Goal: Information Seeking & Learning: Learn about a topic

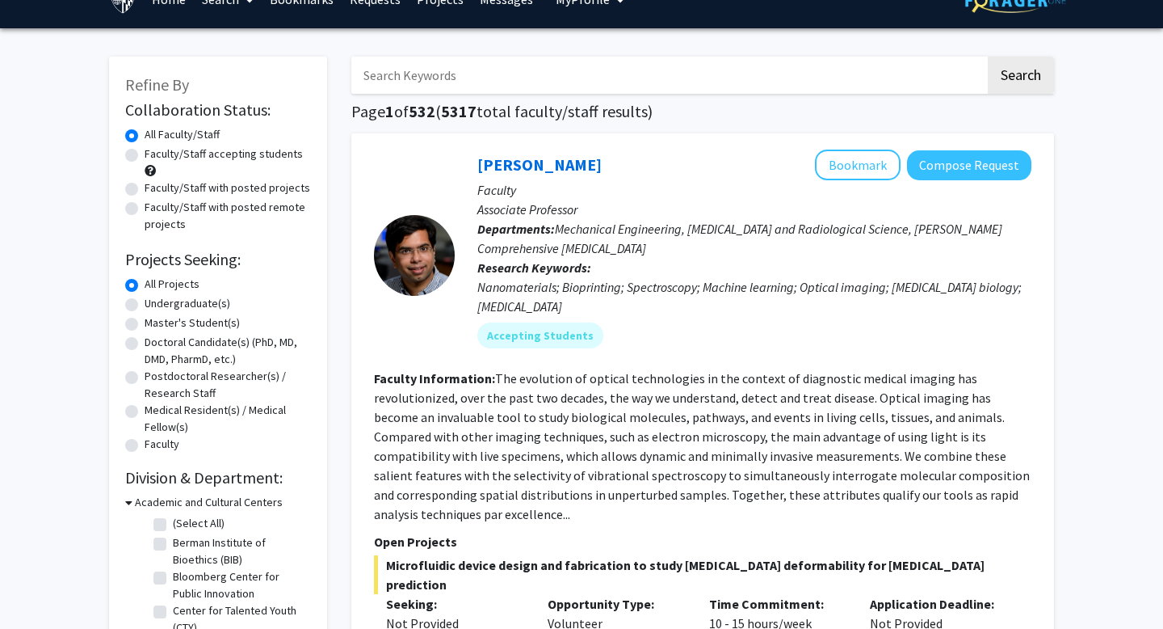
scroll to position [31, 0]
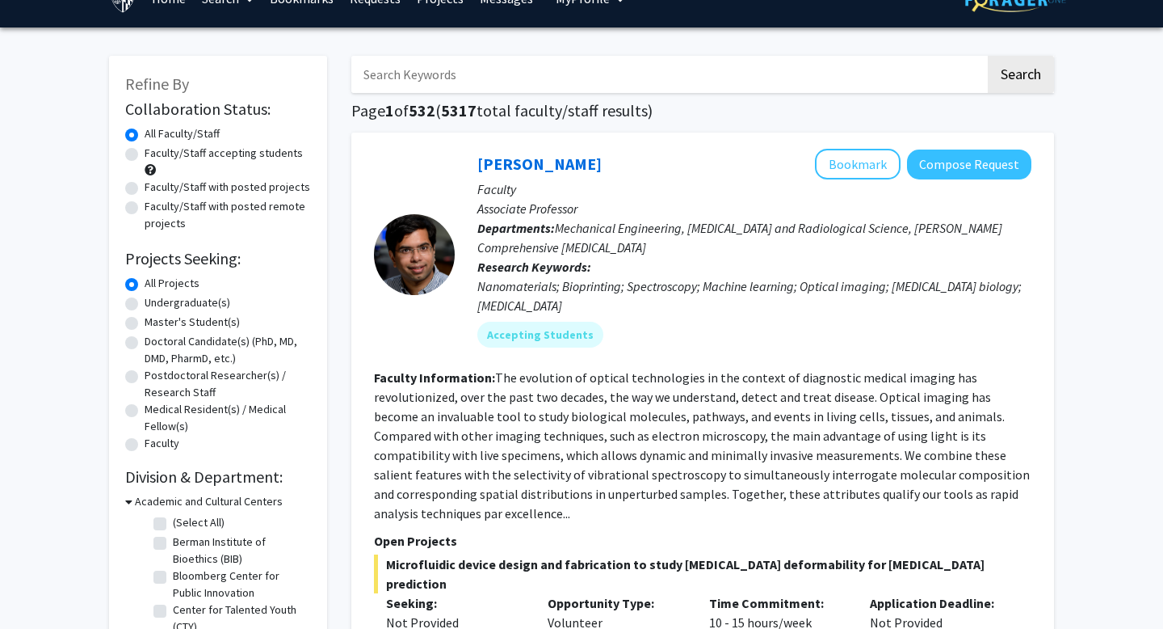
click at [215, 373] on label "Postdoctoral Researcher(s) / Research Staff" at bounding box center [228, 384] width 166 height 34
click at [155, 373] on input "Postdoctoral Researcher(s) / Research Staff" at bounding box center [150, 372] width 11 height 11
radio input "true"
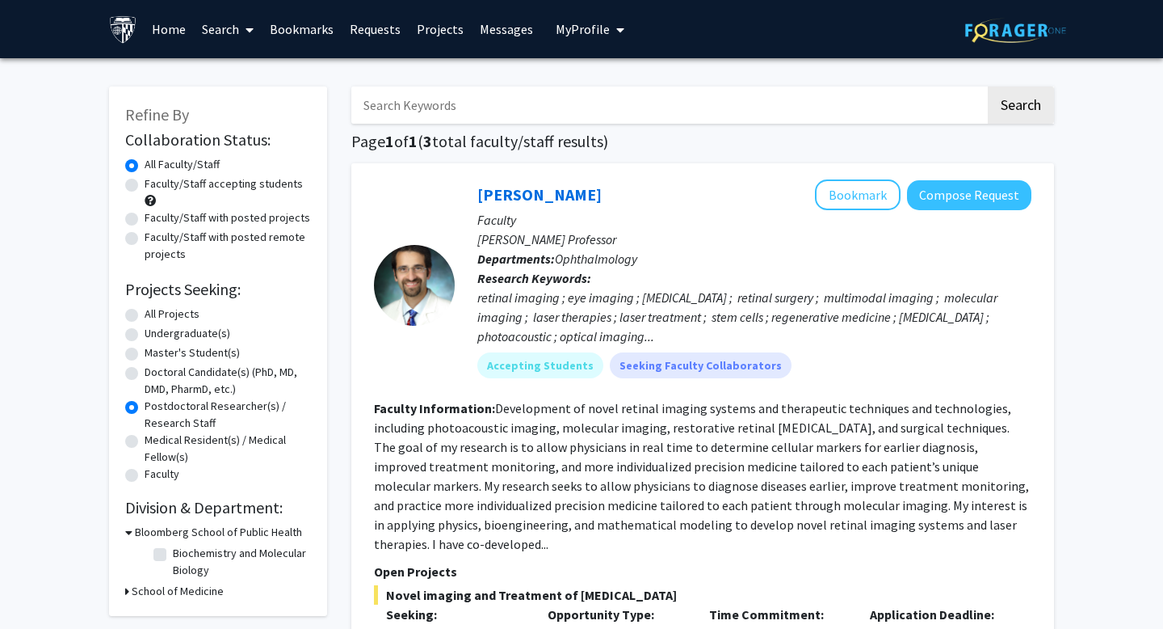
click at [181, 315] on label "All Projects" at bounding box center [172, 313] width 55 height 17
click at [155, 315] on input "All Projects" at bounding box center [150, 310] width 11 height 11
radio input "true"
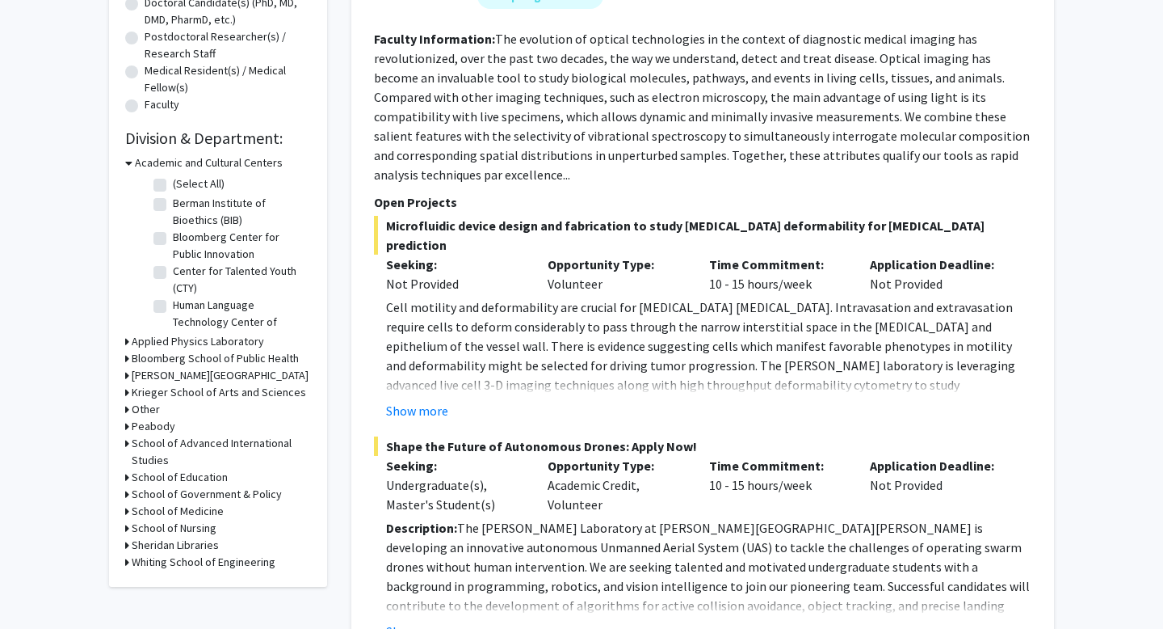
click at [125, 563] on icon at bounding box center [127, 561] width 4 height 17
click at [127, 561] on icon at bounding box center [128, 561] width 7 height 17
click at [127, 548] on icon at bounding box center [127, 544] width 4 height 17
click at [127, 548] on icon at bounding box center [128, 544] width 7 height 17
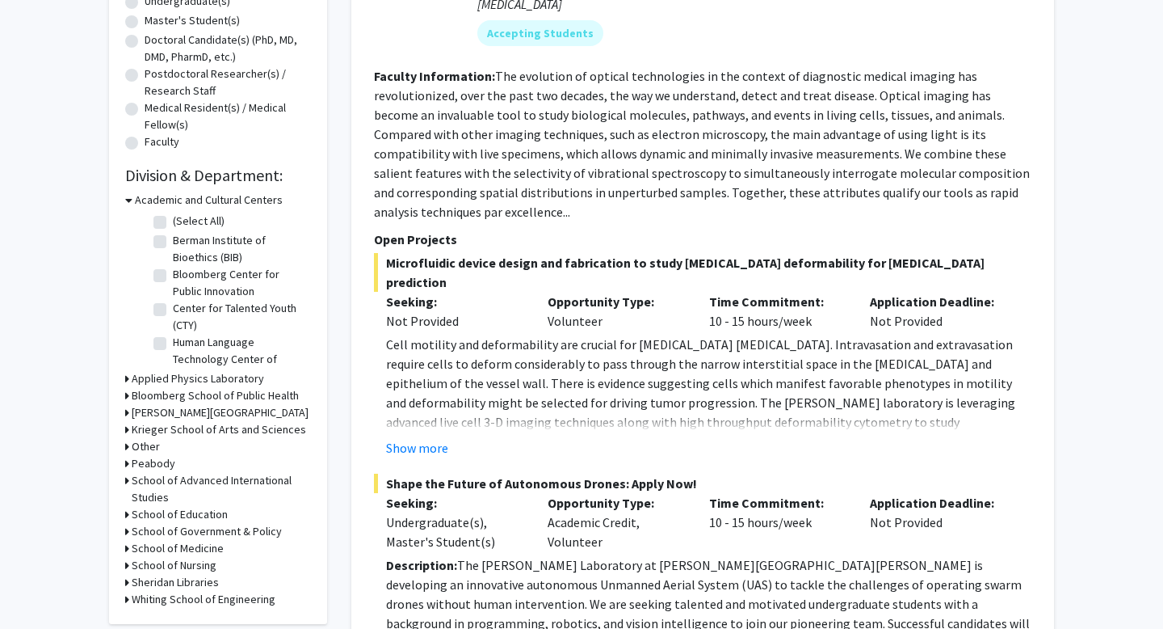
scroll to position [331, 0]
click at [134, 397] on h3 "Bloomberg School of Public Health" at bounding box center [215, 396] width 167 height 17
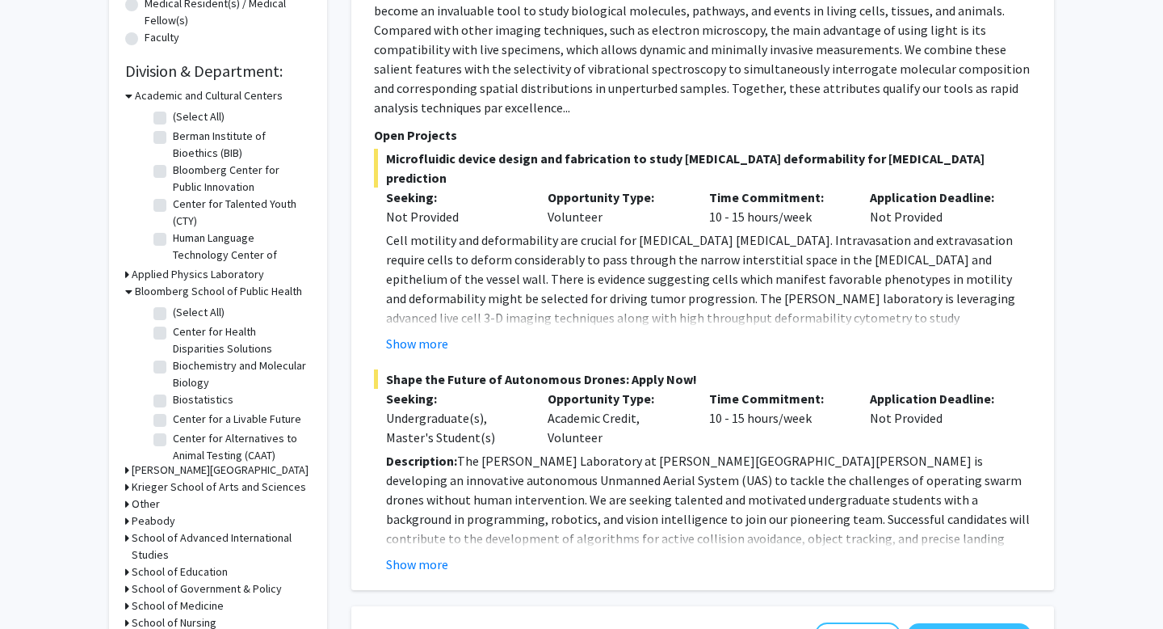
scroll to position [513, 0]
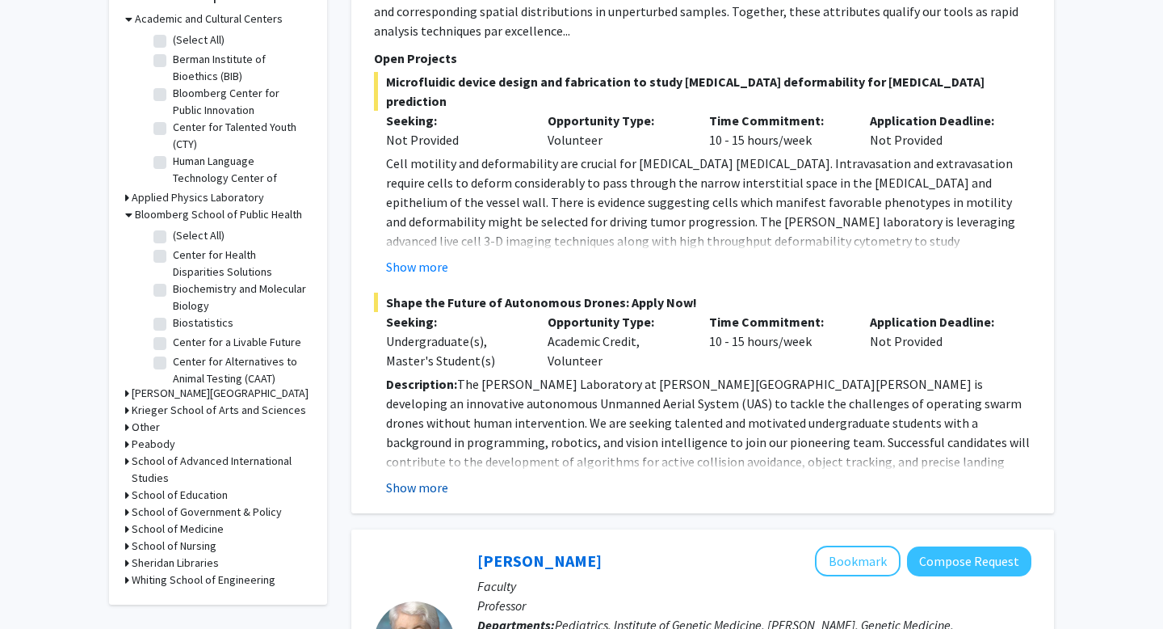
click at [434, 477] on button "Show more" at bounding box center [417, 486] width 62 height 19
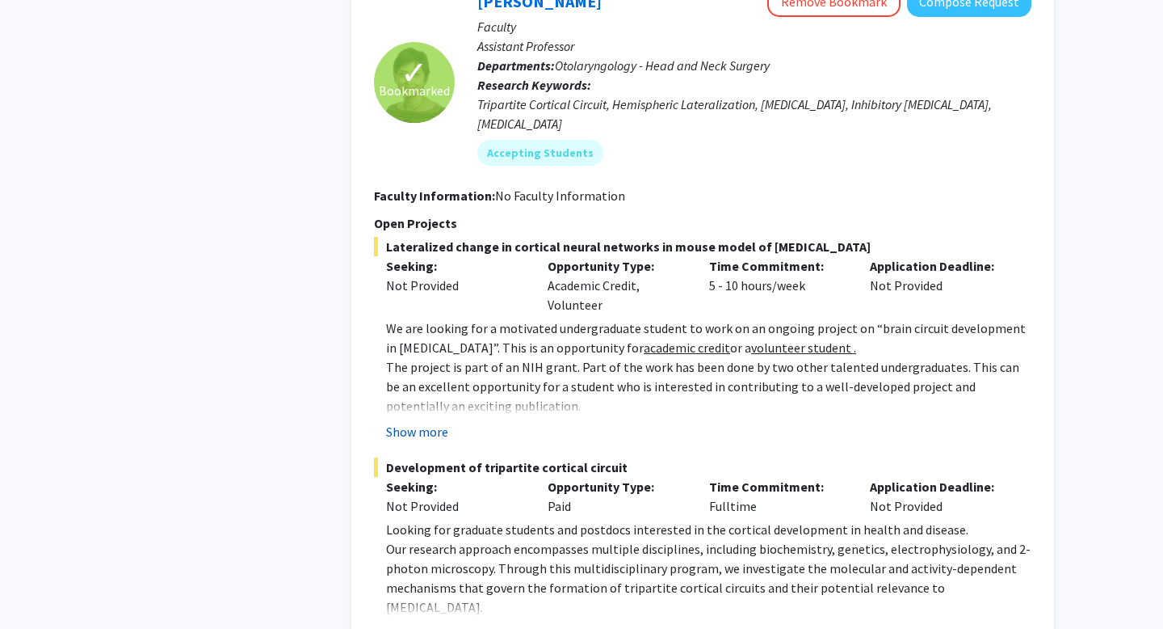
scroll to position [3676, 0]
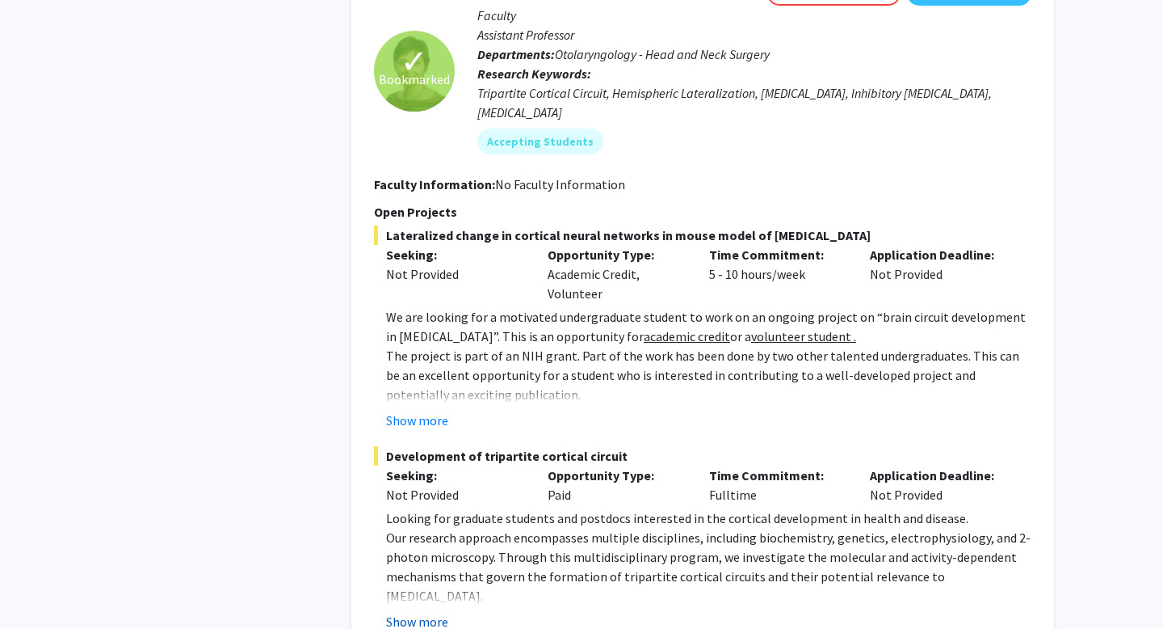
click at [424, 612] on button "Show more" at bounding box center [417, 621] width 62 height 19
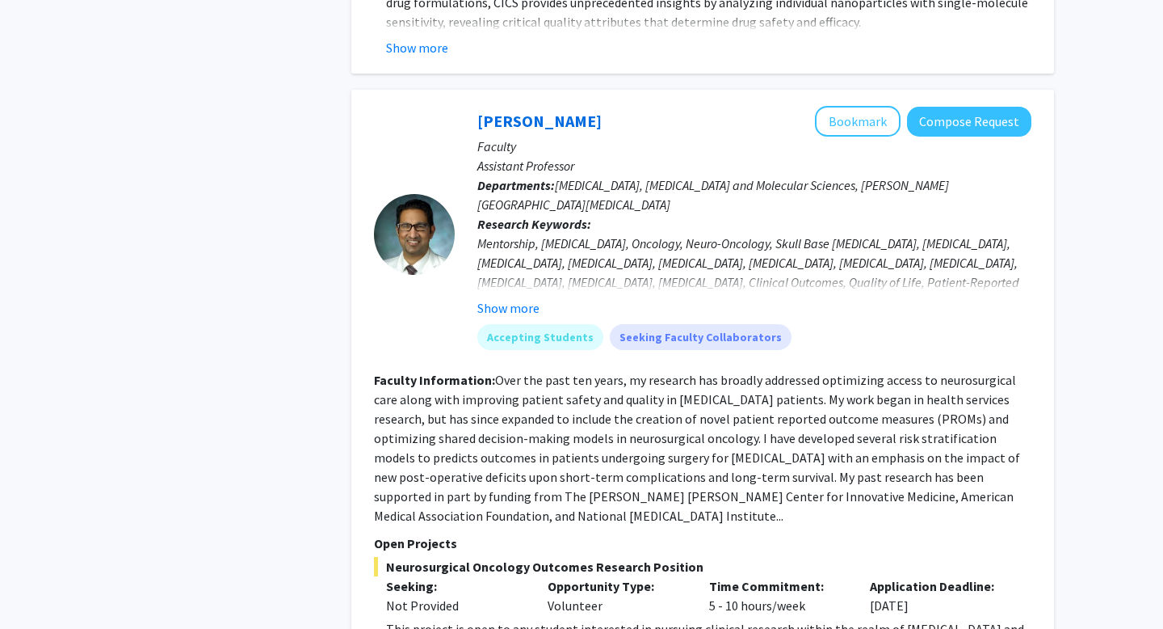
scroll to position [7015, 0]
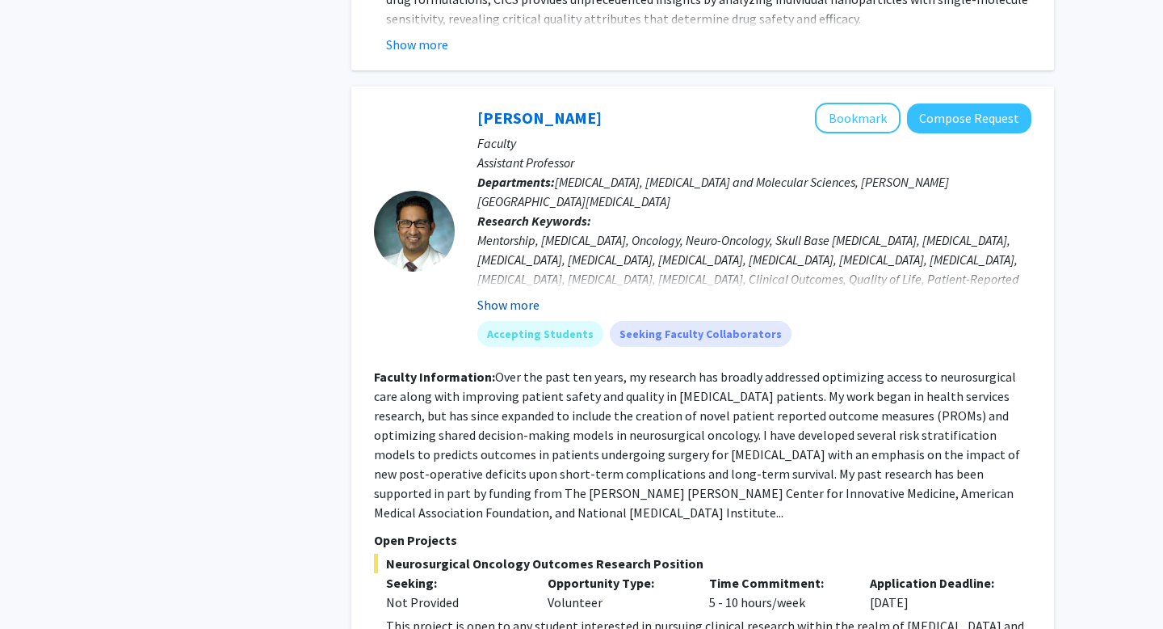
click at [525, 295] on button "Show more" at bounding box center [508, 304] width 62 height 19
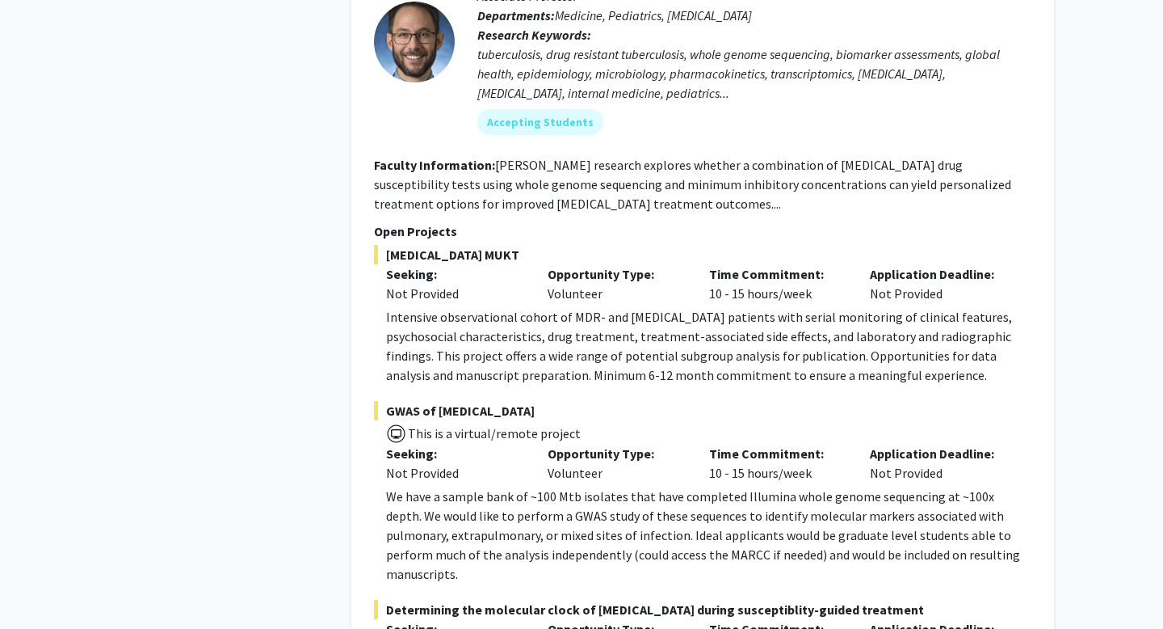
scroll to position [8201, 0]
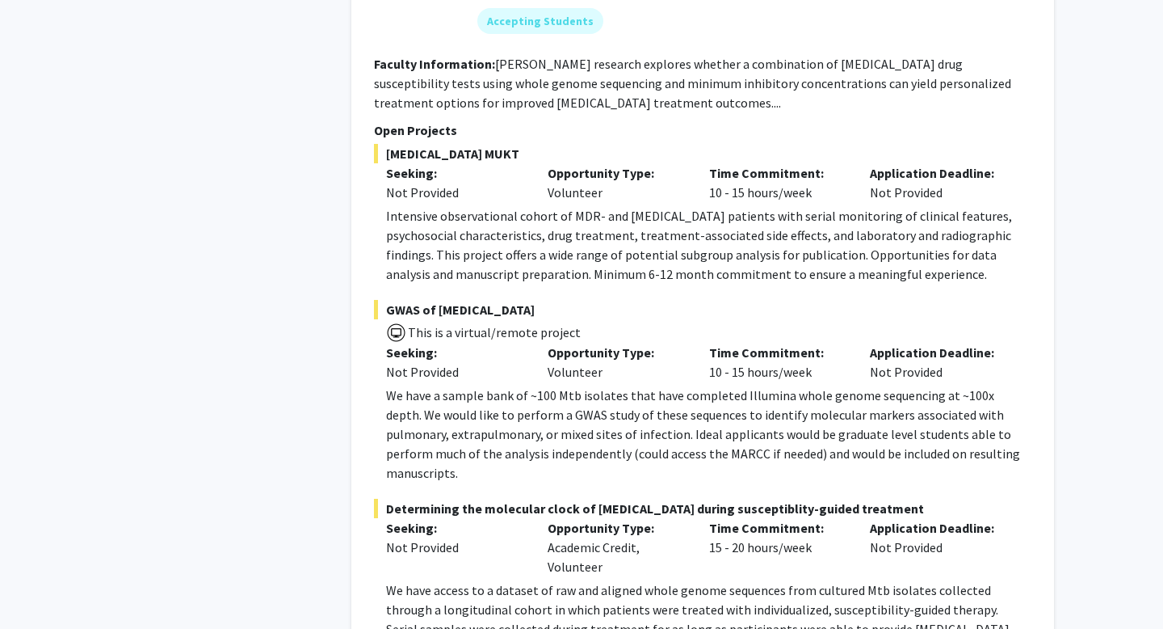
scroll to position [8263, 0]
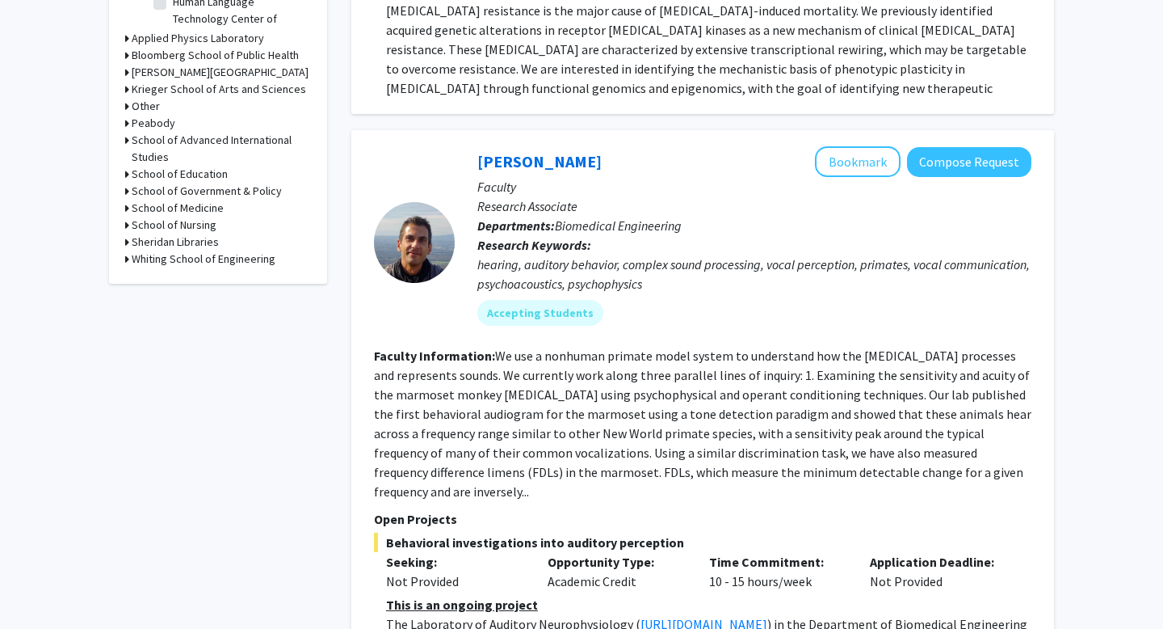
scroll to position [806, 0]
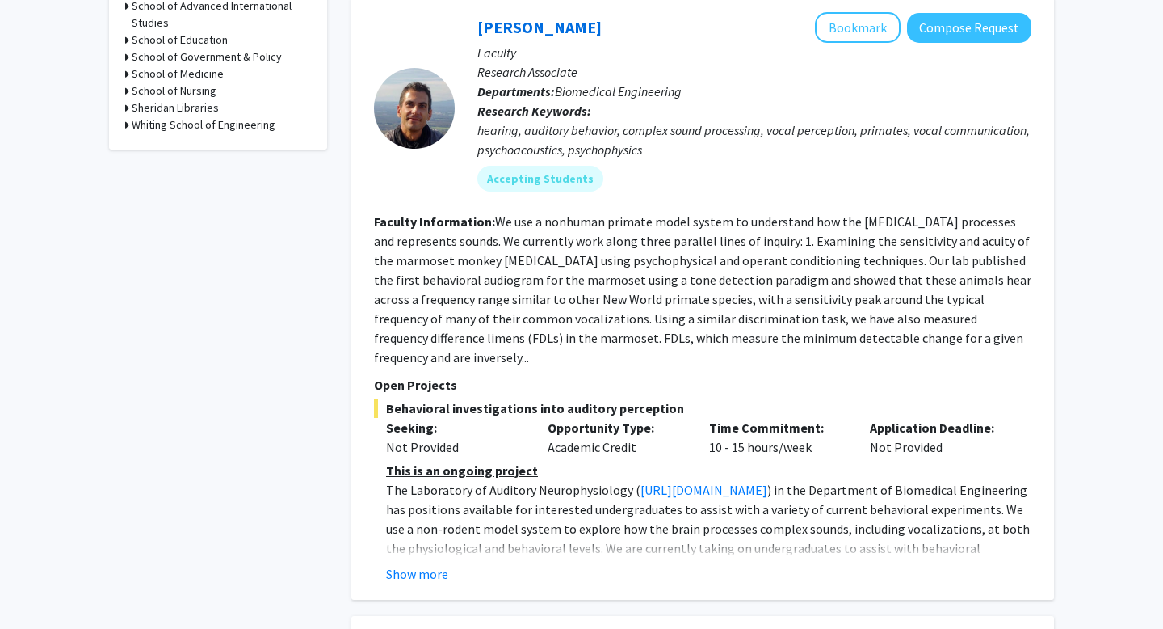
click at [451, 564] on div "Show more" at bounding box center [708, 573] width 645 height 19
click at [436, 564] on button "Show more" at bounding box center [417, 573] width 62 height 19
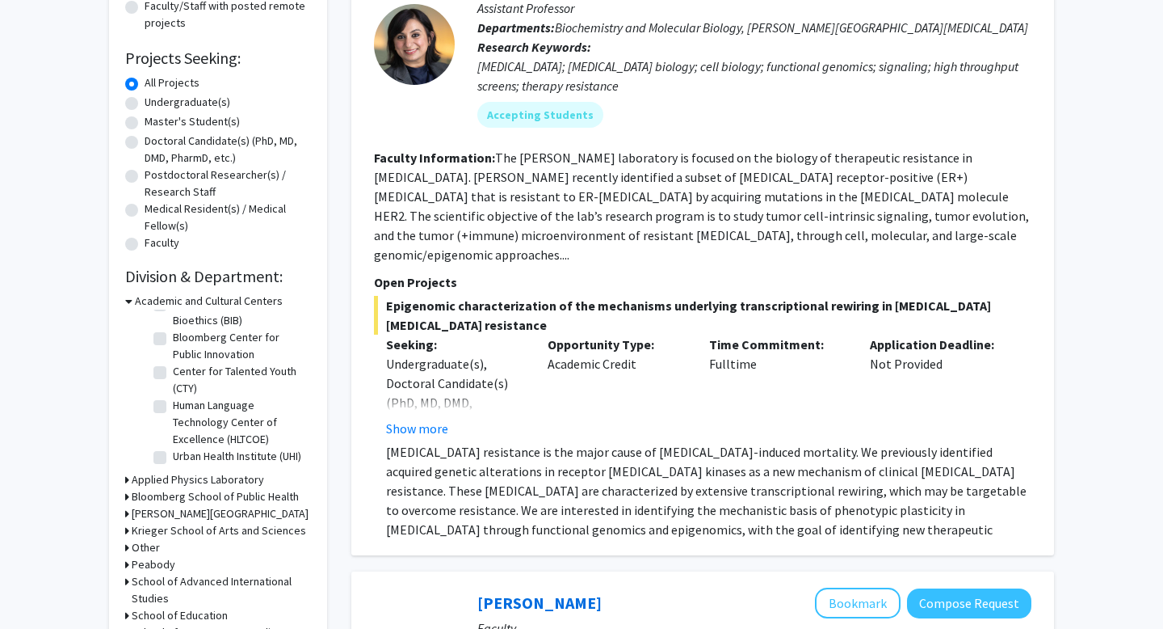
scroll to position [0, 0]
click at [173, 378] on label "Bloomberg Center for Public Innovation" at bounding box center [240, 384] width 134 height 34
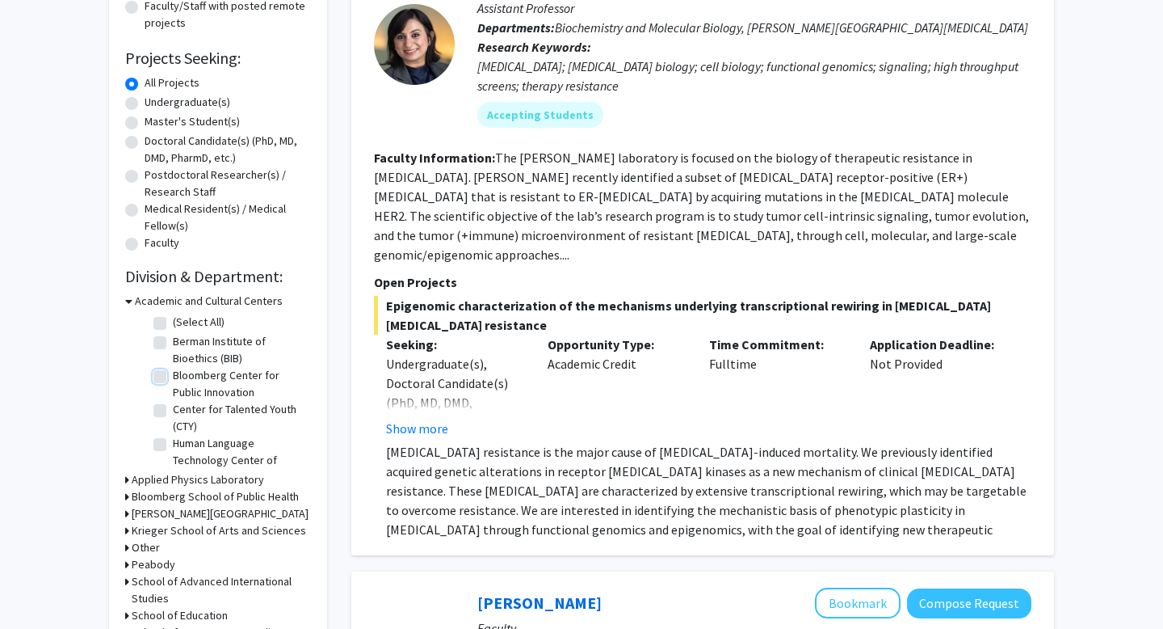
click at [173, 377] on input "Bloomberg Center for Public Innovation" at bounding box center [178, 372] width 11 height 11
checkbox input "true"
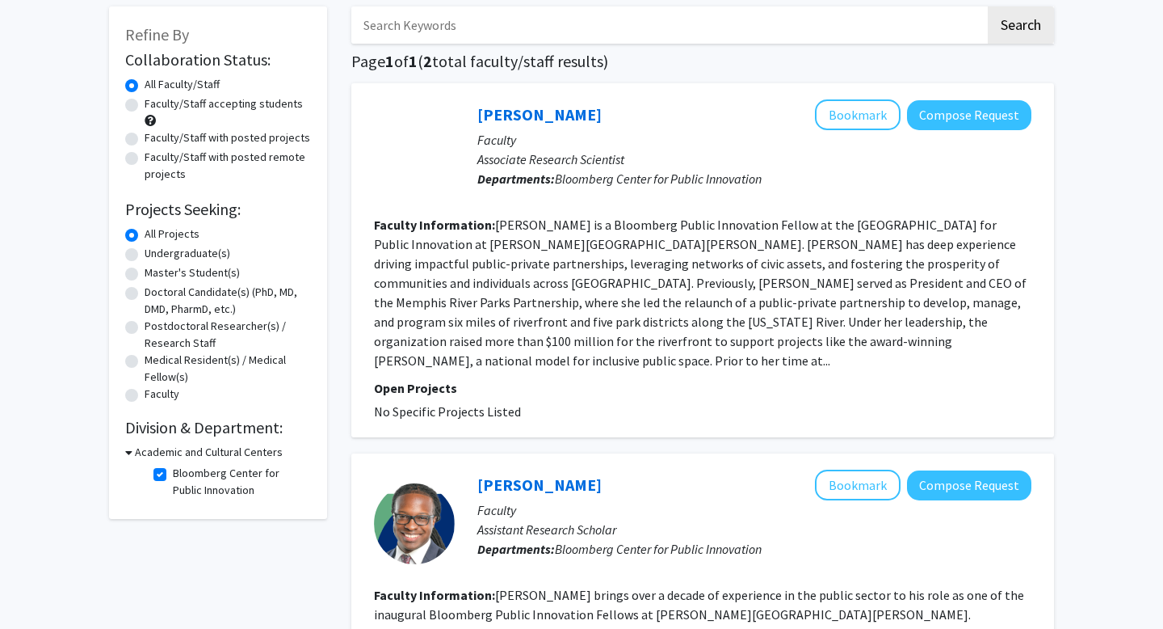
scroll to position [117, 0]
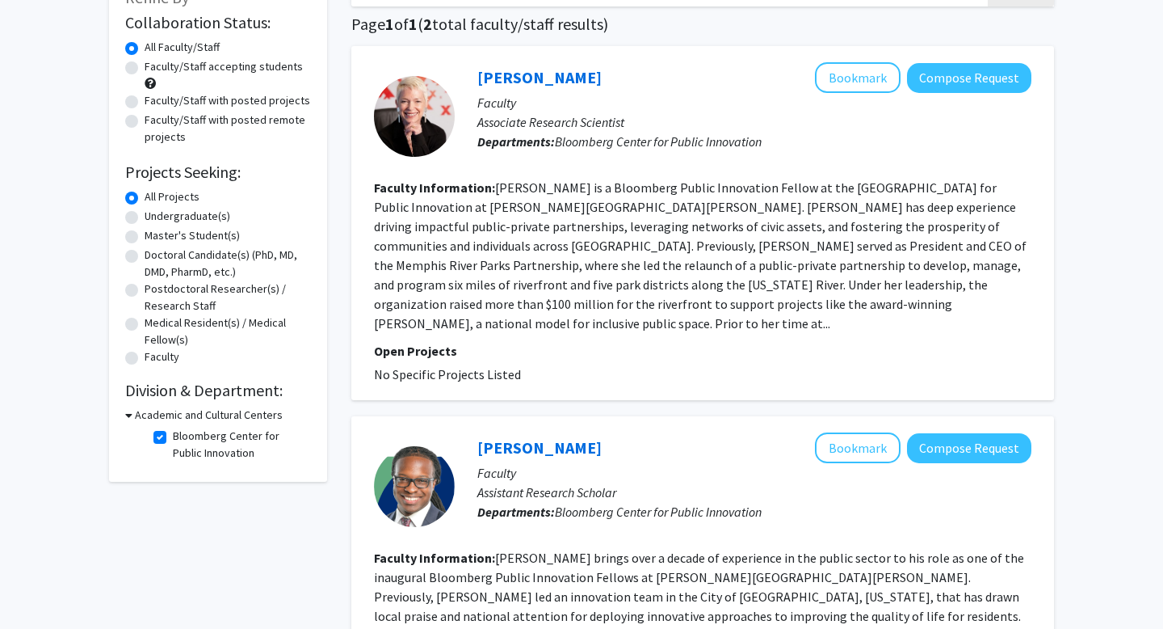
click at [173, 440] on label "Bloomberg Center for Public Innovation" at bounding box center [240, 444] width 134 height 34
click at [173, 438] on input "Bloomberg Center for Public Innovation" at bounding box center [178, 432] width 11 height 11
checkbox input "false"
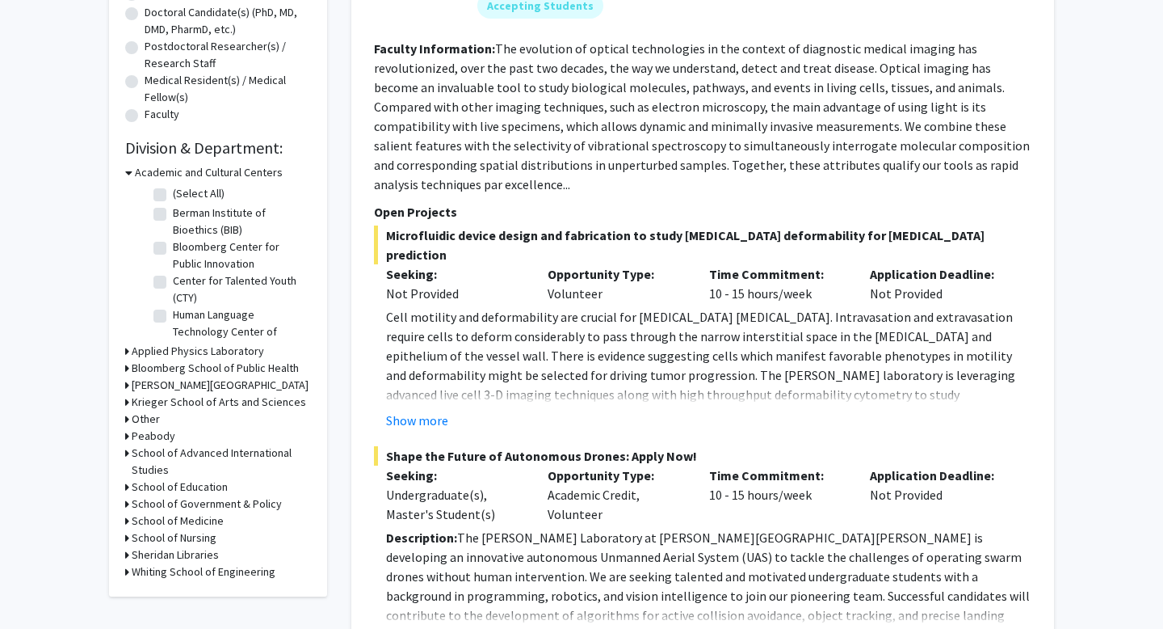
scroll to position [375, 0]
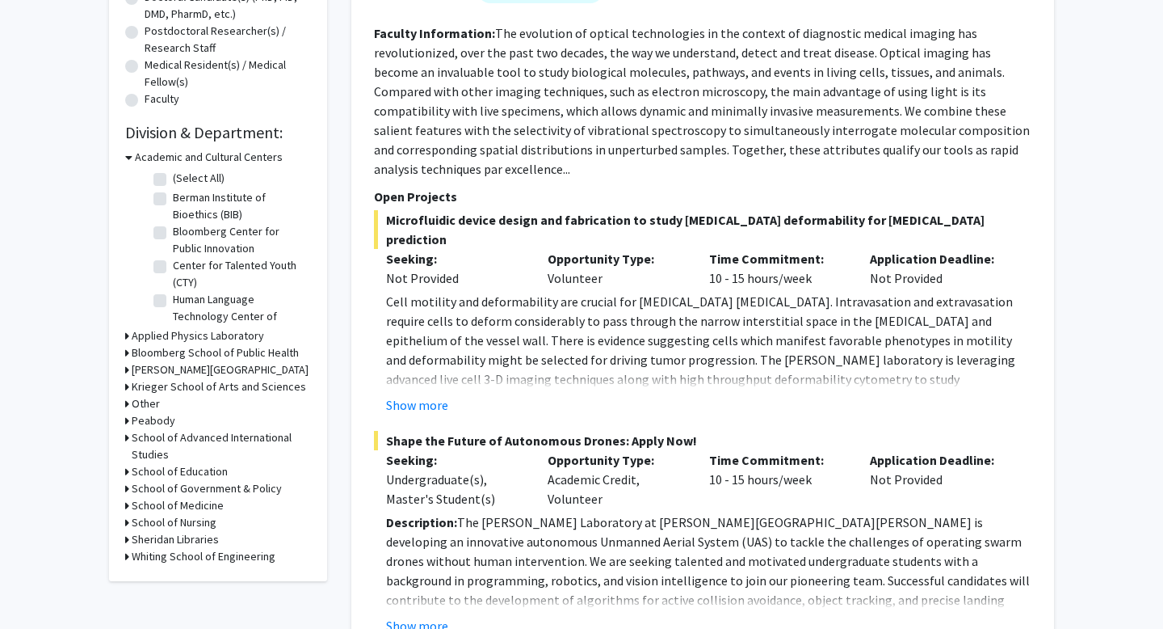
click at [132, 356] on h3 "Bloomberg School of Public Health" at bounding box center [215, 352] width 167 height 17
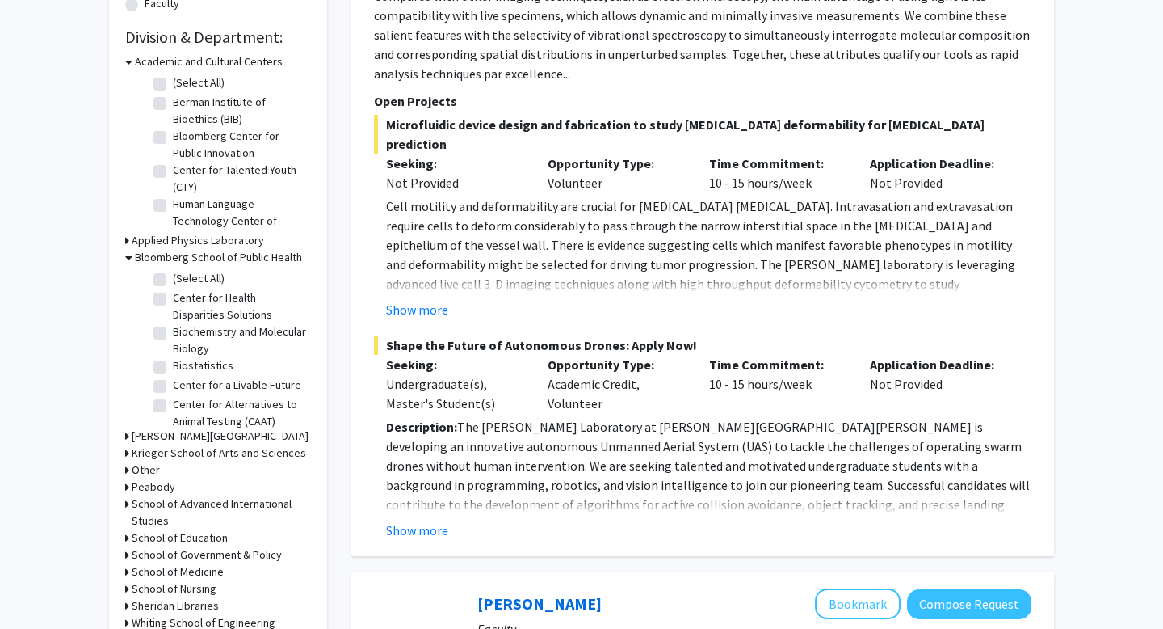
scroll to position [471, 0]
click at [173, 283] on label "(Select All)" at bounding box center [199, 277] width 52 height 17
click at [173, 280] on input "(Select All)" at bounding box center [178, 274] width 11 height 11
checkbox input "true"
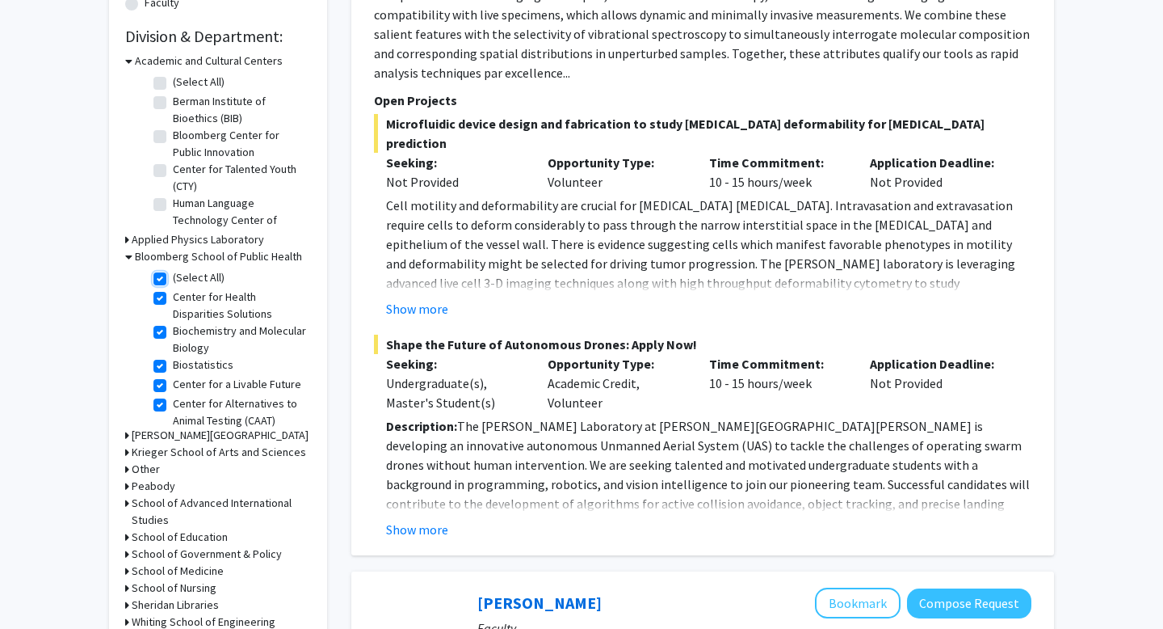
checkbox input "true"
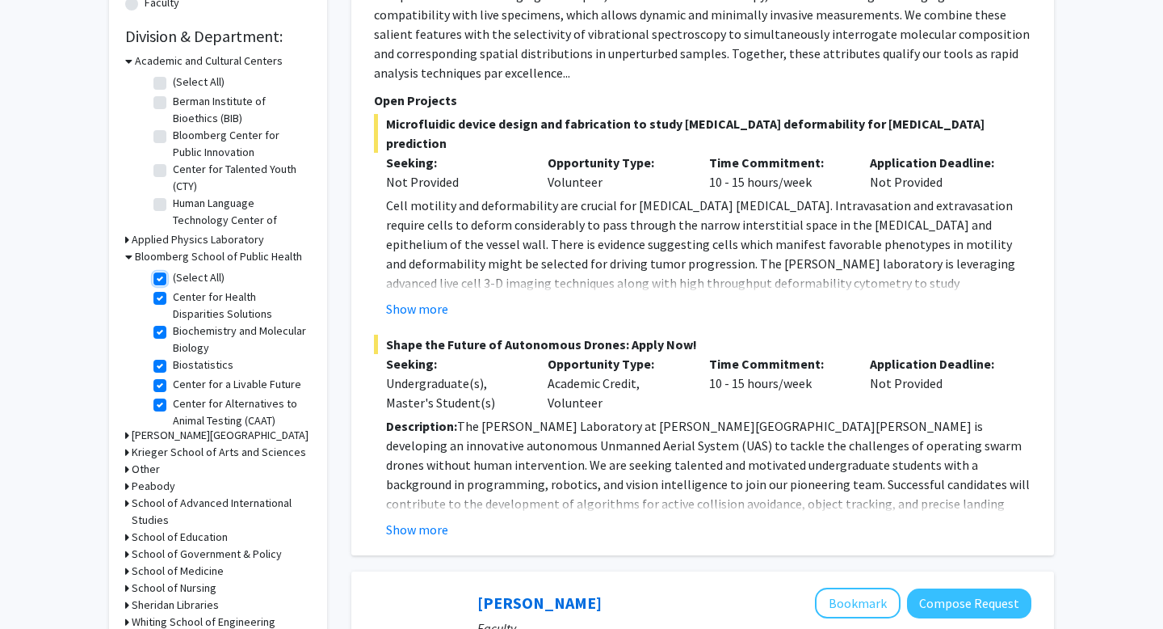
checkbox input "true"
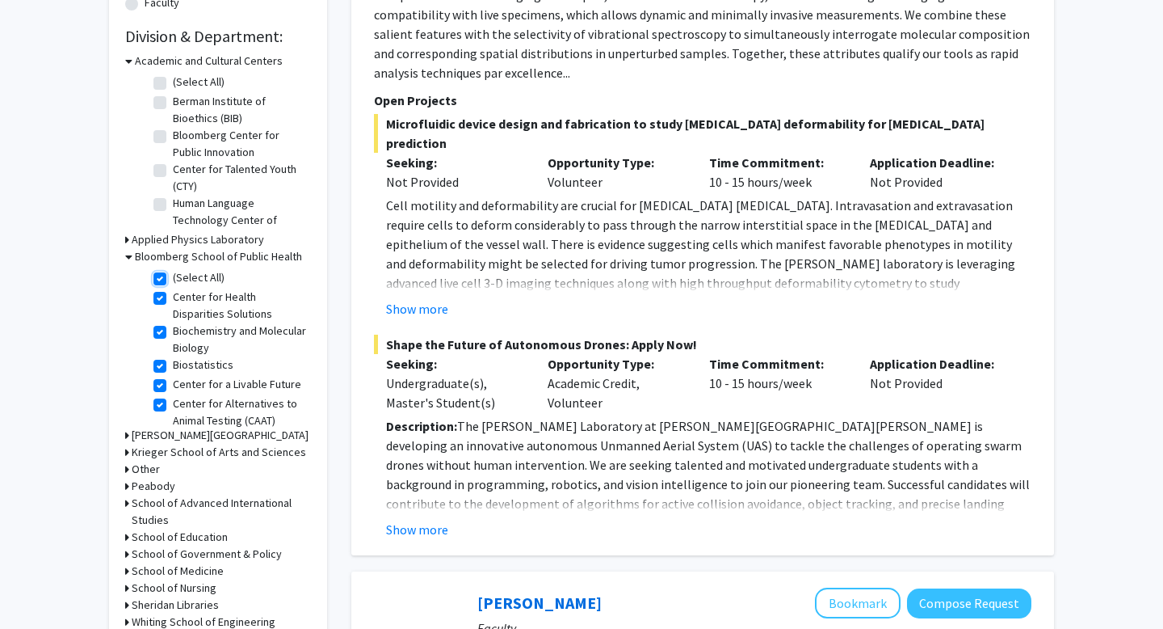
checkbox input "true"
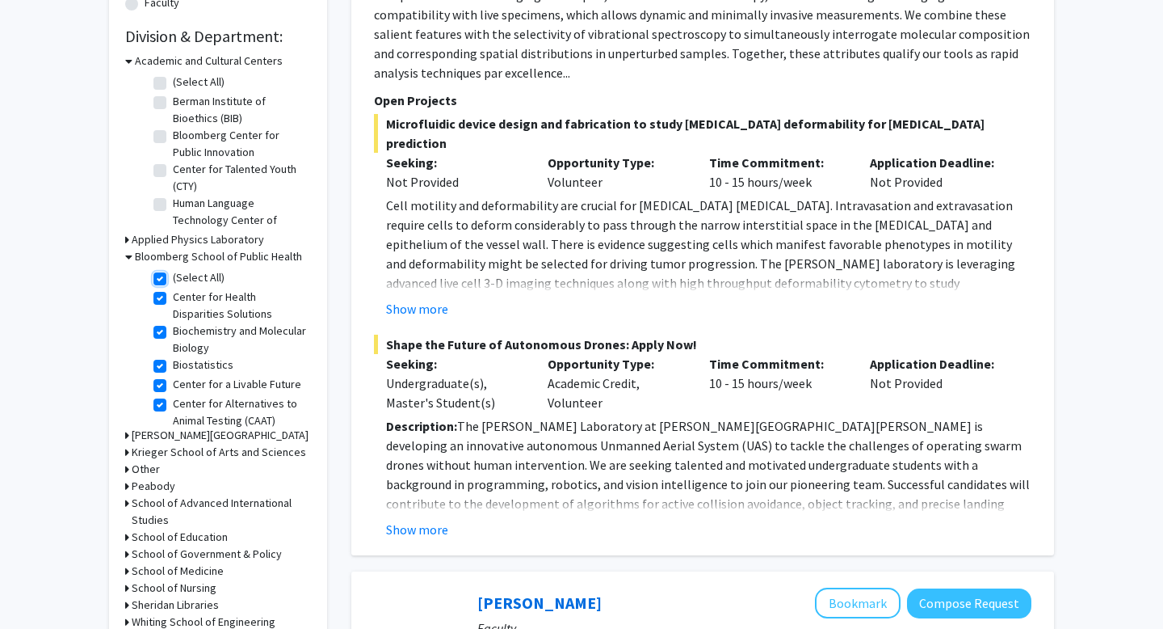
checkbox input "true"
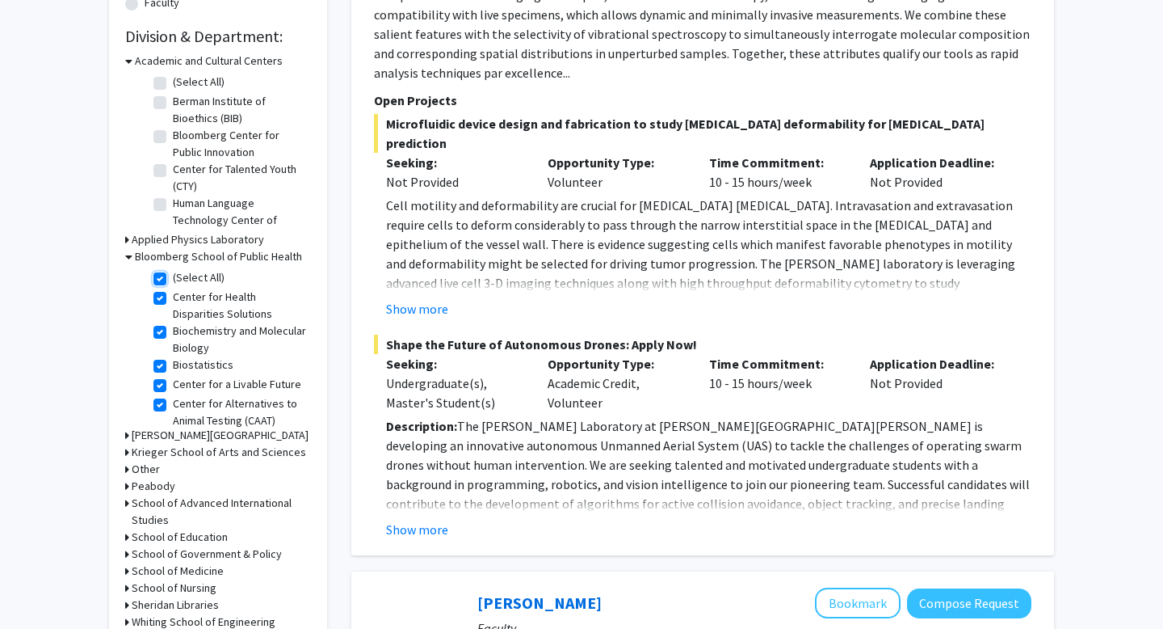
checkbox input "true"
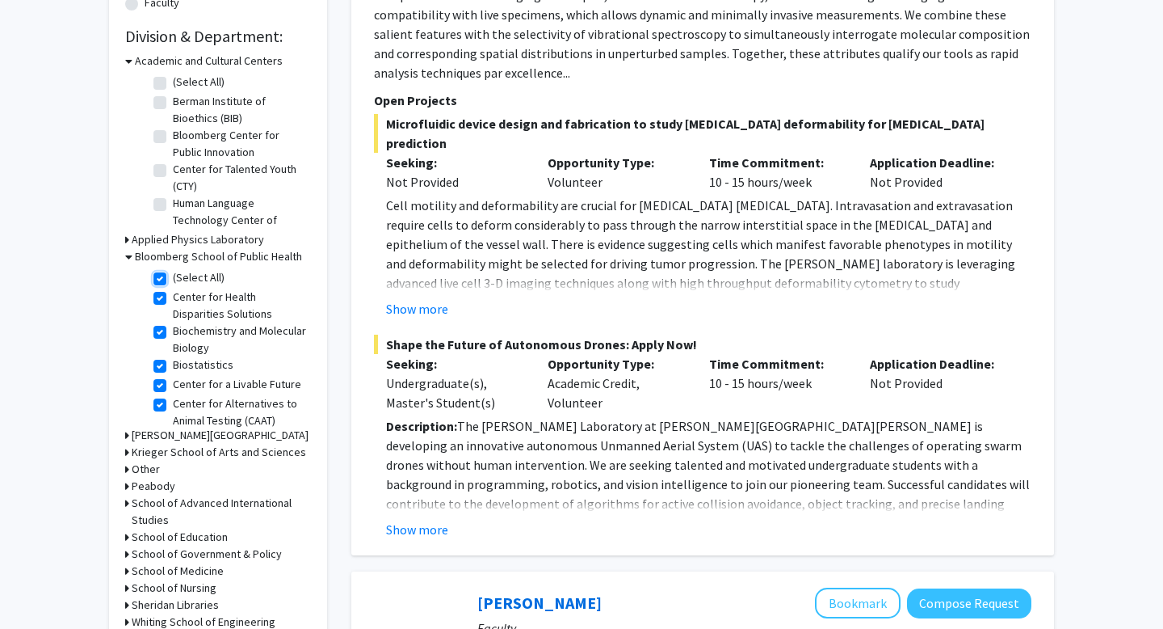
checkbox input "true"
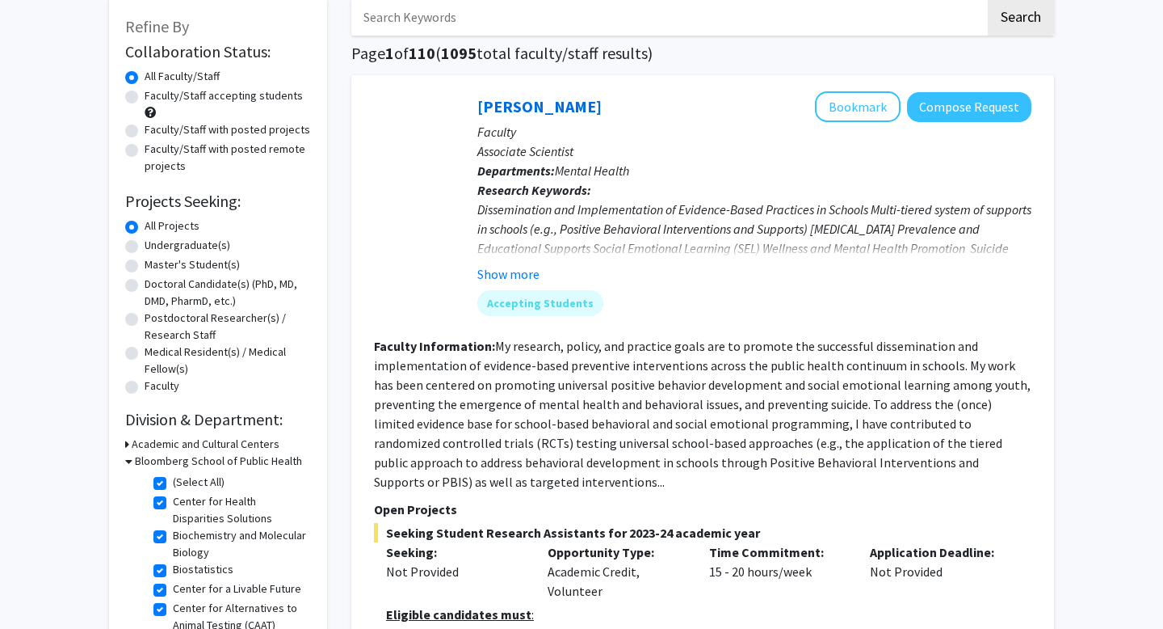
scroll to position [296, 0]
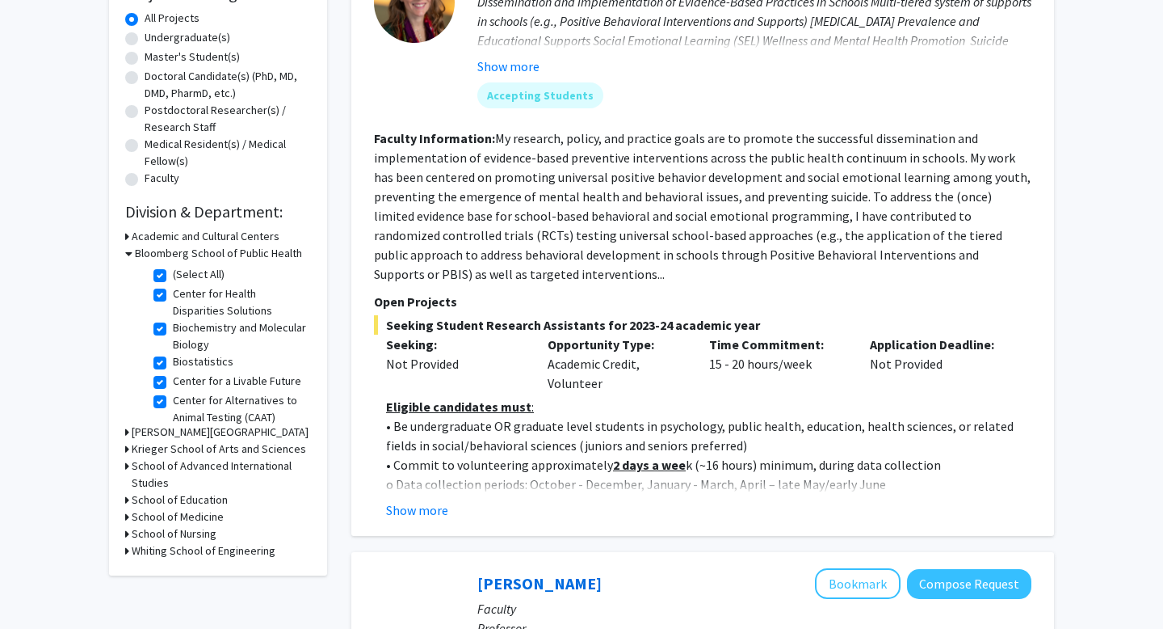
click at [134, 242] on h3 "Academic and Cultural Centers" at bounding box center [206, 236] width 148 height 17
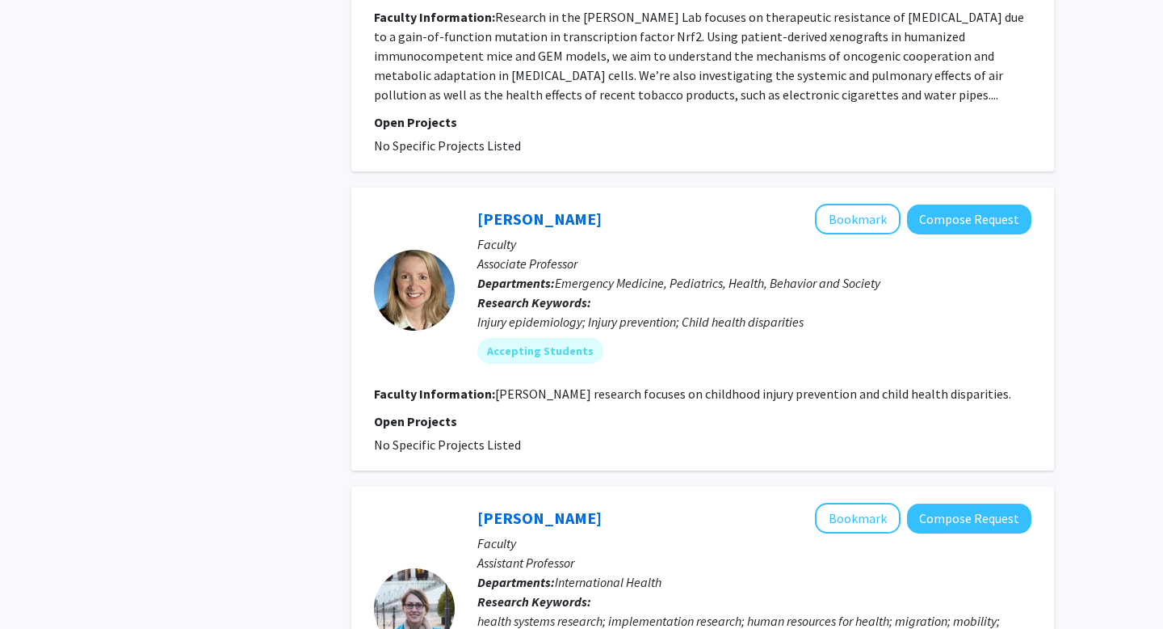
scroll to position [4337, 0]
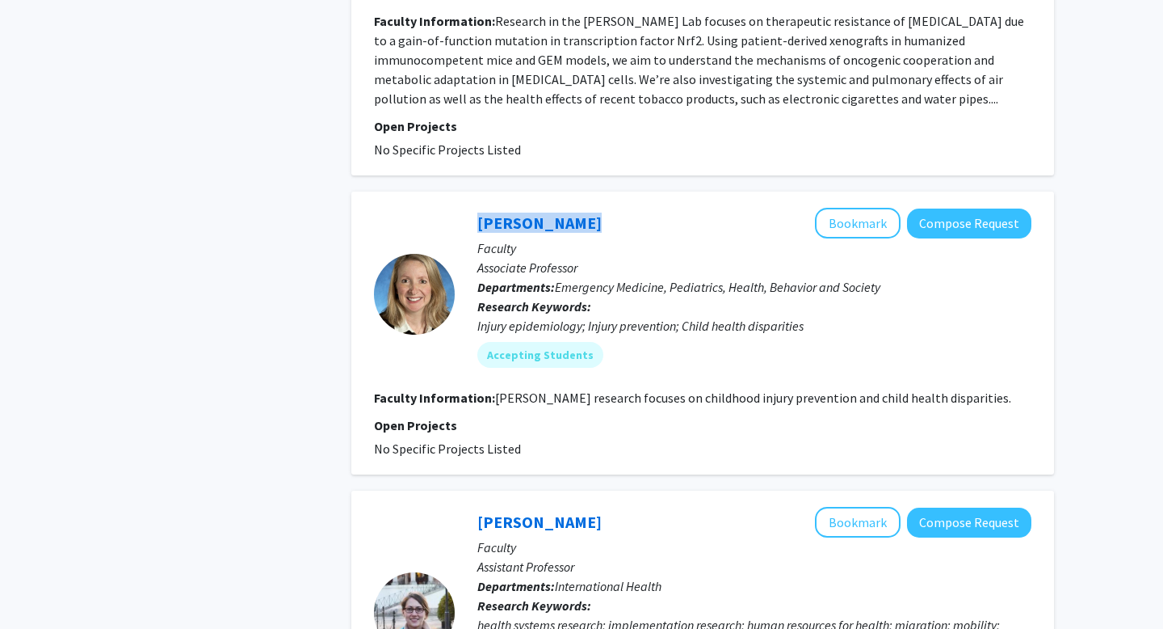
drag, startPoint x: 582, startPoint y: 97, endPoint x: 434, endPoint y: 101, distance: 148.7
click at [434, 208] on section "Leticia Ryan Bookmark Compose Request Faculty Associate Professor Departments: …" at bounding box center [703, 294] width 658 height 172
copy section "[PERSON_NAME]"
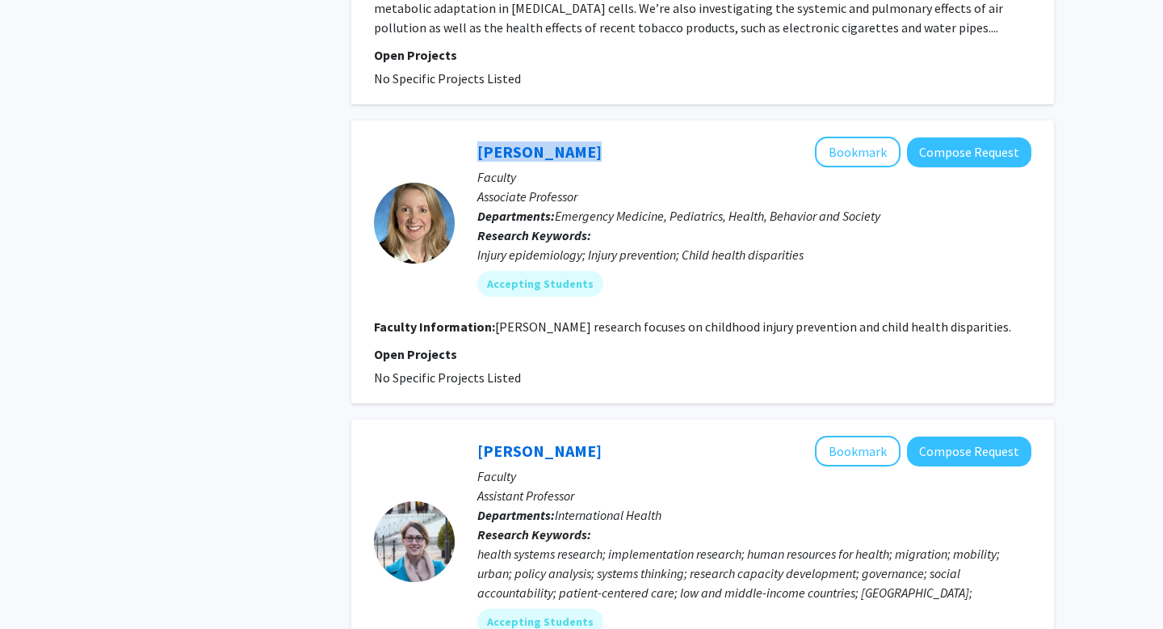
scroll to position [4202, 0]
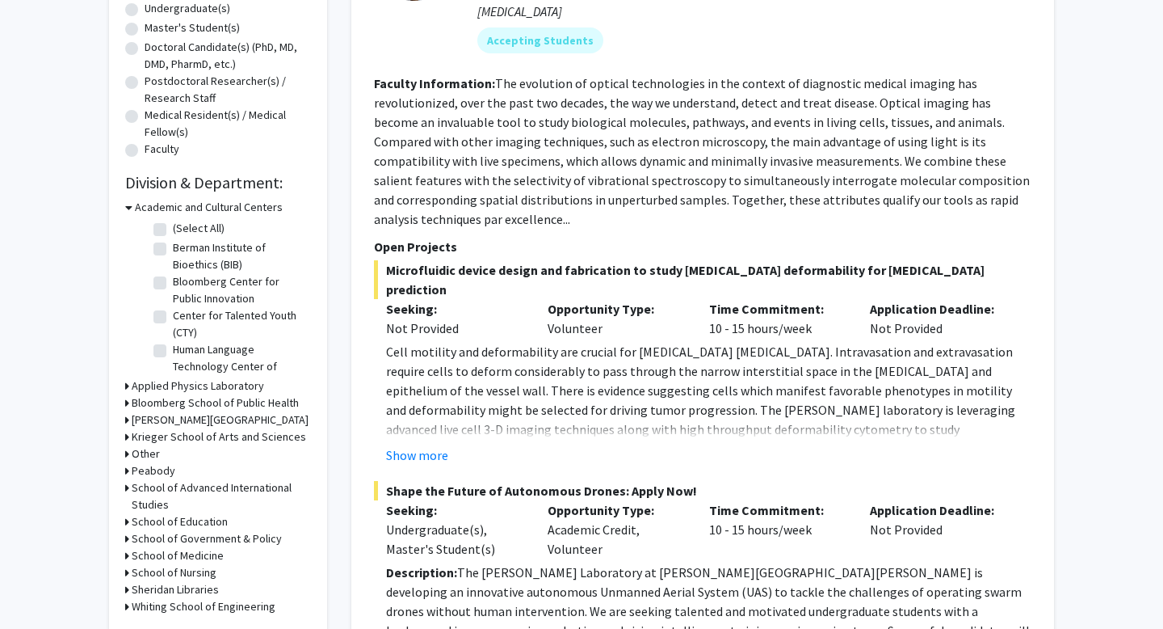
scroll to position [355, 0]
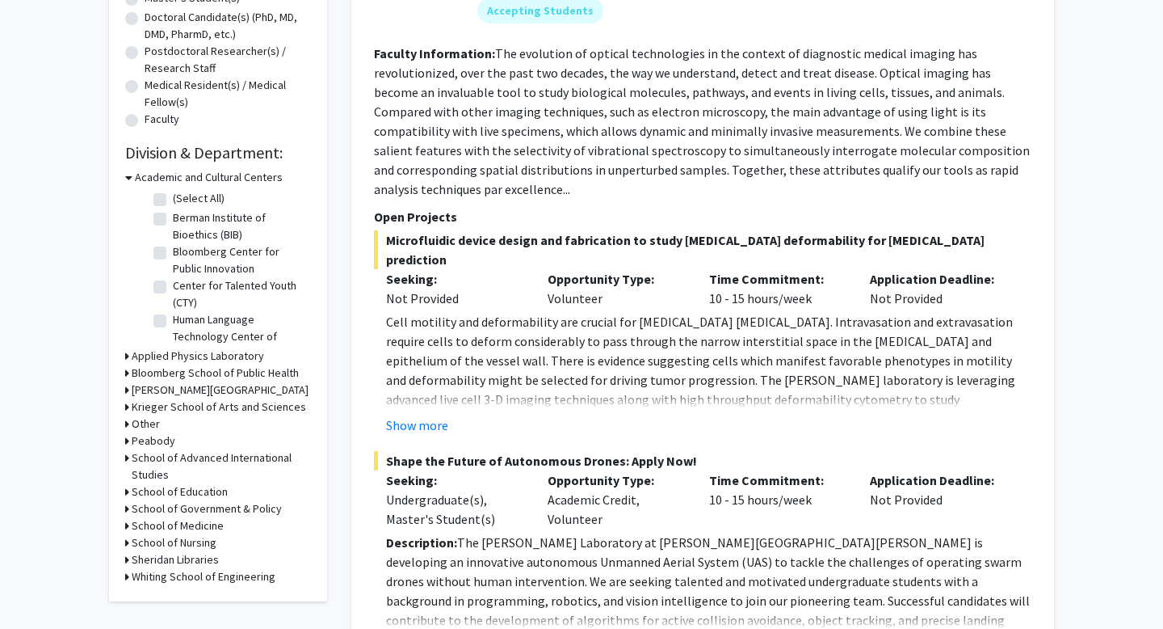
click at [126, 527] on icon at bounding box center [127, 525] width 4 height 17
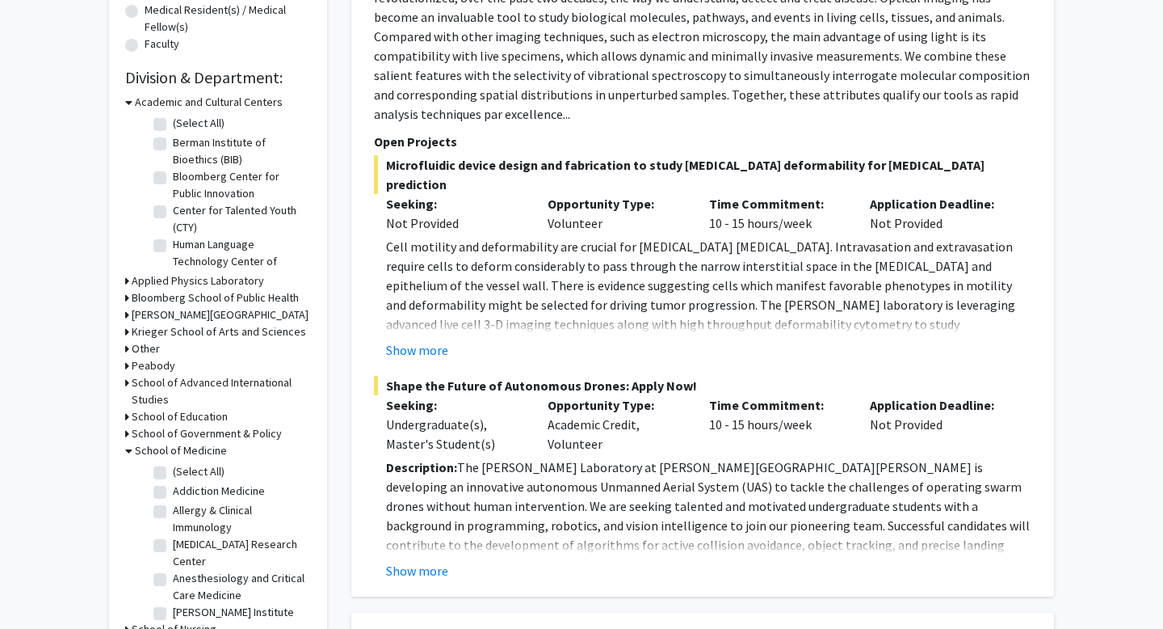
scroll to position [547, 0]
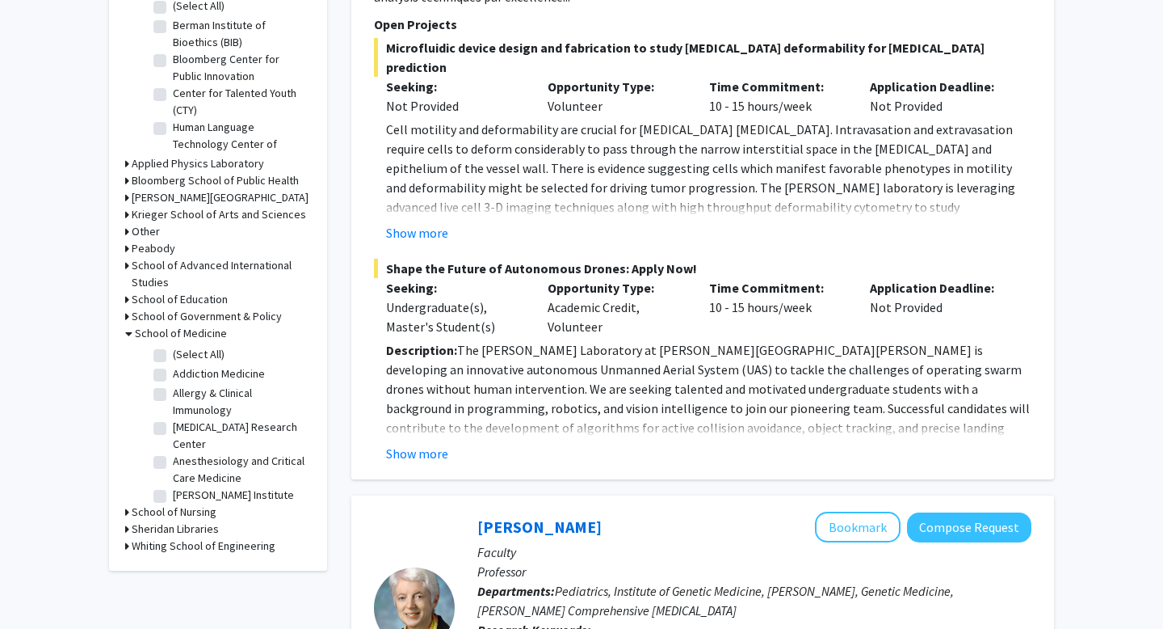
click at [173, 356] on label "(Select All)" at bounding box center [199, 354] width 52 height 17
click at [173, 356] on input "(Select All)" at bounding box center [178, 351] width 11 height 11
checkbox input "true"
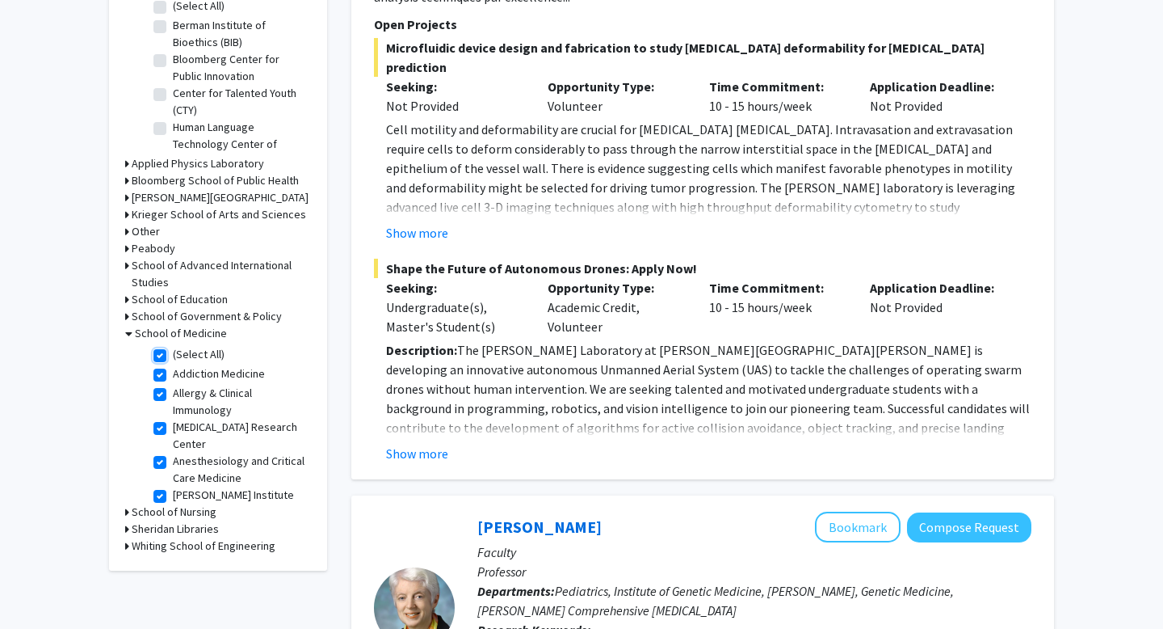
checkbox input "true"
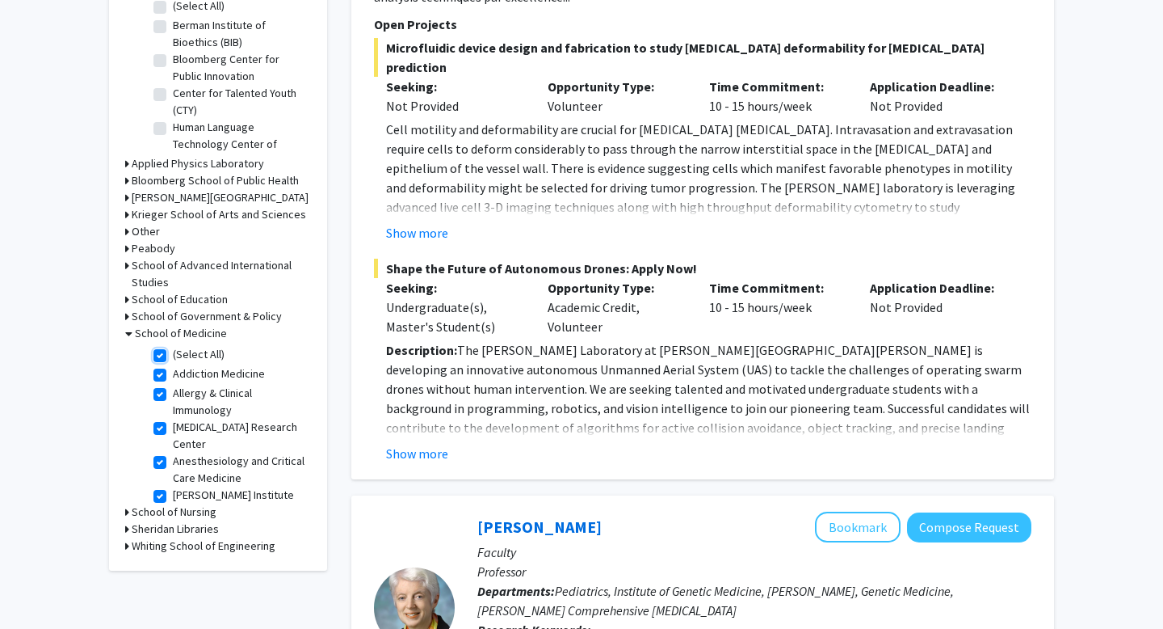
checkbox input "true"
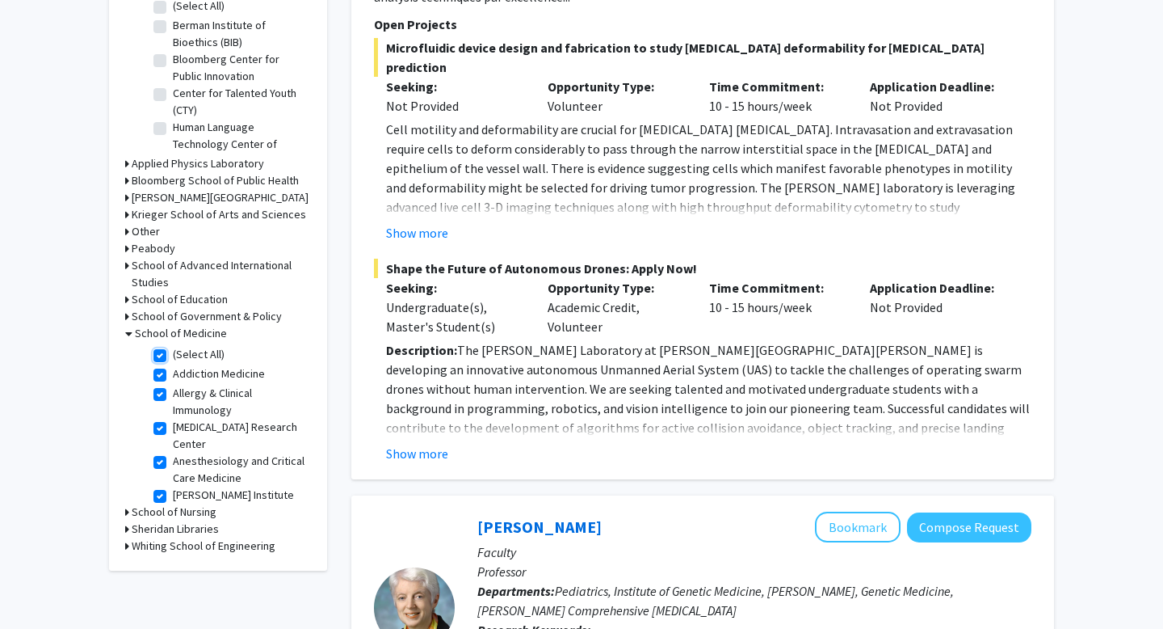
checkbox input "true"
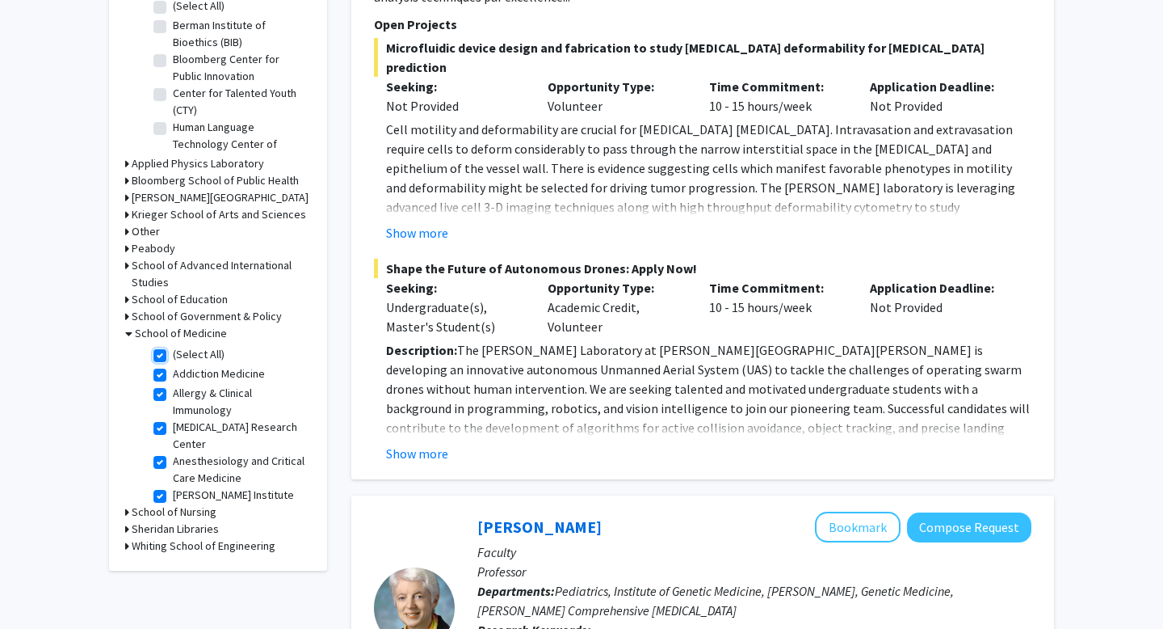
checkbox input "true"
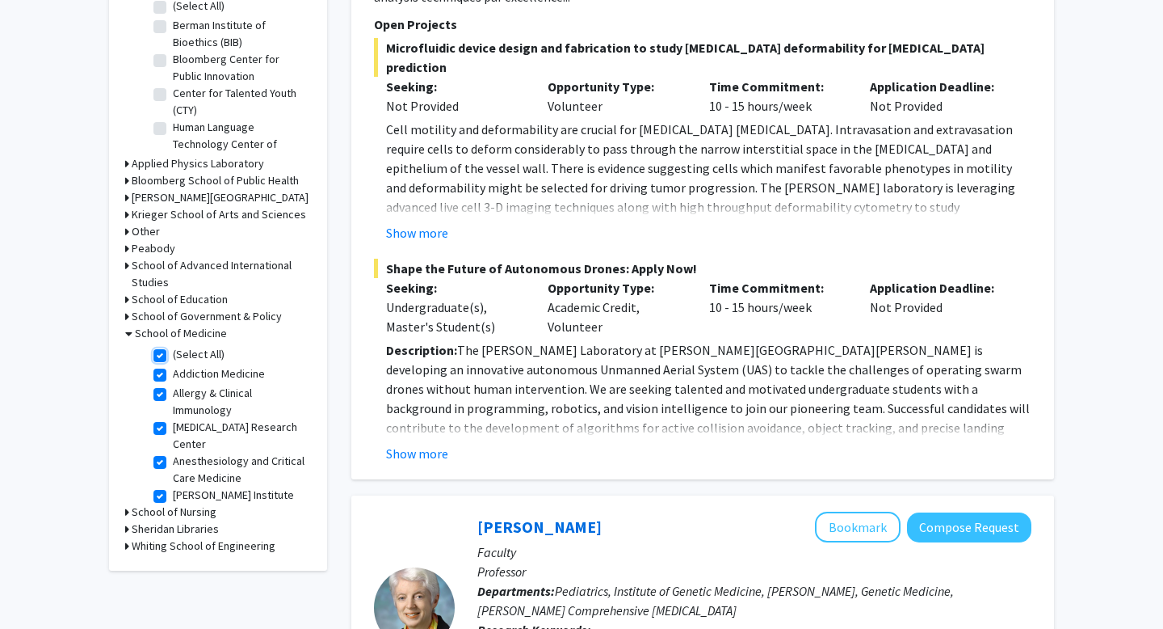
checkbox input "true"
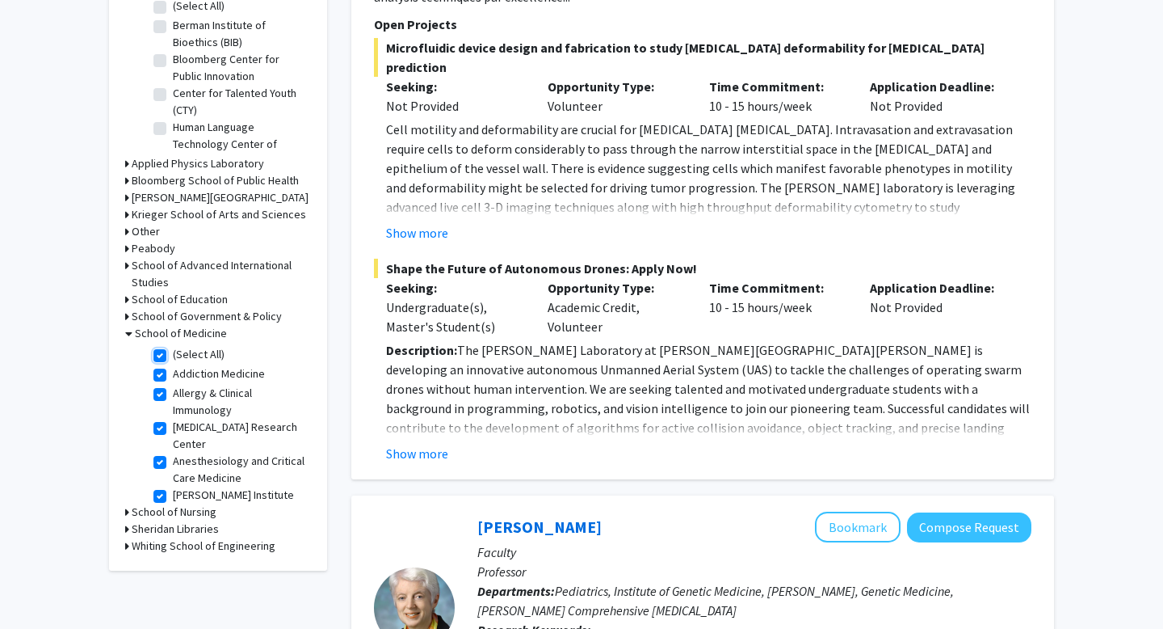
checkbox input "true"
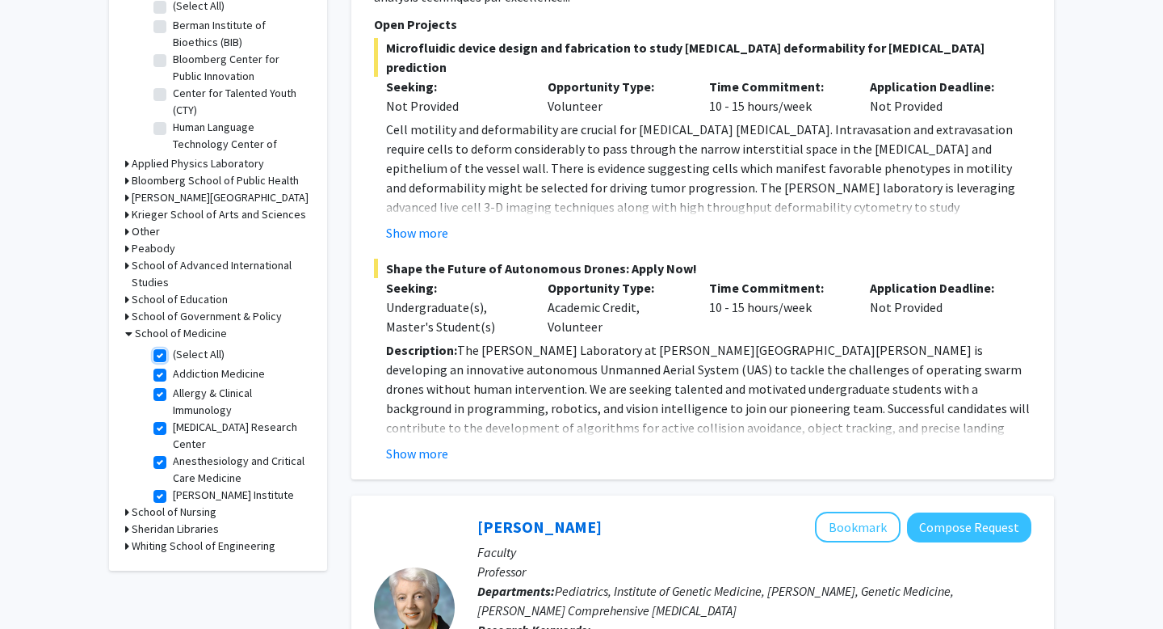
checkbox input "true"
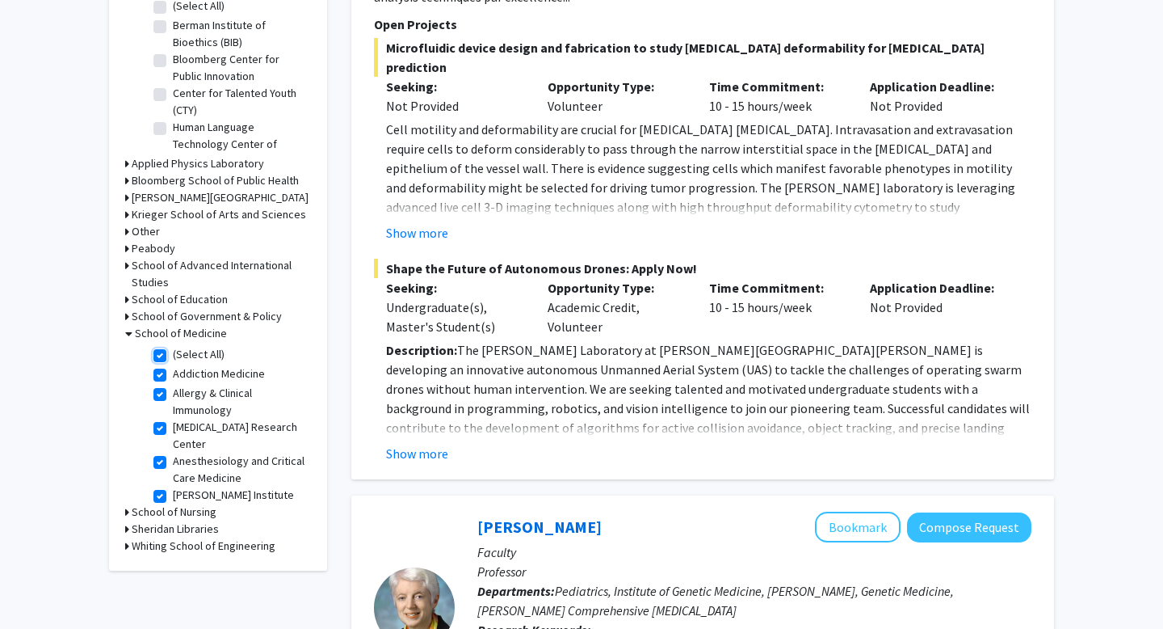
checkbox input "true"
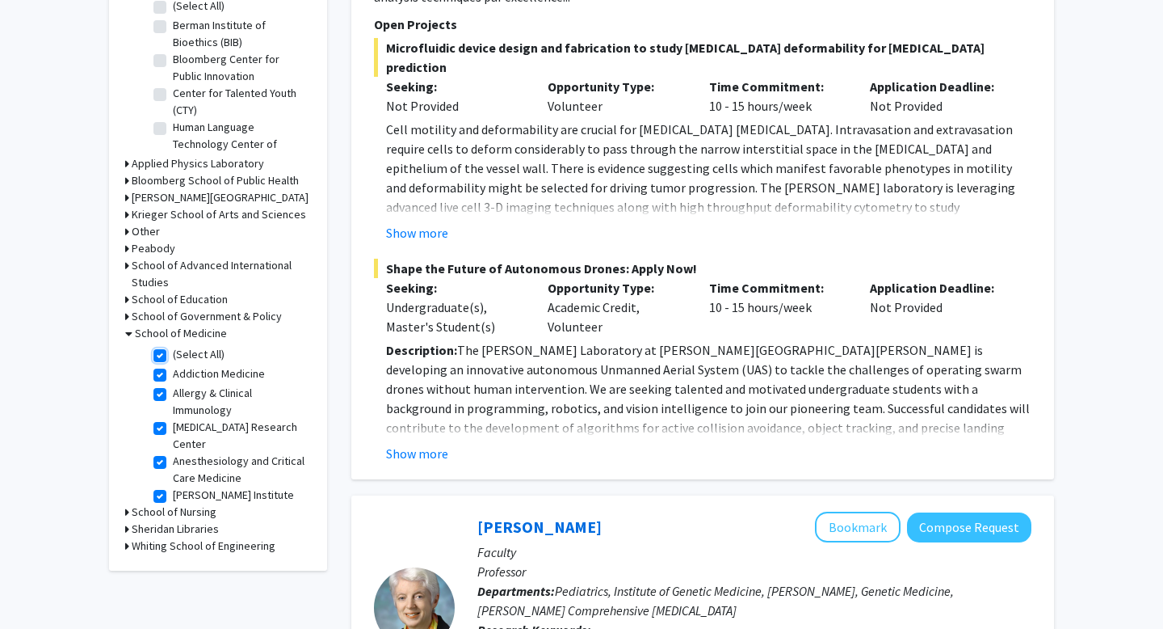
checkbox input "true"
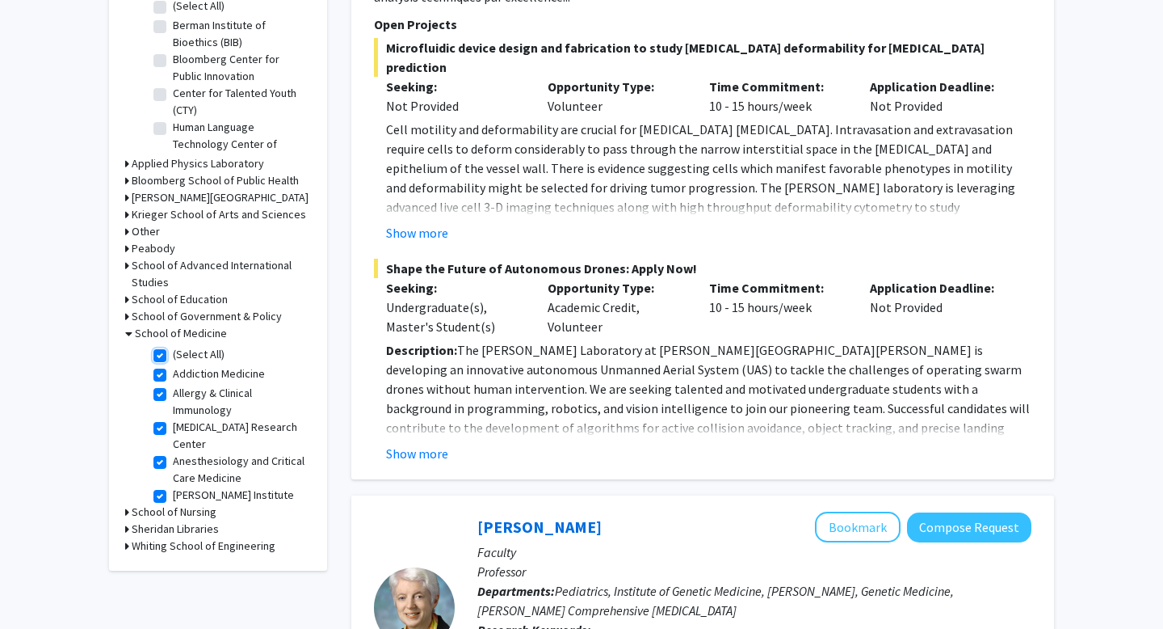
checkbox input "true"
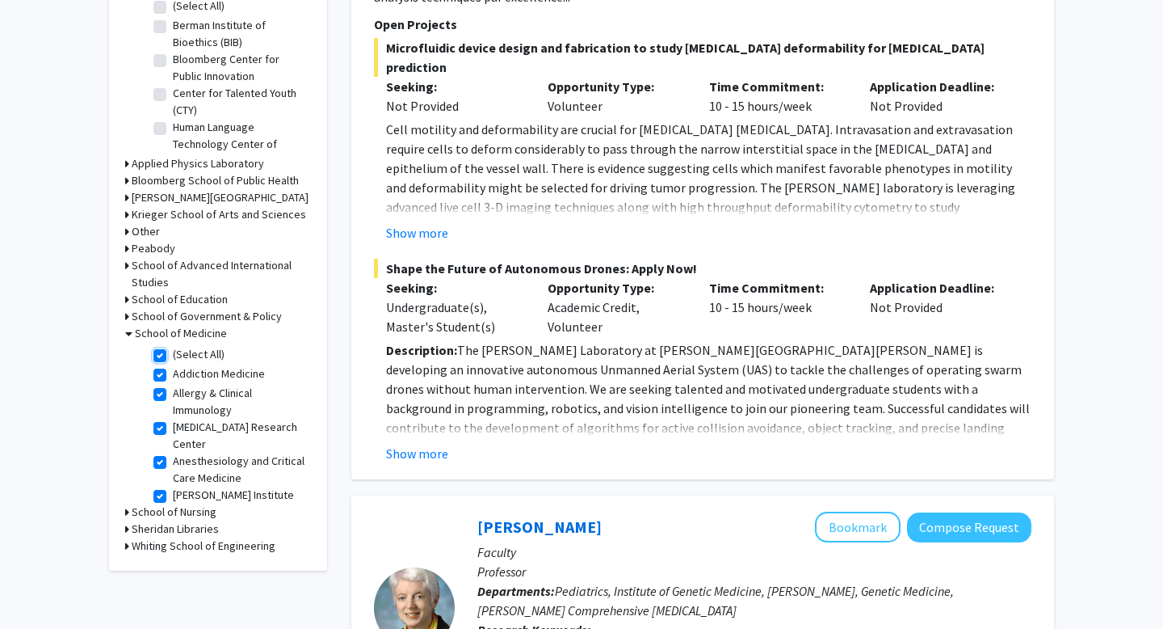
checkbox input "true"
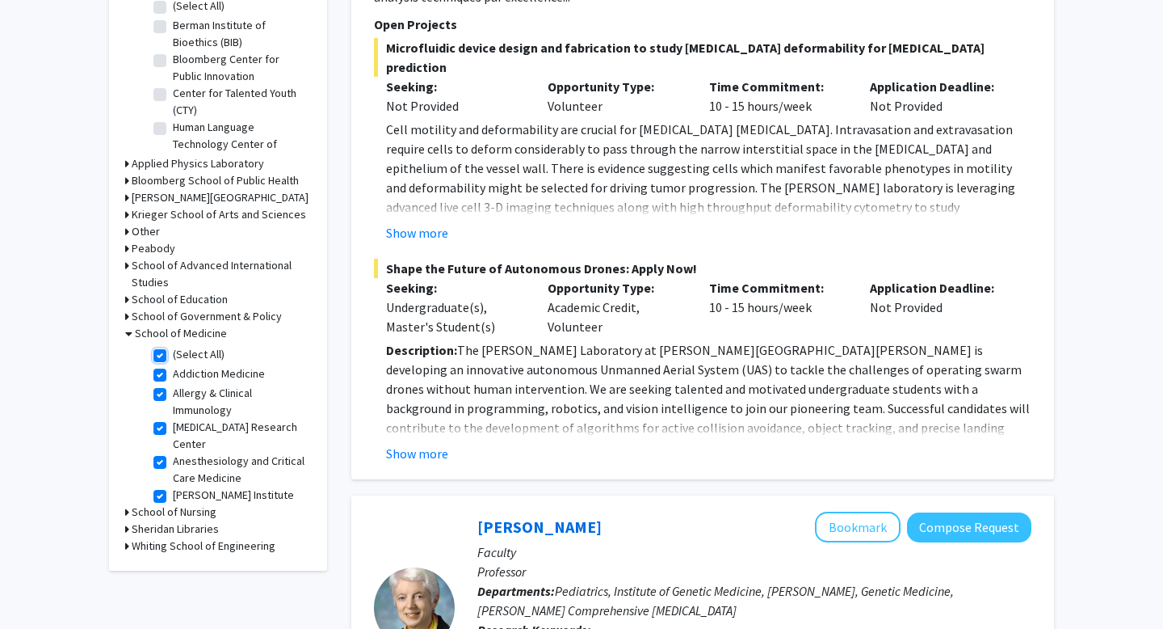
checkbox input "true"
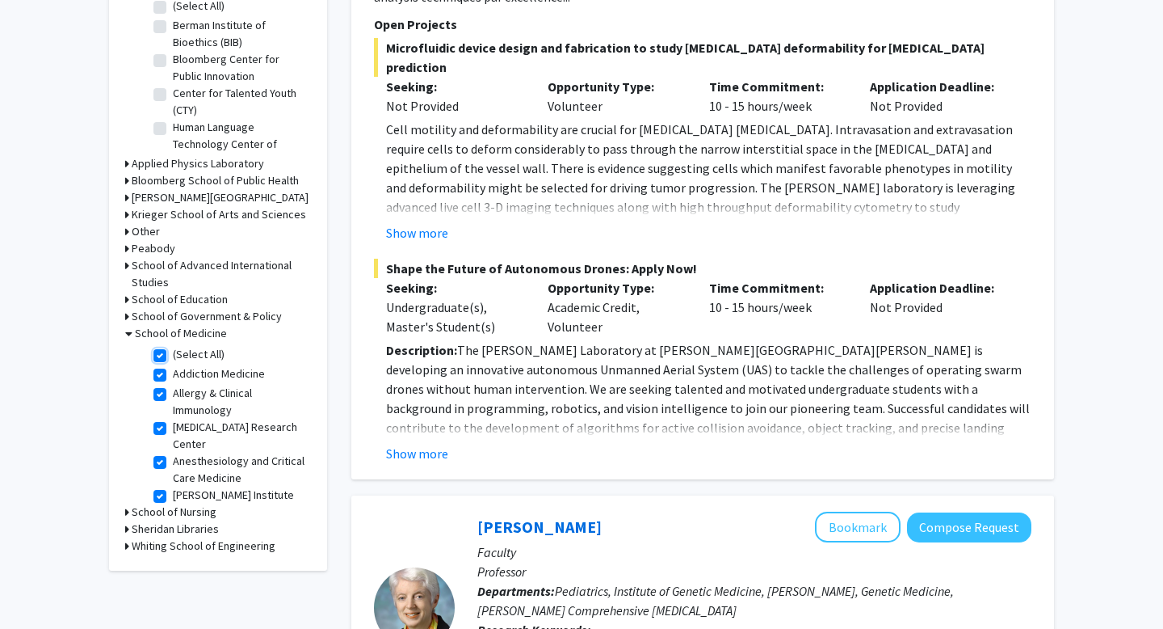
checkbox input "true"
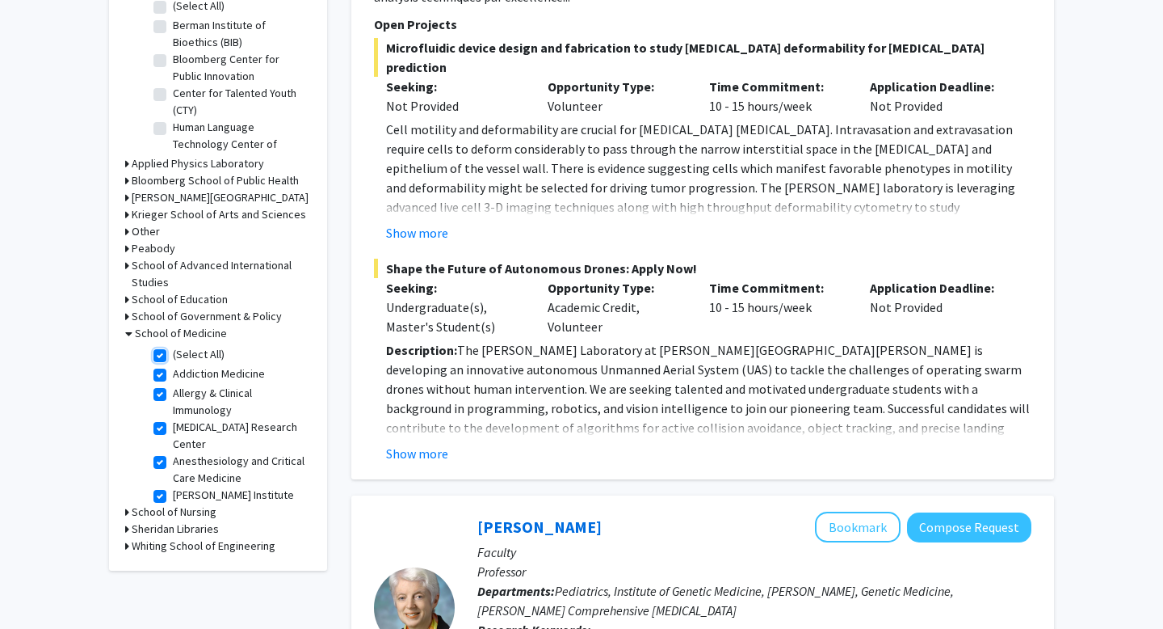
checkbox input "true"
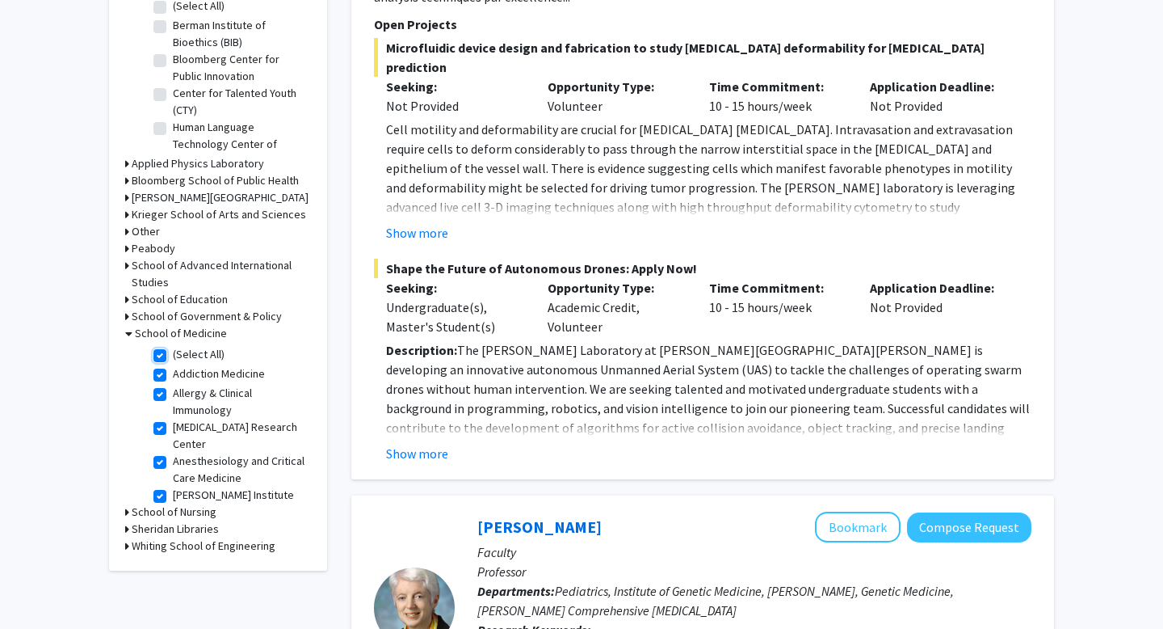
checkbox input "true"
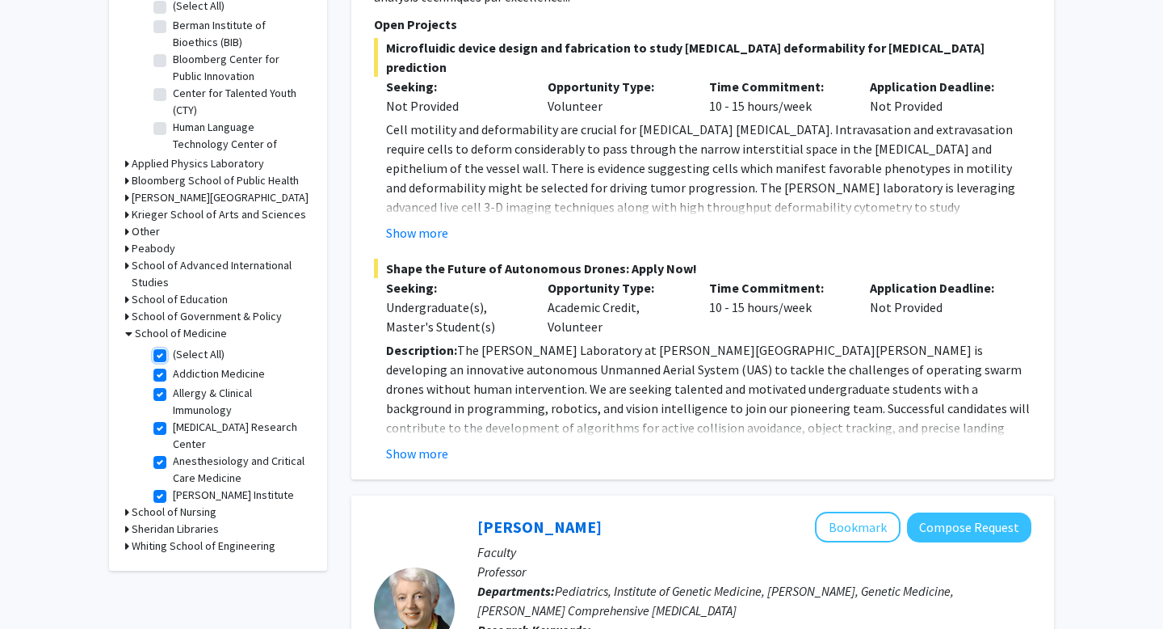
checkbox input "true"
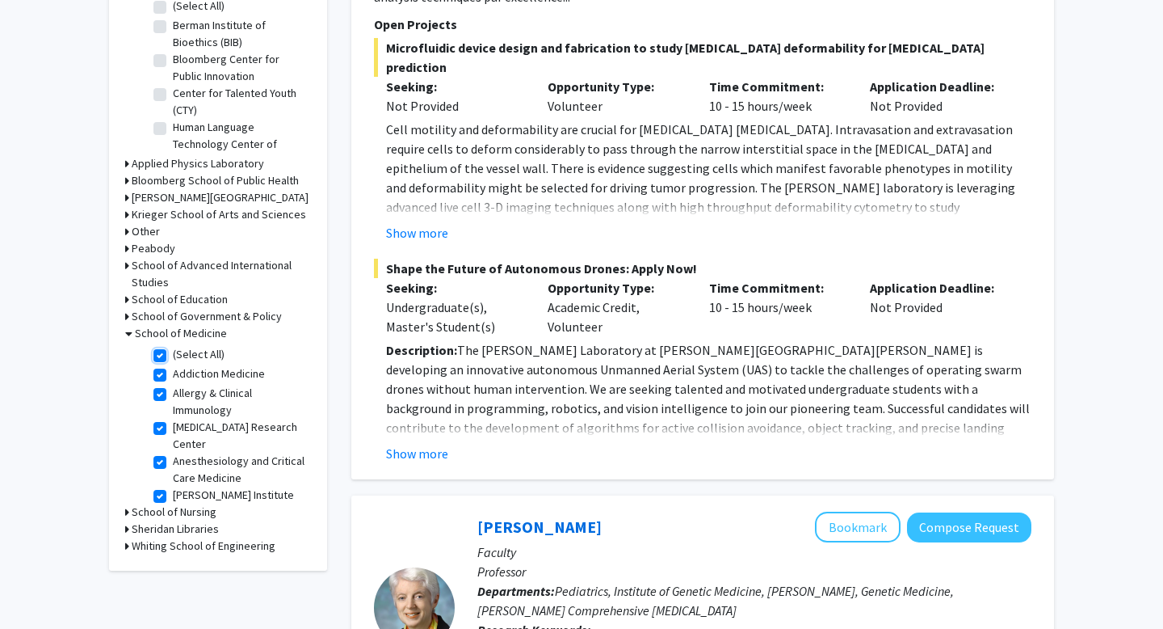
checkbox input "true"
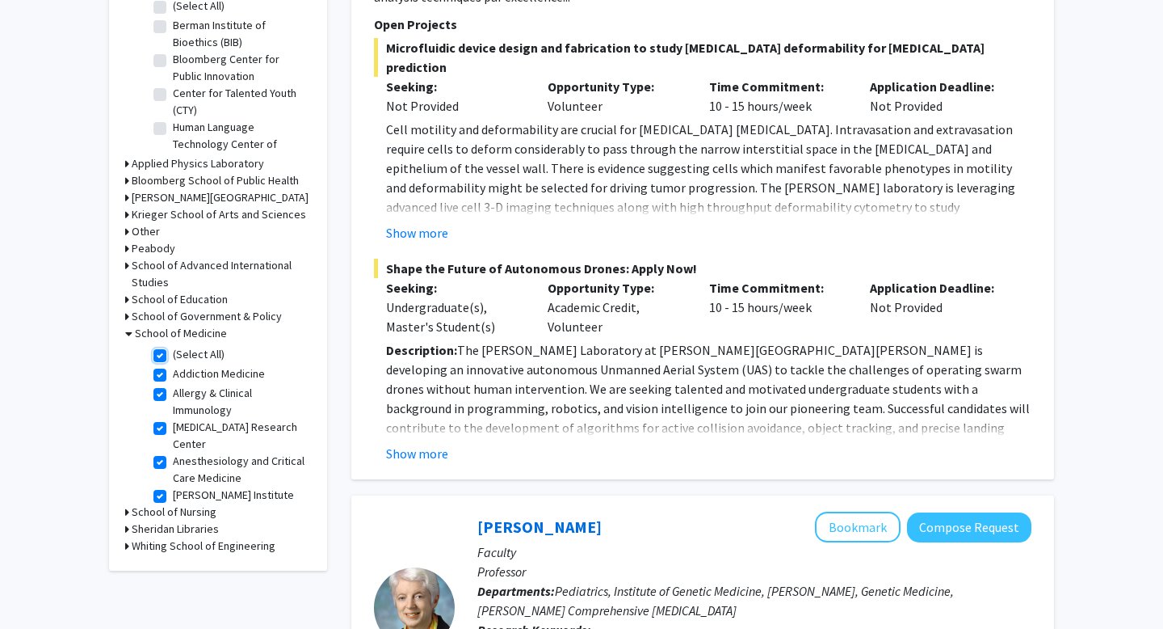
checkbox input "true"
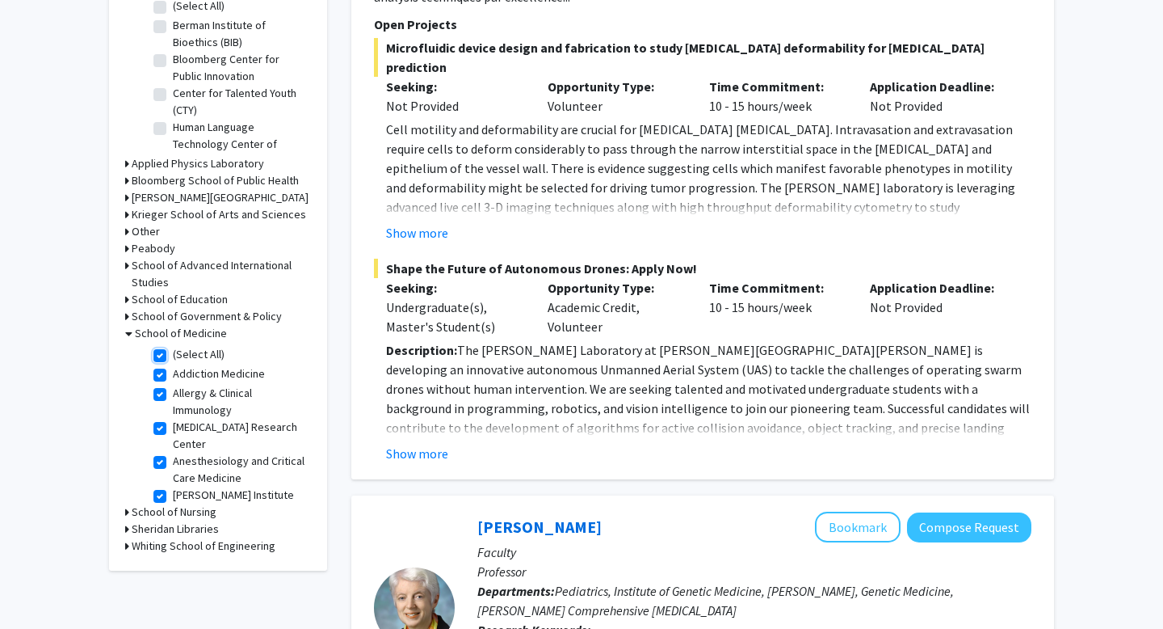
checkbox input "true"
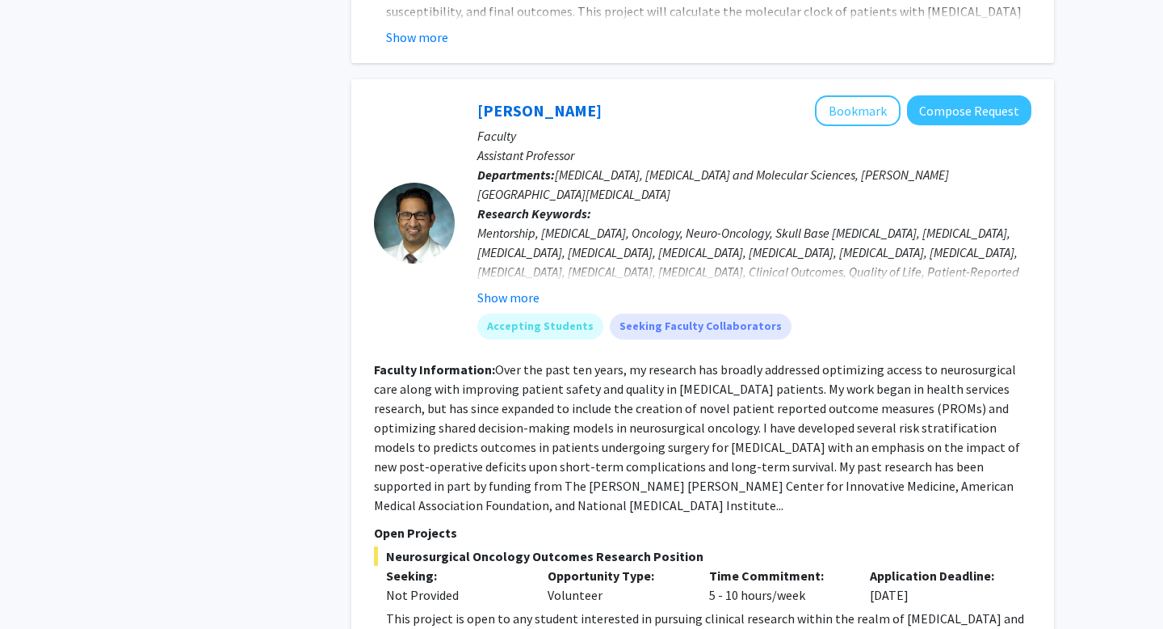
scroll to position [4704, 0]
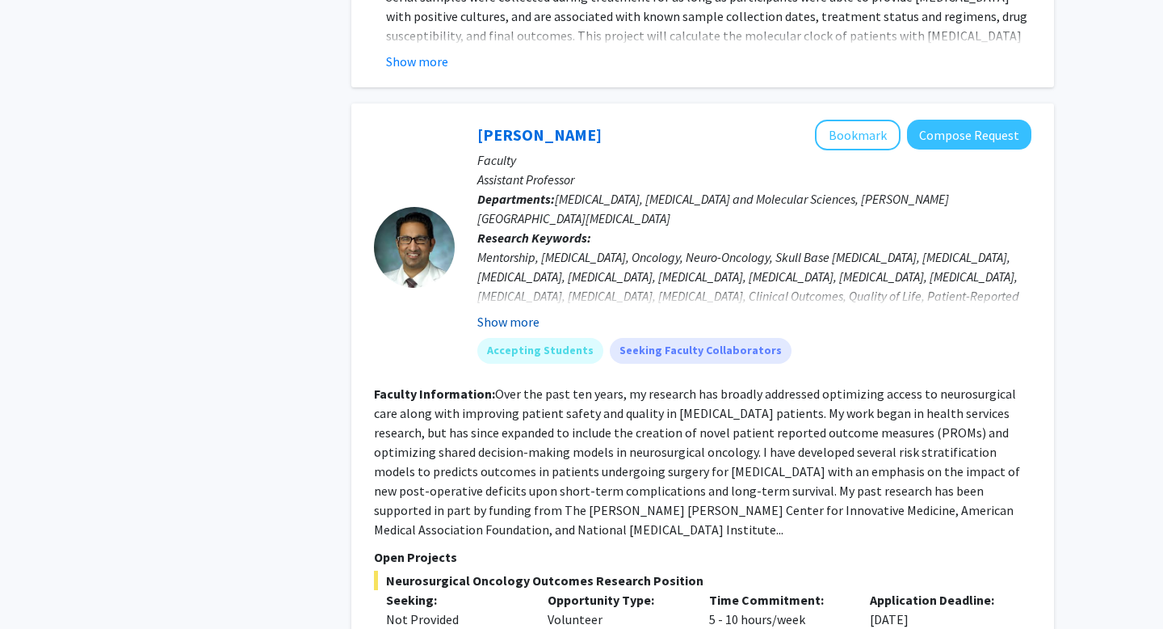
click at [502, 312] on button "Show more" at bounding box center [508, 321] width 62 height 19
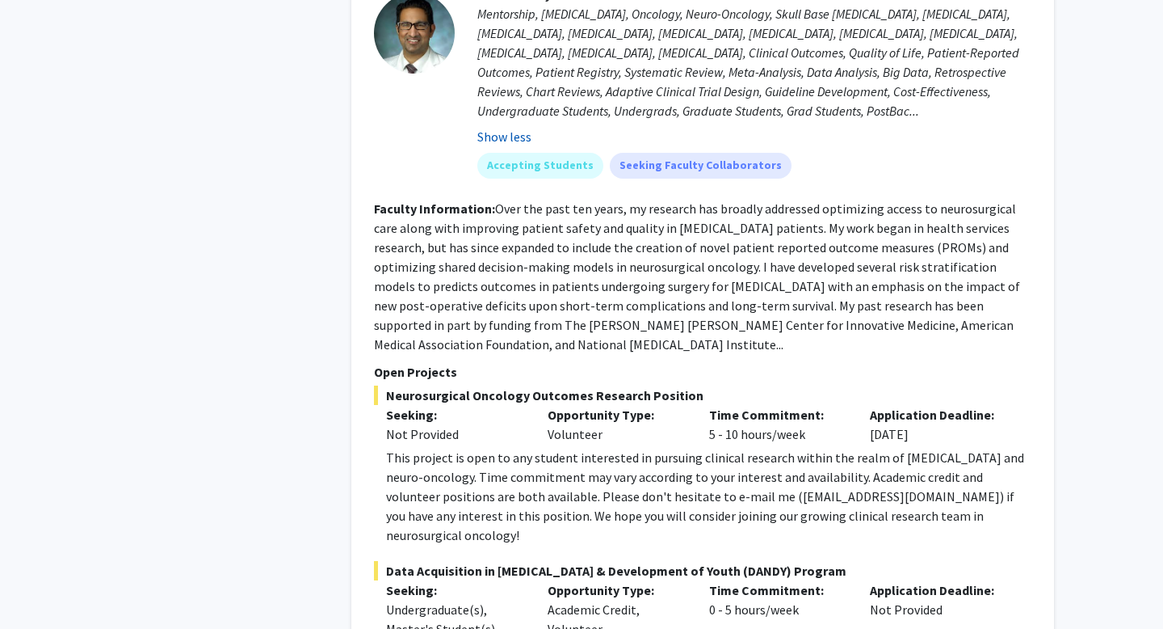
scroll to position [5187, 0]
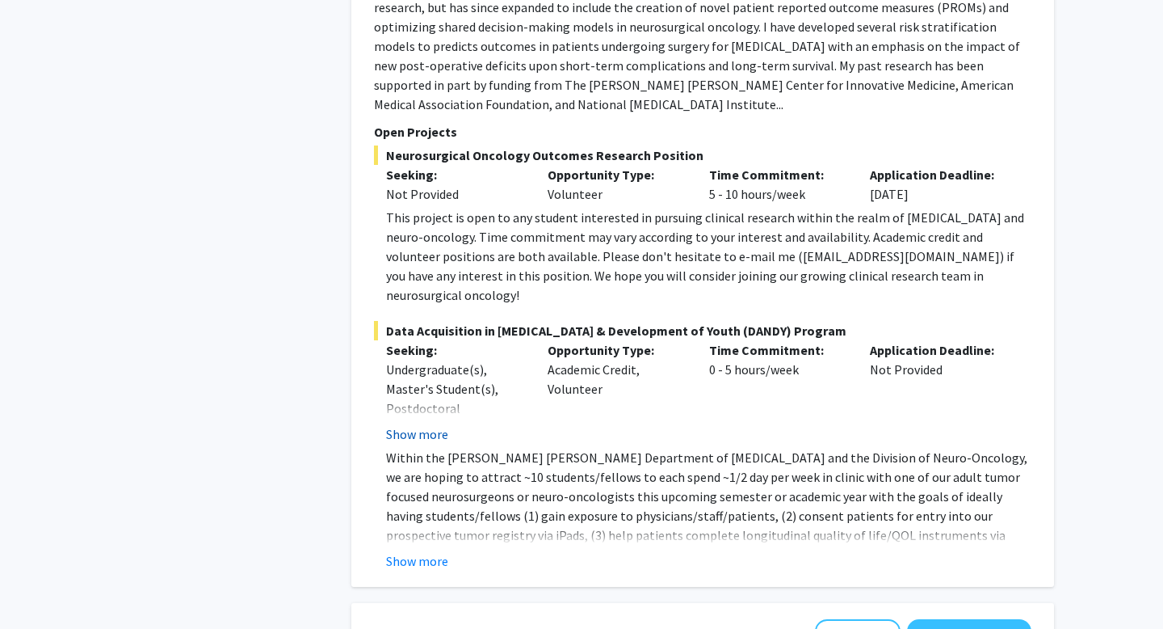
click at [433, 424] on button "Show more" at bounding box center [417, 433] width 62 height 19
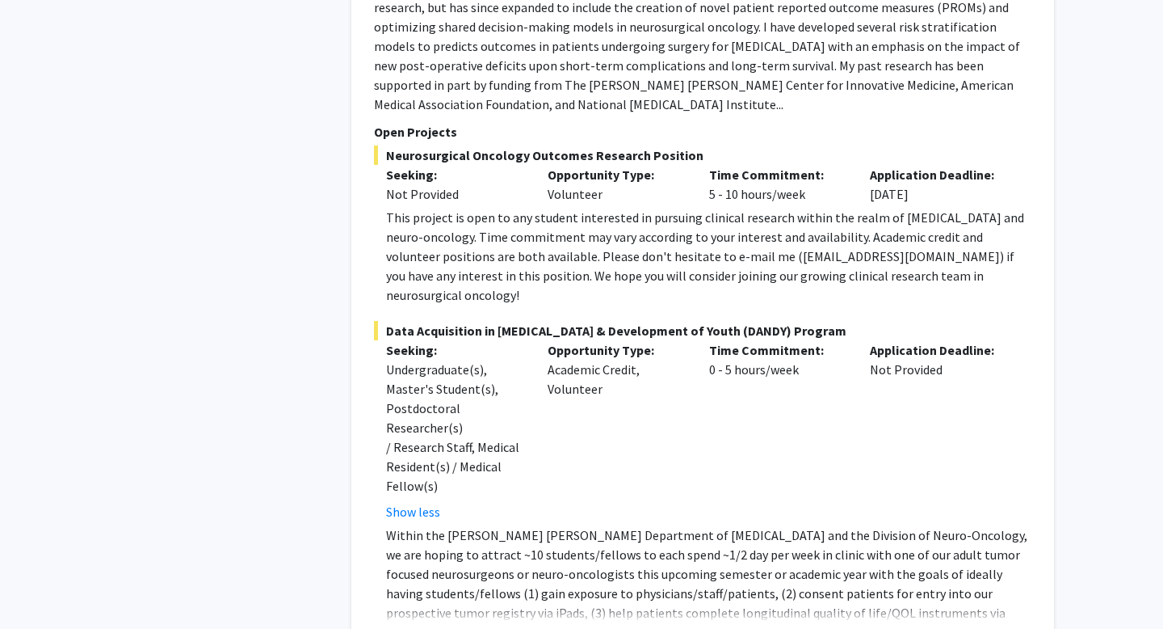
click at [427, 628] on button "Show more" at bounding box center [417, 638] width 62 height 19
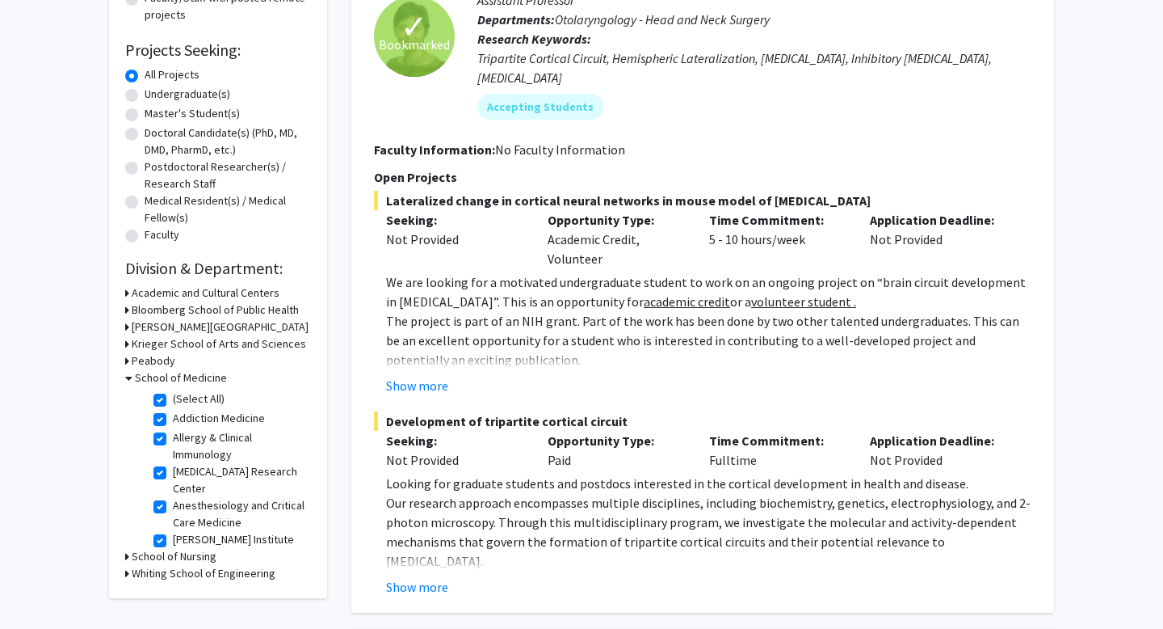
scroll to position [244, 0]
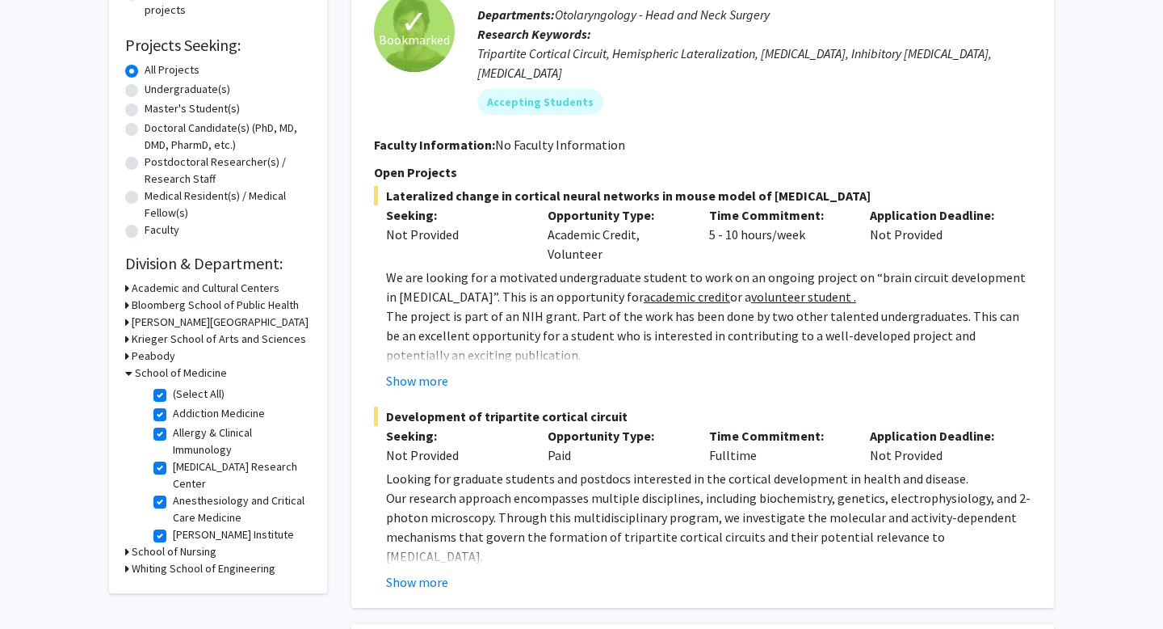
click at [127, 550] on icon at bounding box center [127, 551] width 4 height 17
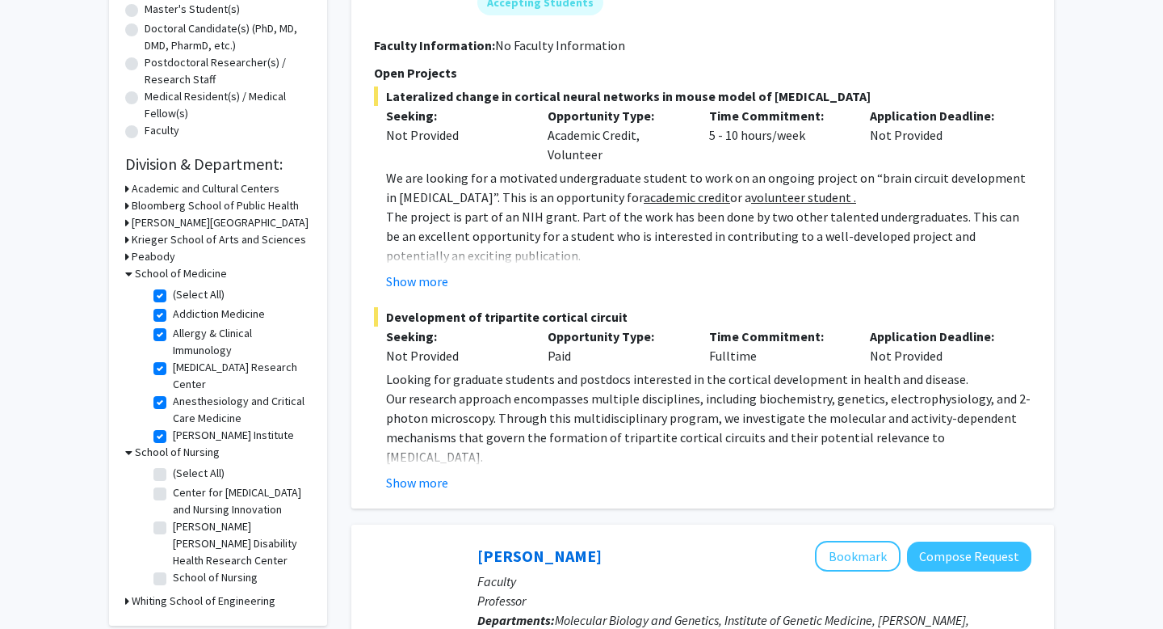
scroll to position [402, 0]
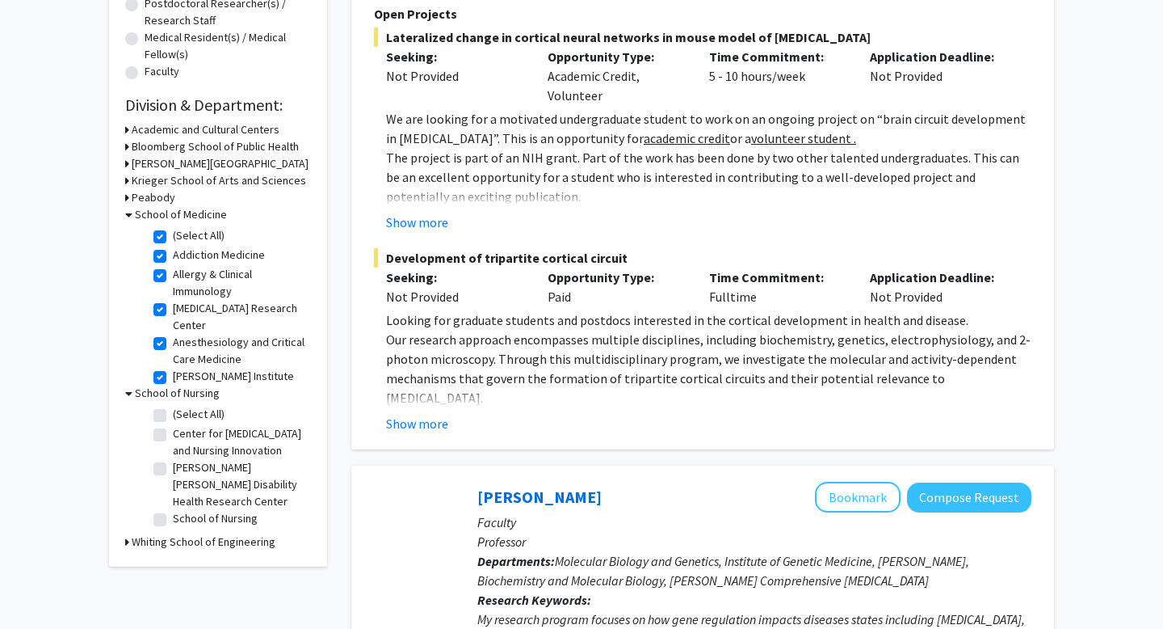
click at [129, 393] on icon at bounding box center [128, 393] width 7 height 17
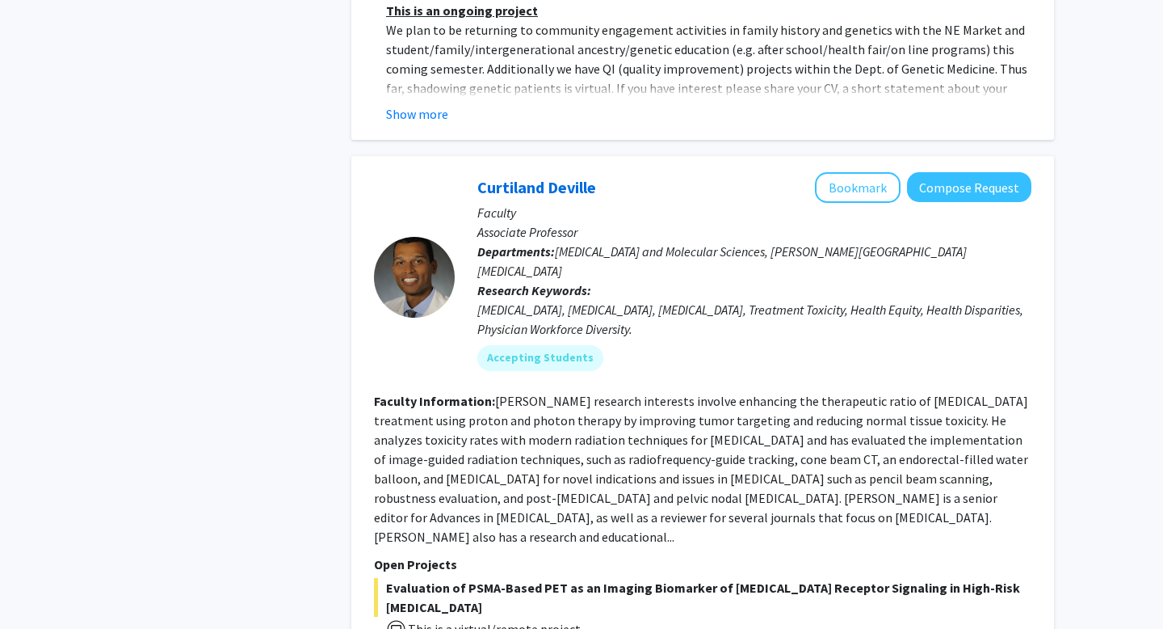
scroll to position [7521, 0]
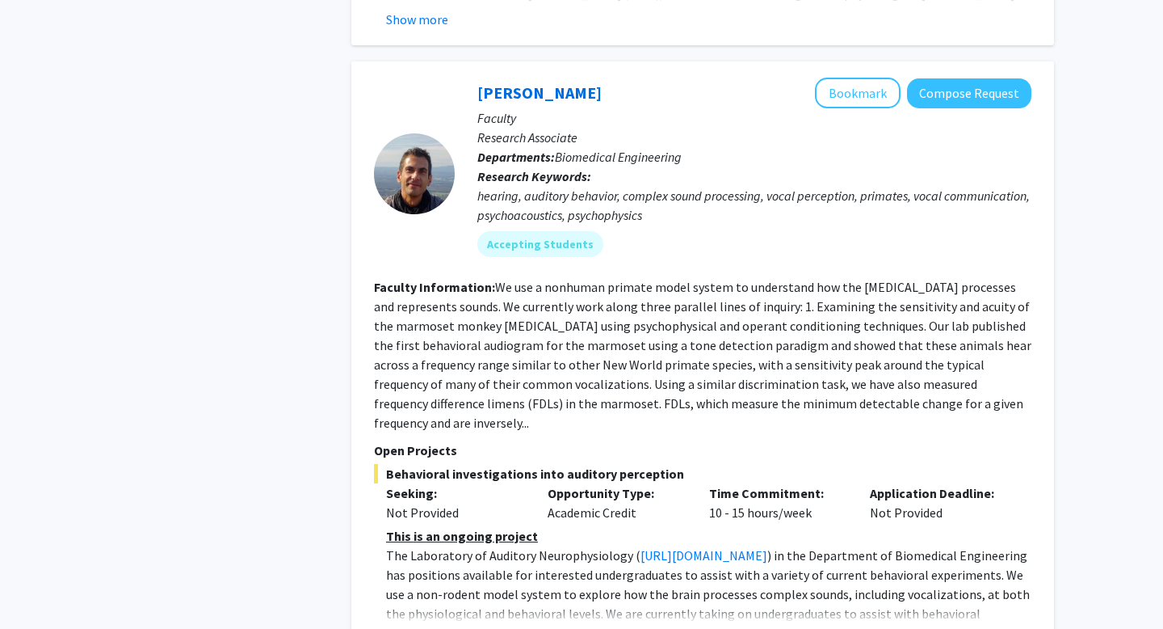
scroll to position [5702, 0]
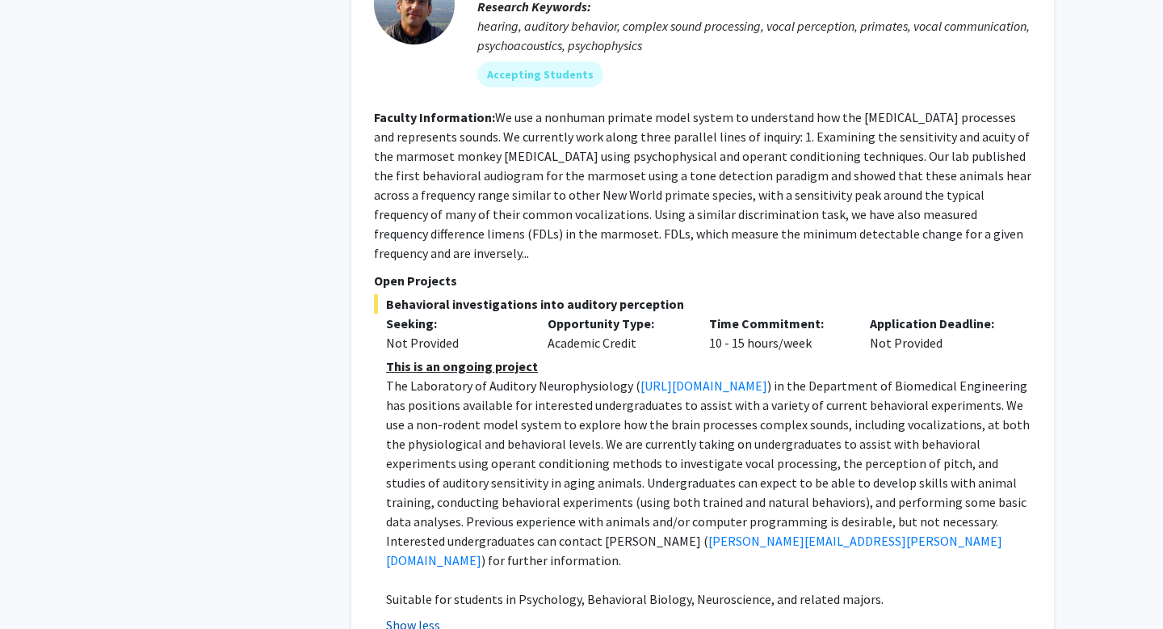
scroll to position [5985, 0]
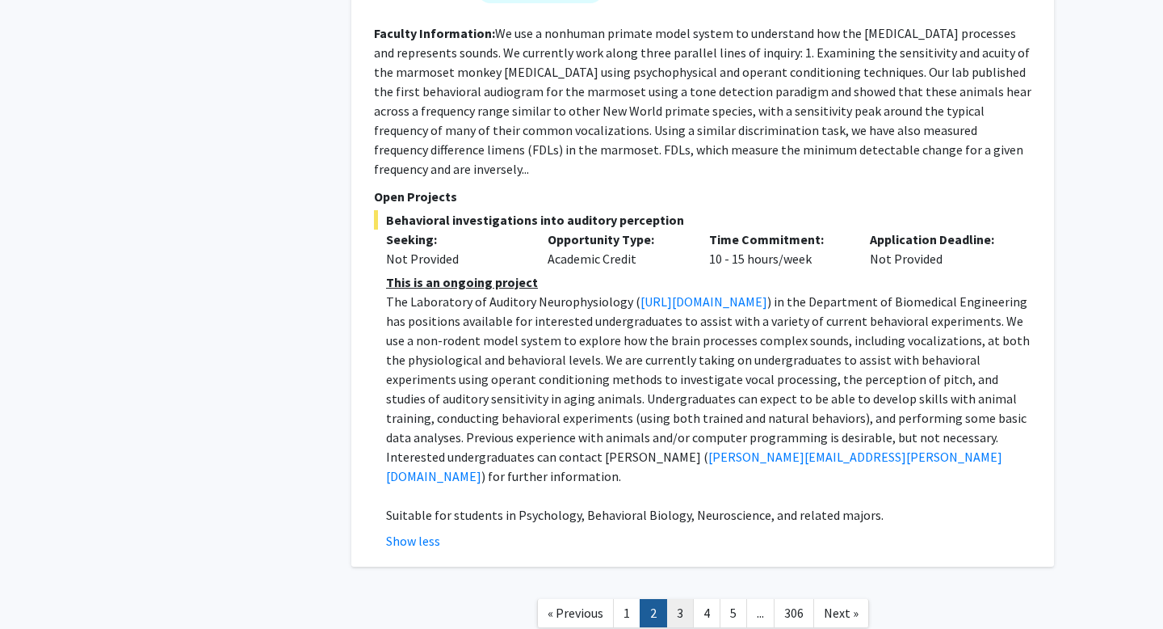
click at [683, 599] on link "3" at bounding box center [679, 613] width 27 height 28
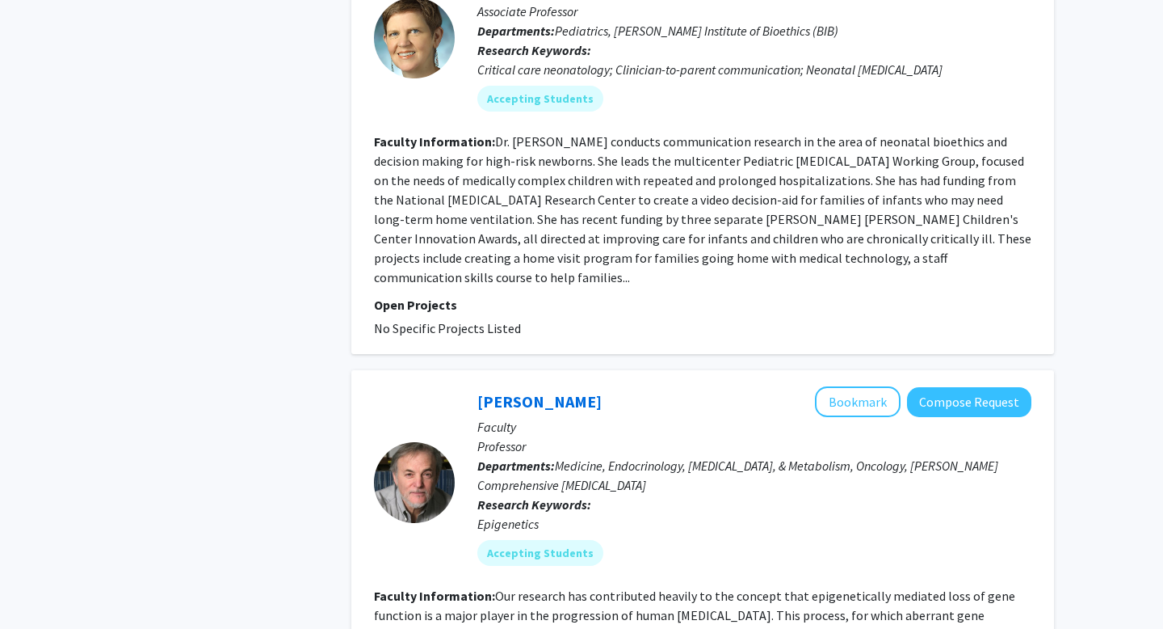
scroll to position [4114, 0]
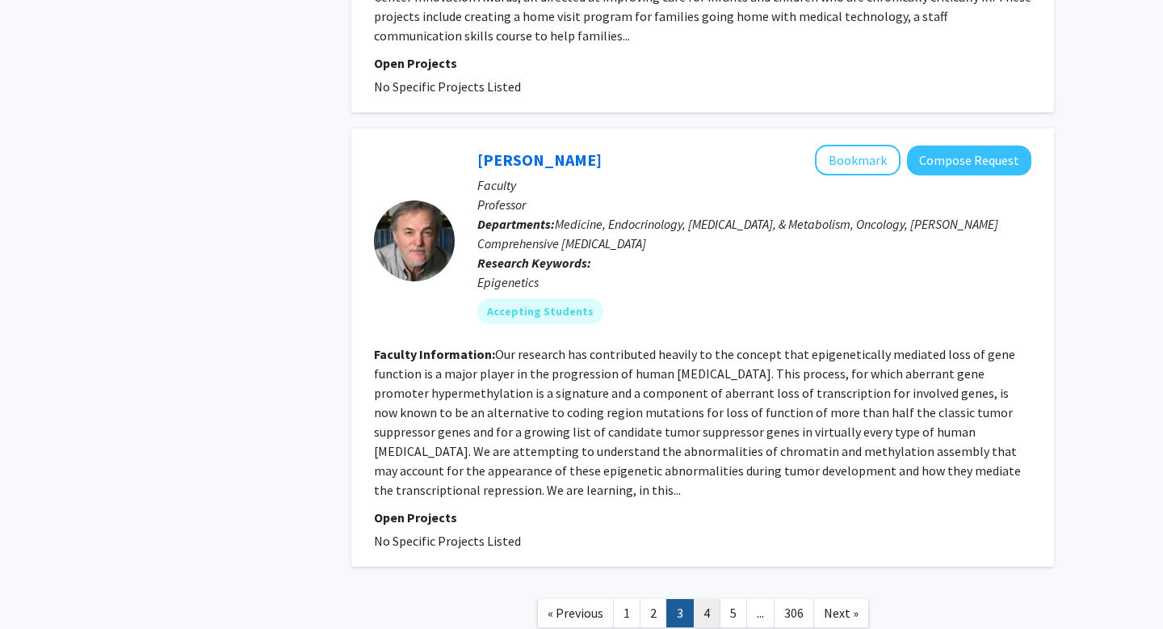
click at [712, 599] on link "4" at bounding box center [706, 613] width 27 height 28
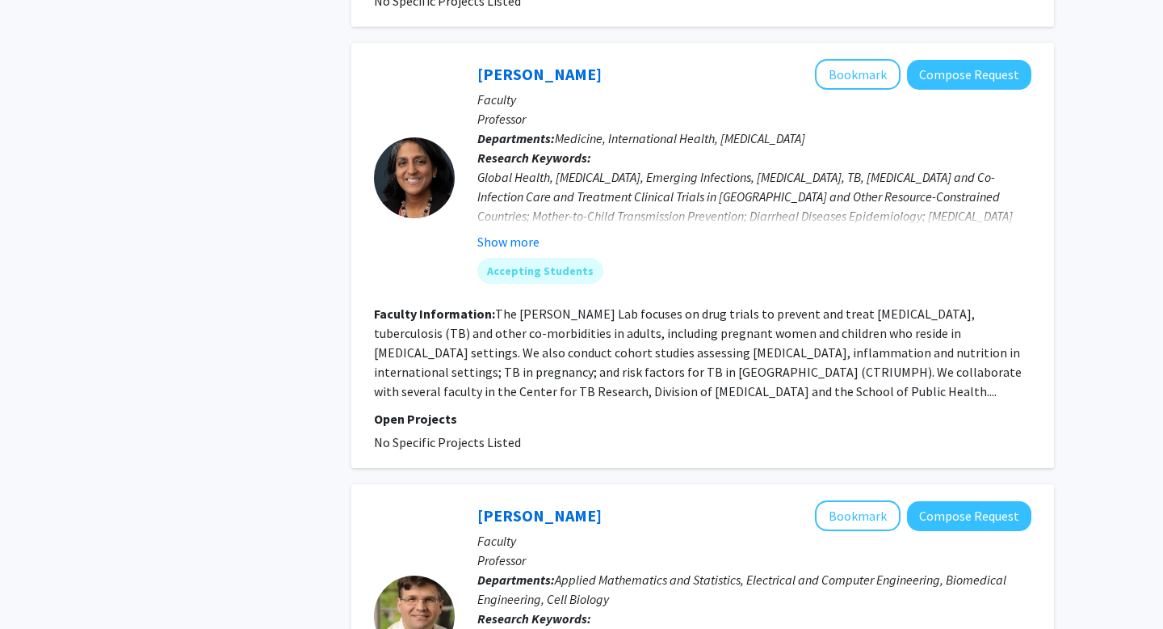
scroll to position [4147, 0]
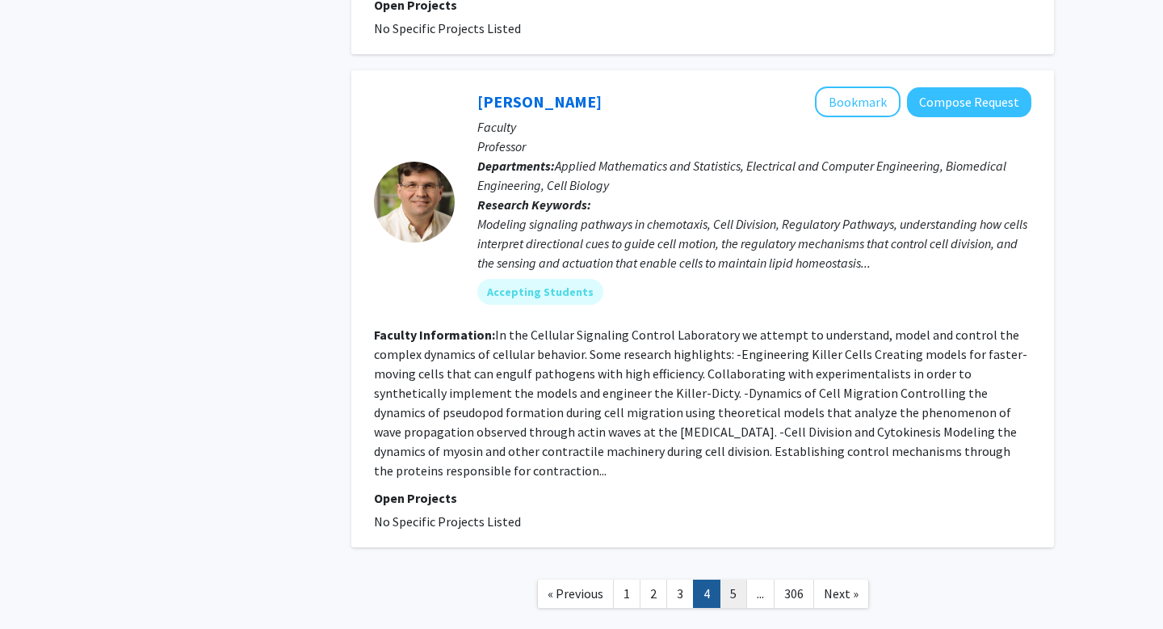
click at [726, 579] on link "5" at bounding box center [733, 593] width 27 height 28
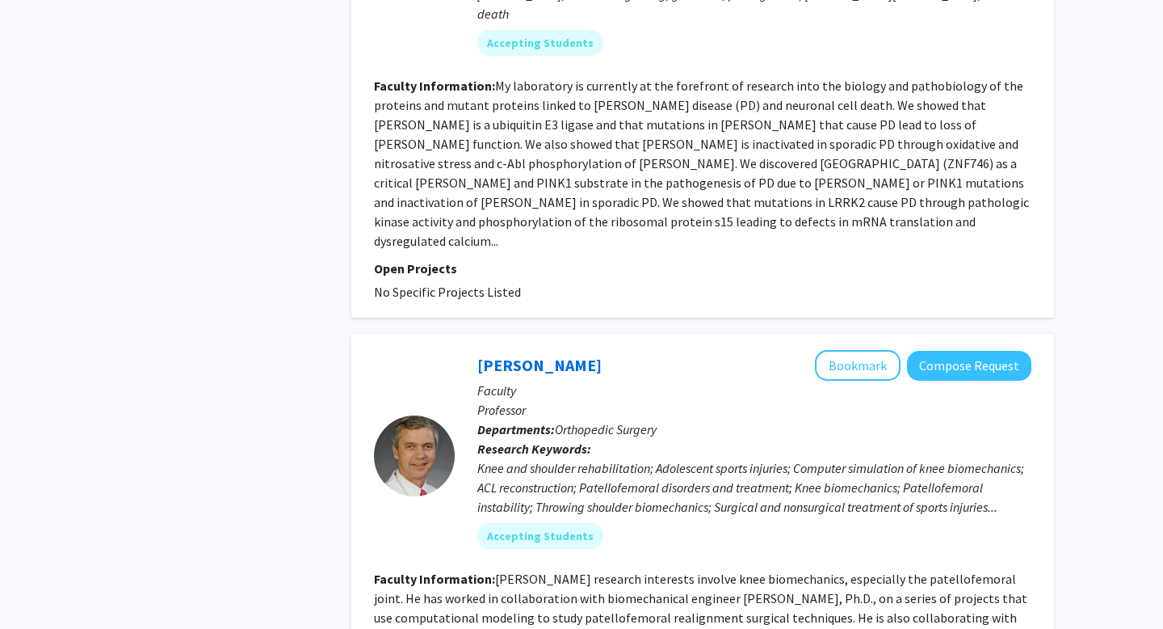
scroll to position [3992, 0]
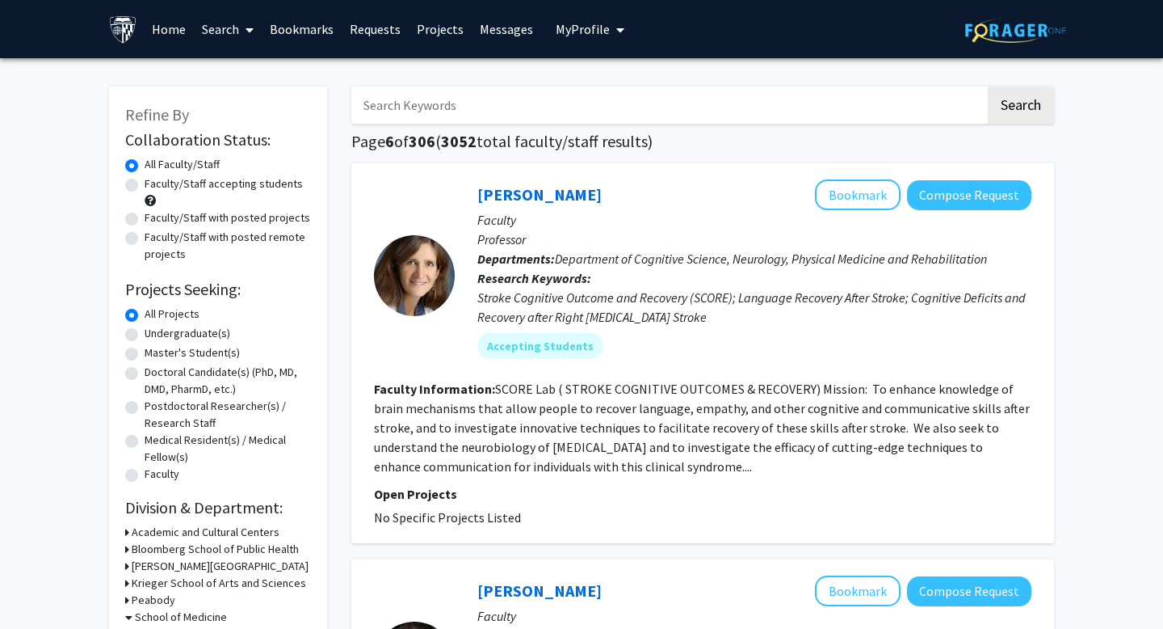
click at [431, 107] on input "Search Keywords" at bounding box center [668, 104] width 634 height 37
type input "pediatric"
click at [988, 86] on button "Search" at bounding box center [1021, 104] width 66 height 37
checkbox input "false"
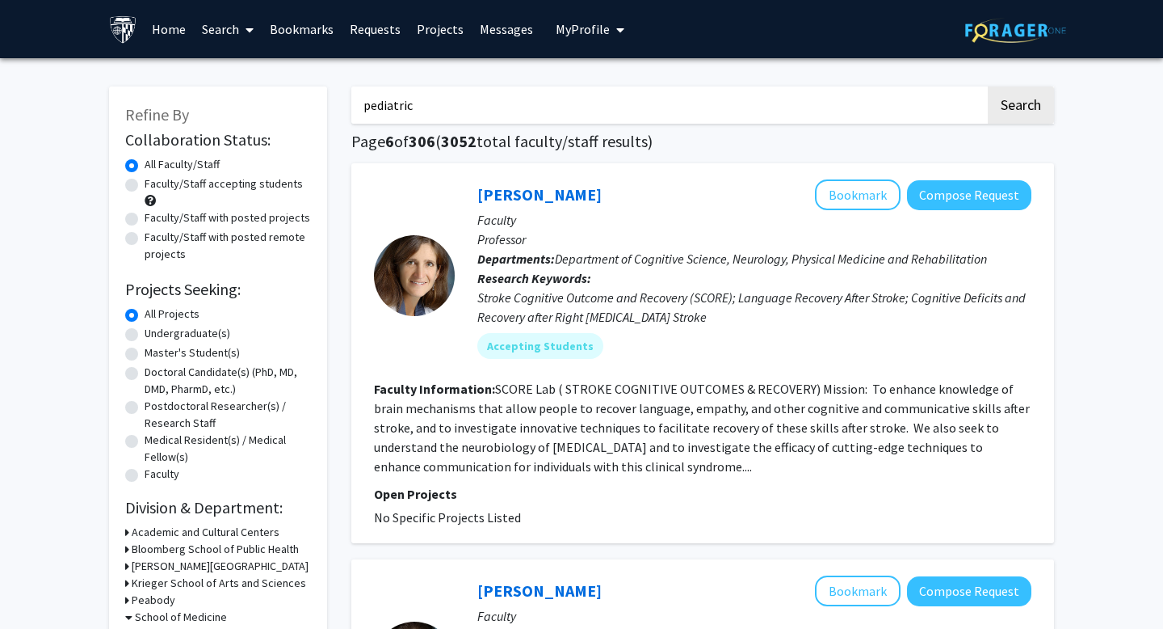
checkbox input "false"
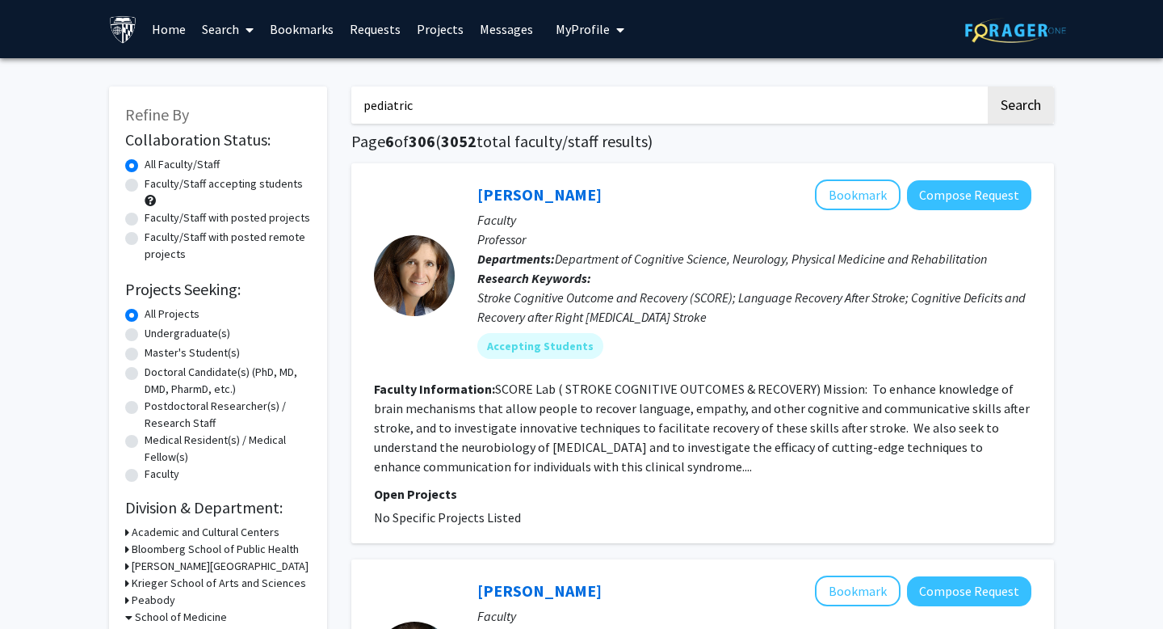
checkbox input "false"
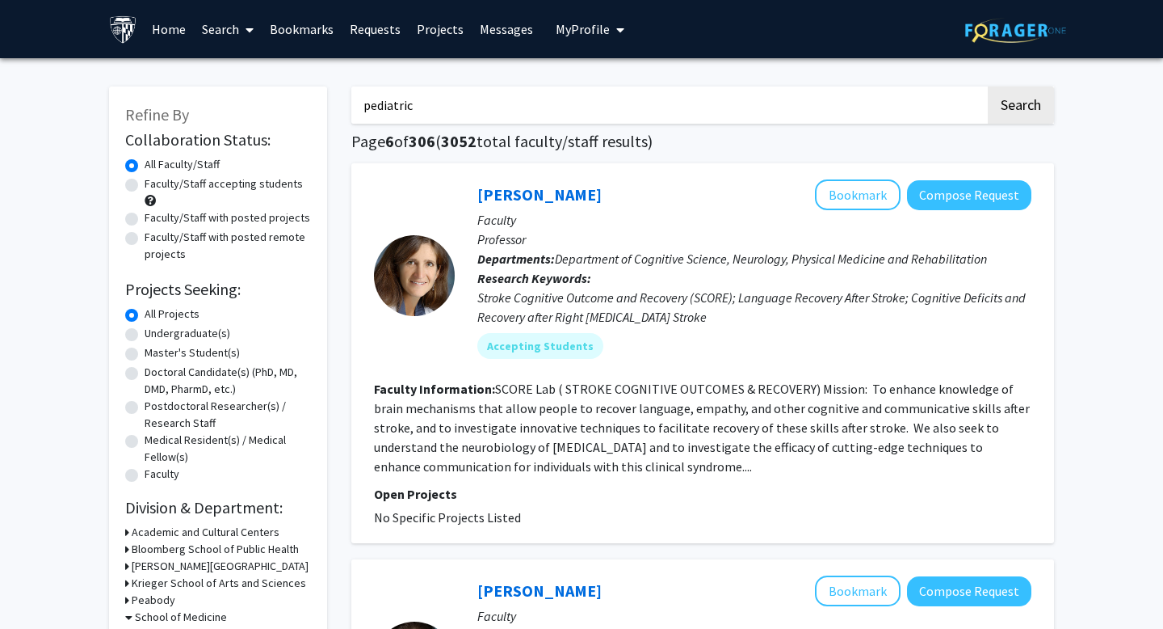
checkbox input "false"
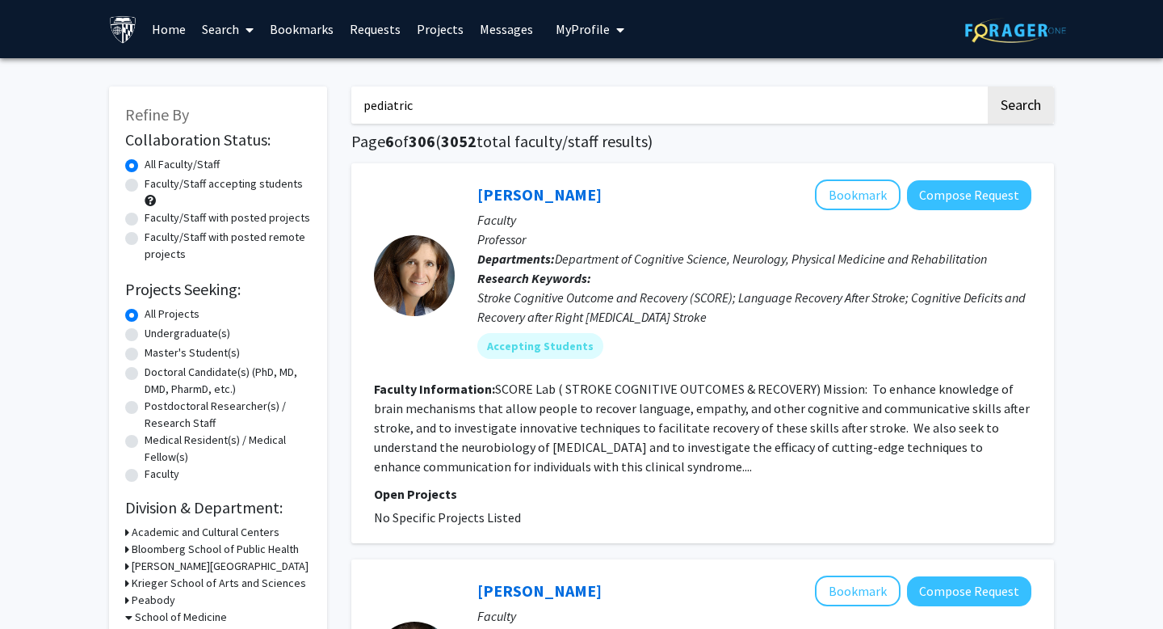
checkbox input "false"
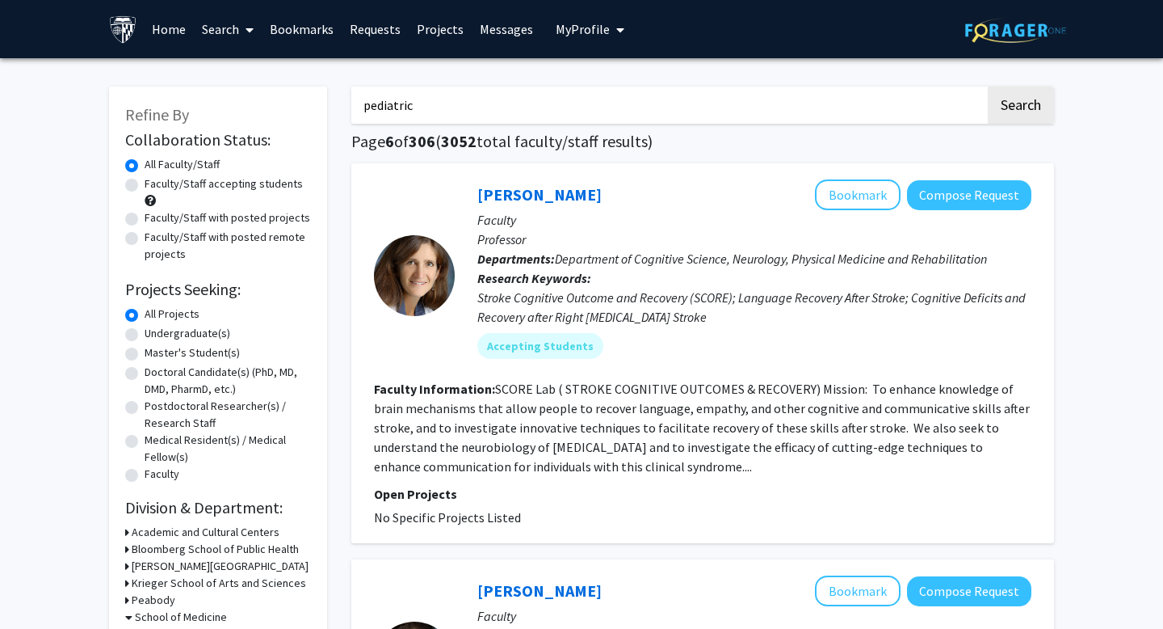
checkbox input "false"
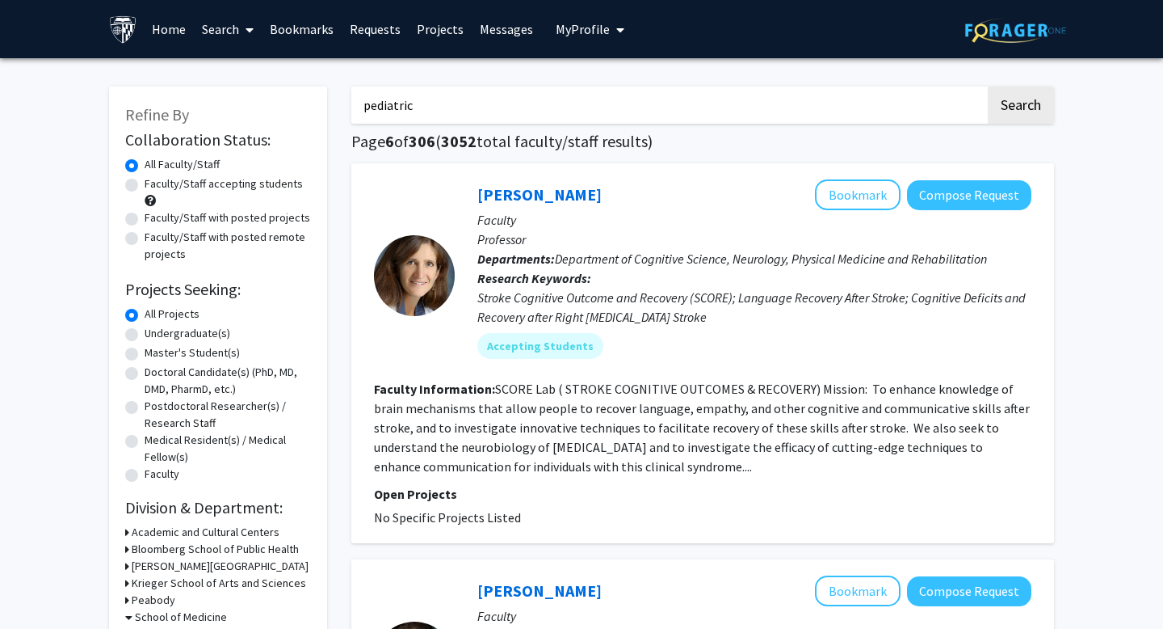
checkbox input "false"
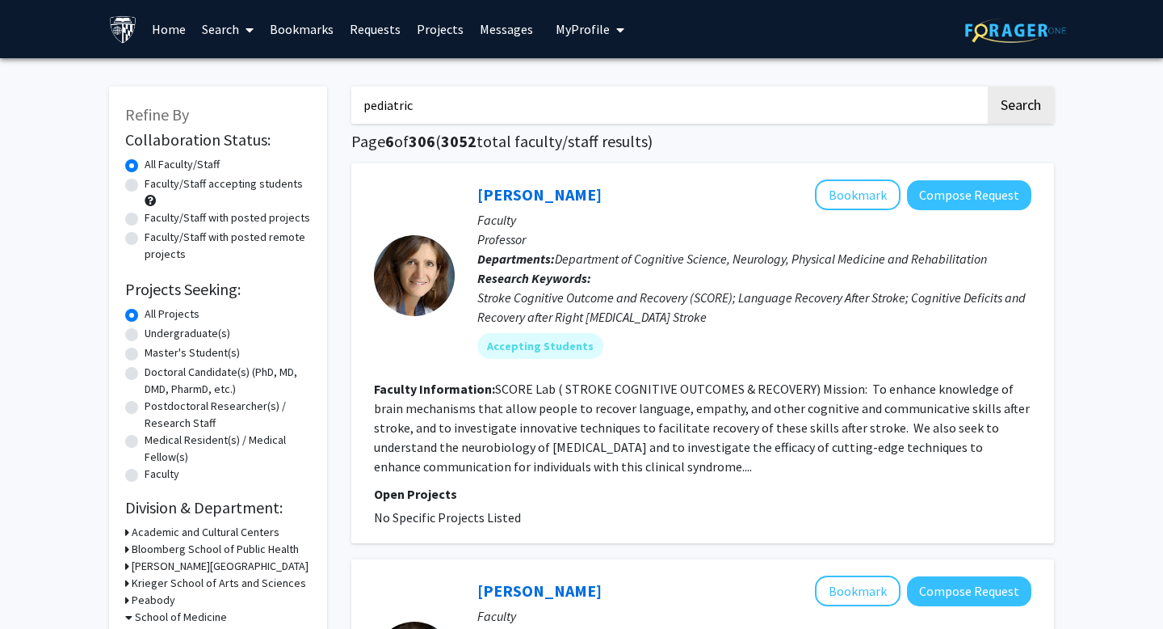
checkbox input "false"
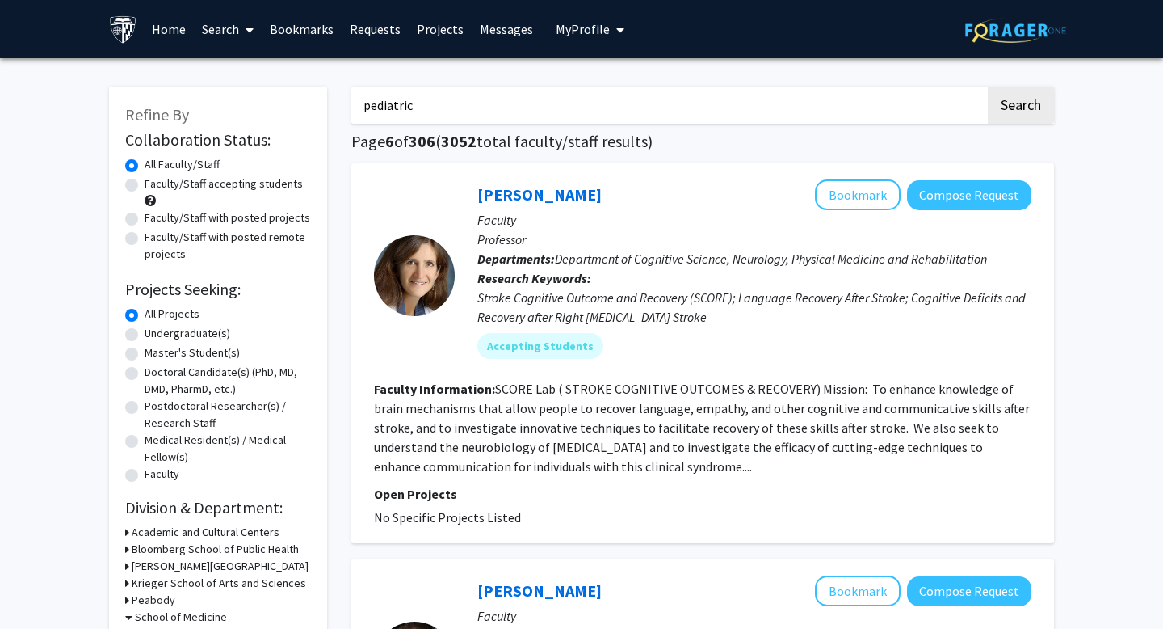
checkbox input "false"
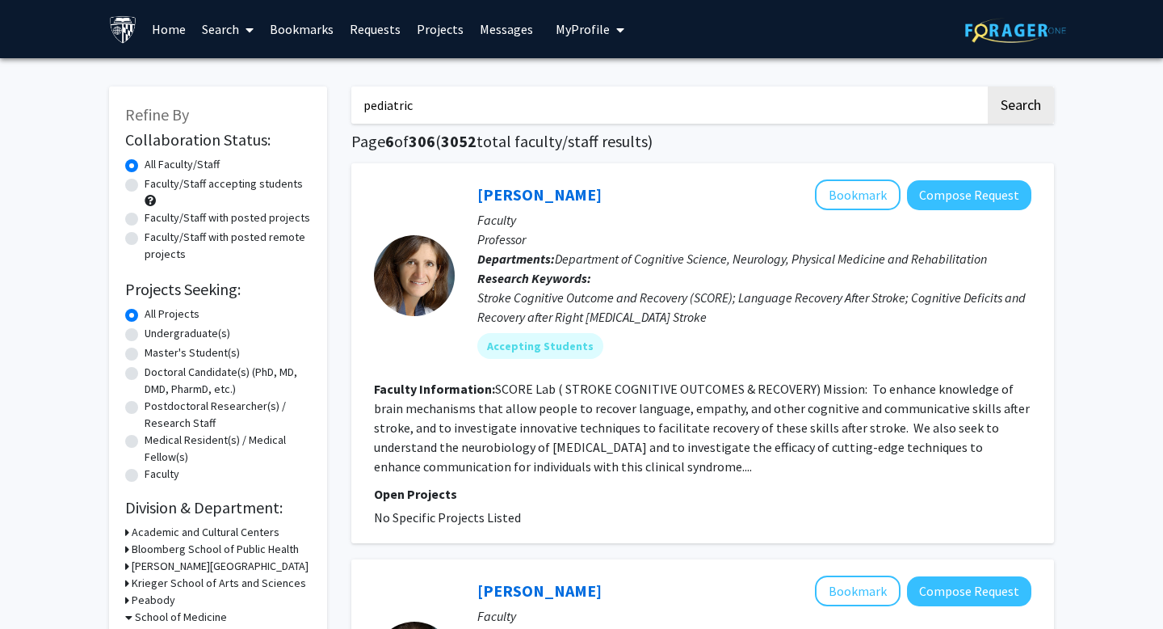
checkbox input "false"
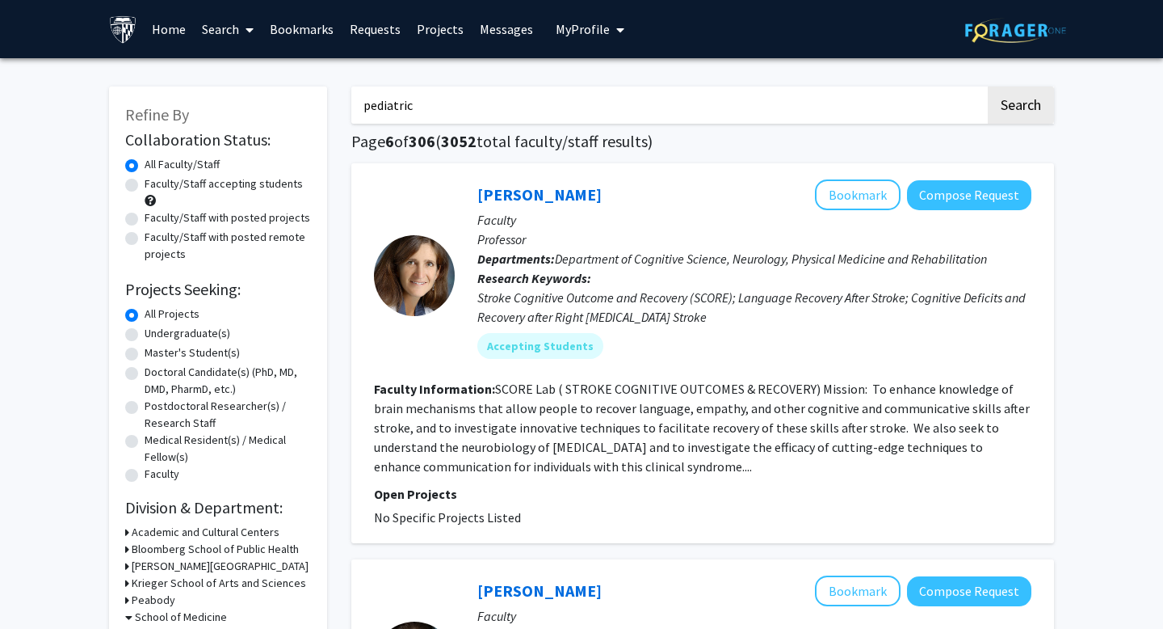
checkbox input "false"
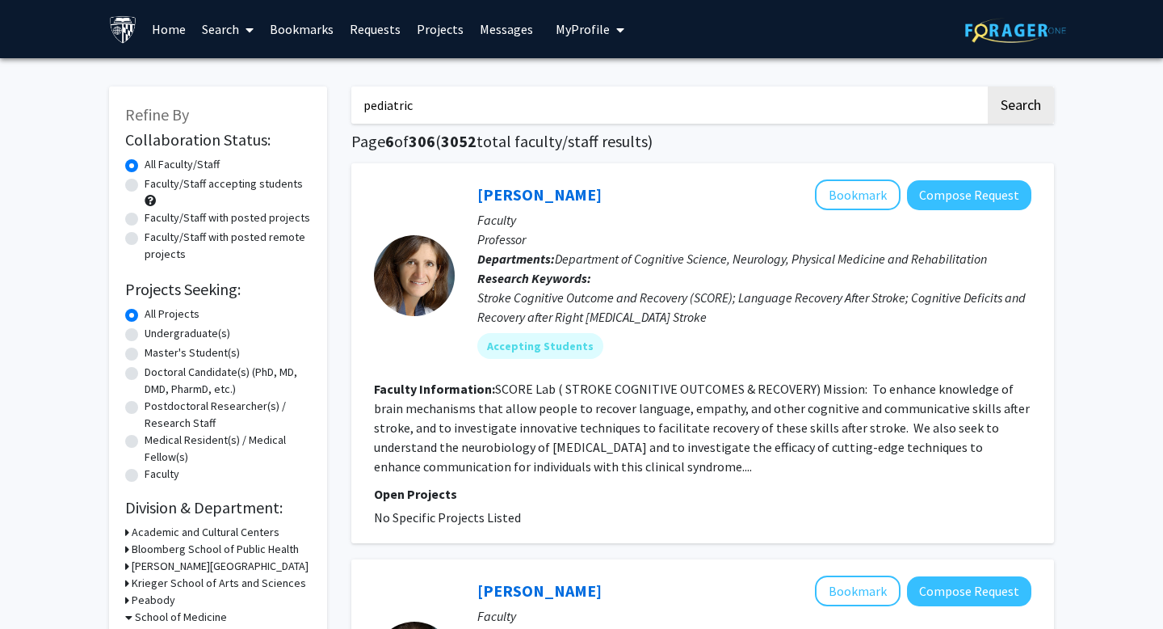
checkbox input "false"
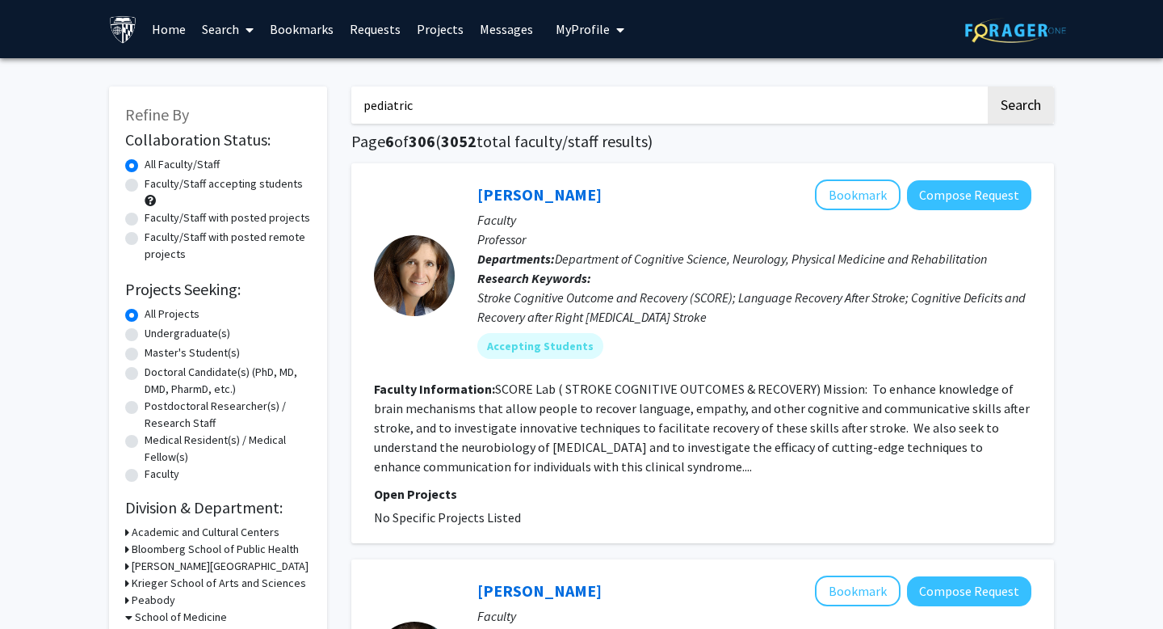
checkbox input "false"
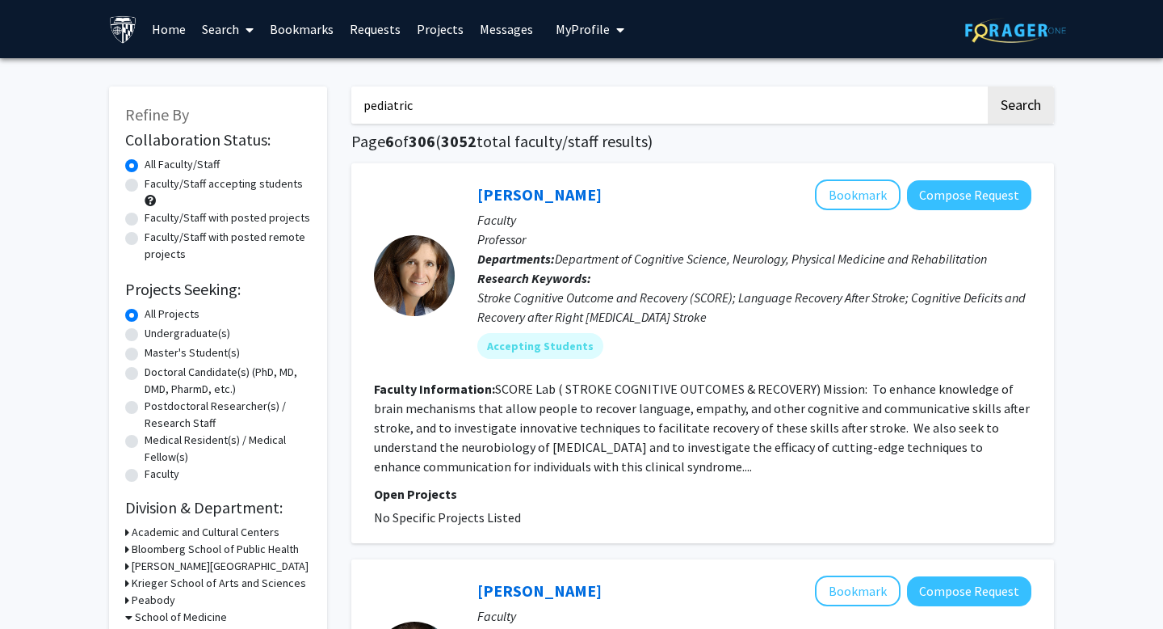
checkbox input "false"
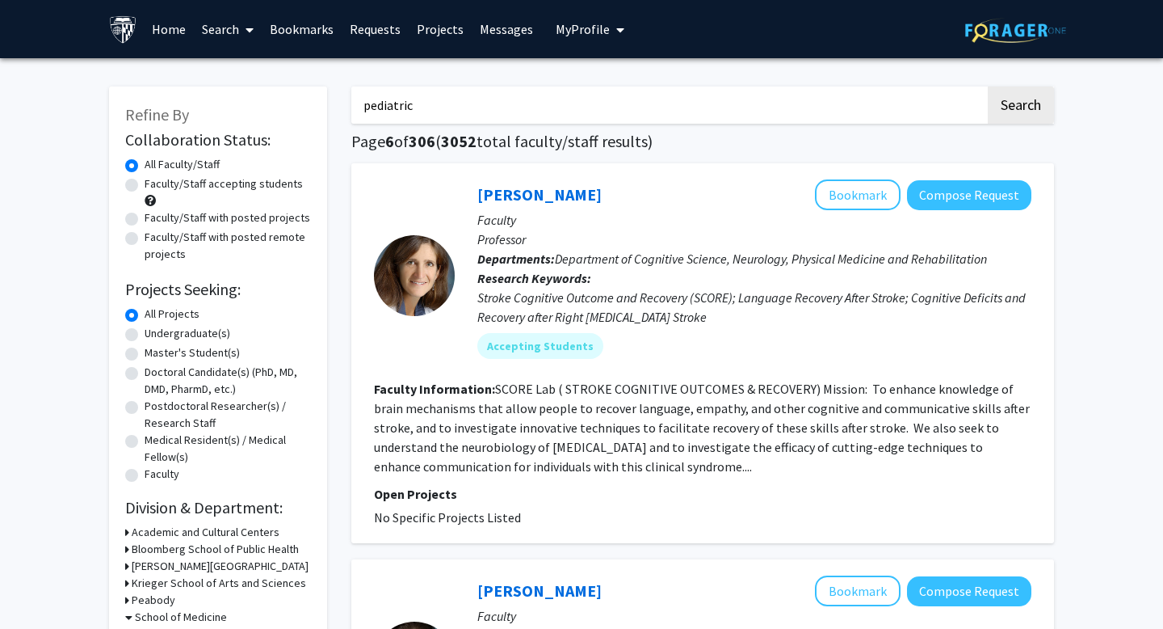
checkbox input "false"
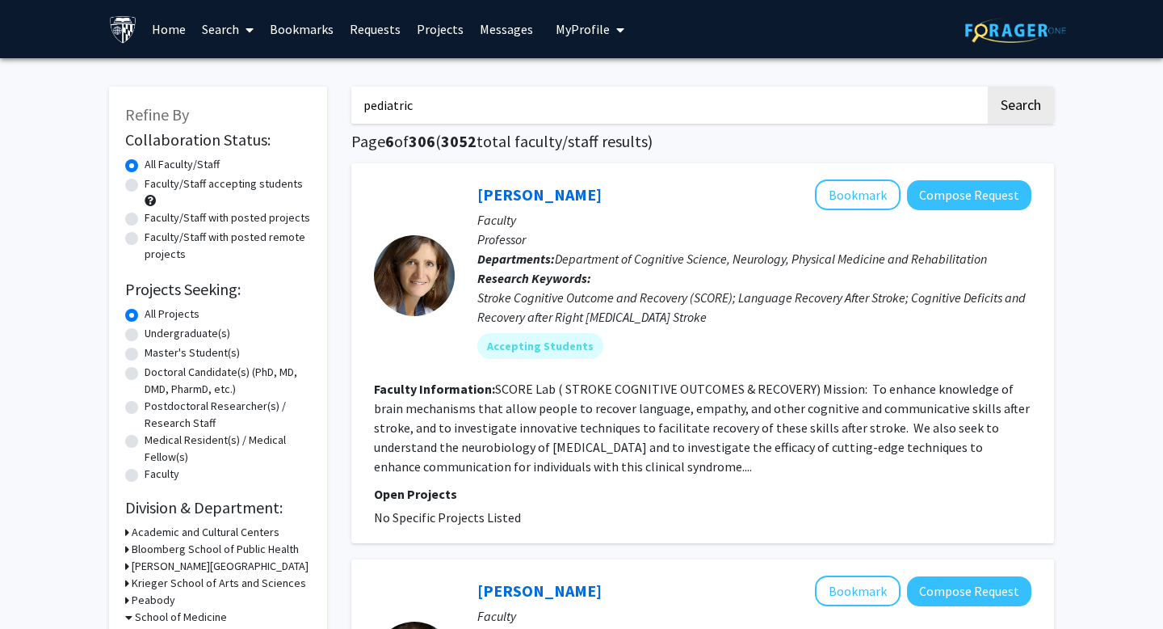
checkbox input "false"
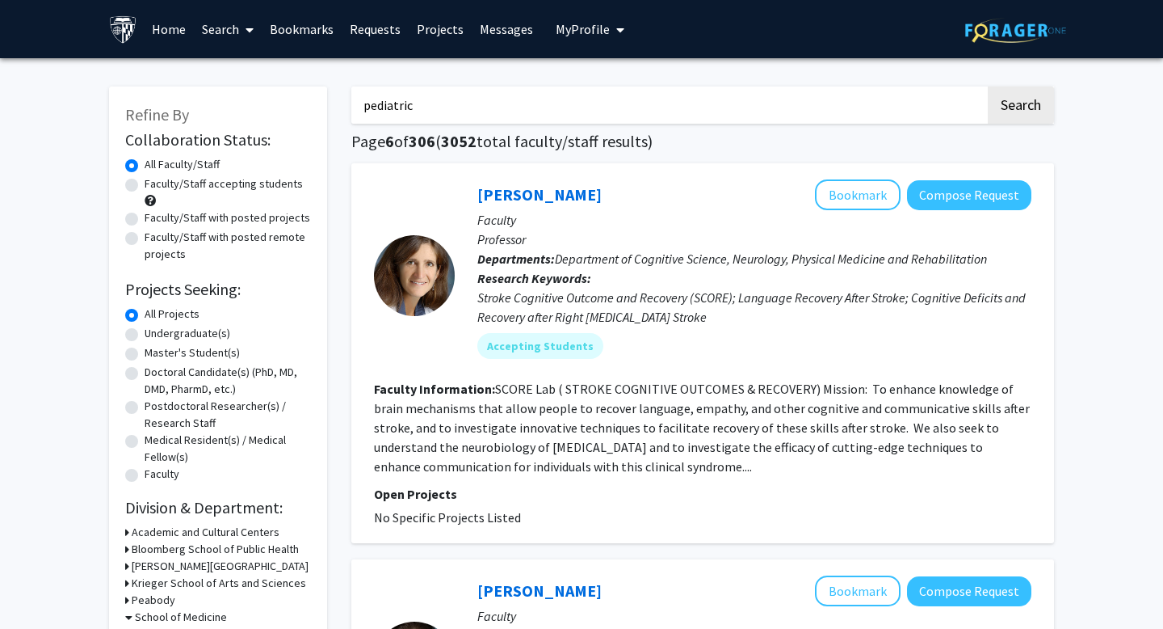
checkbox input "false"
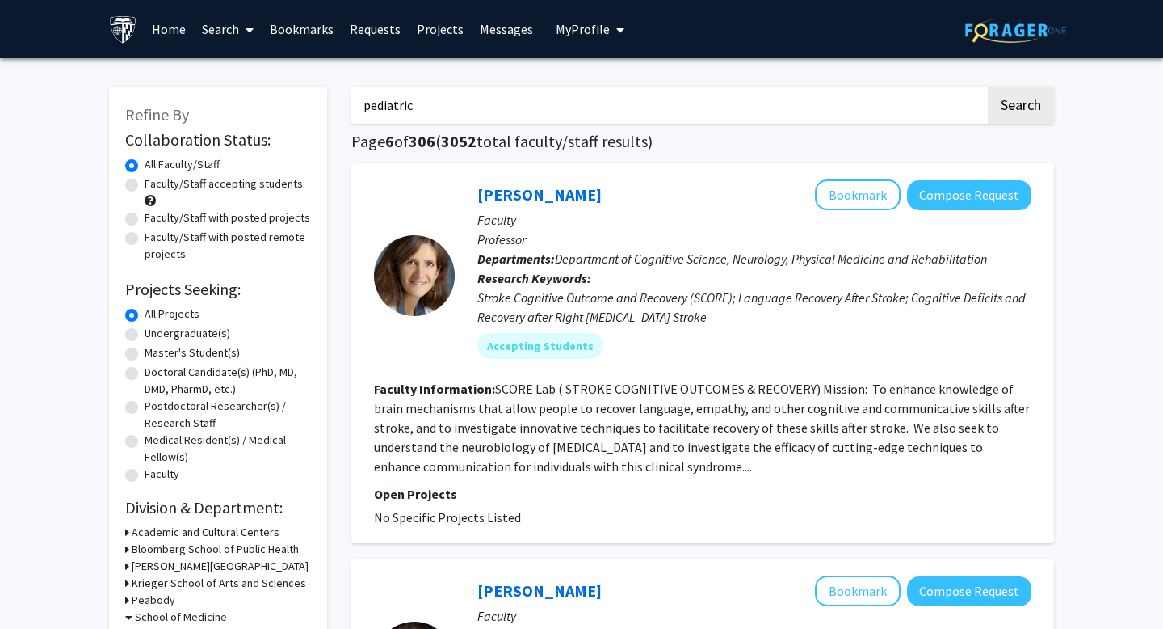
checkbox input "false"
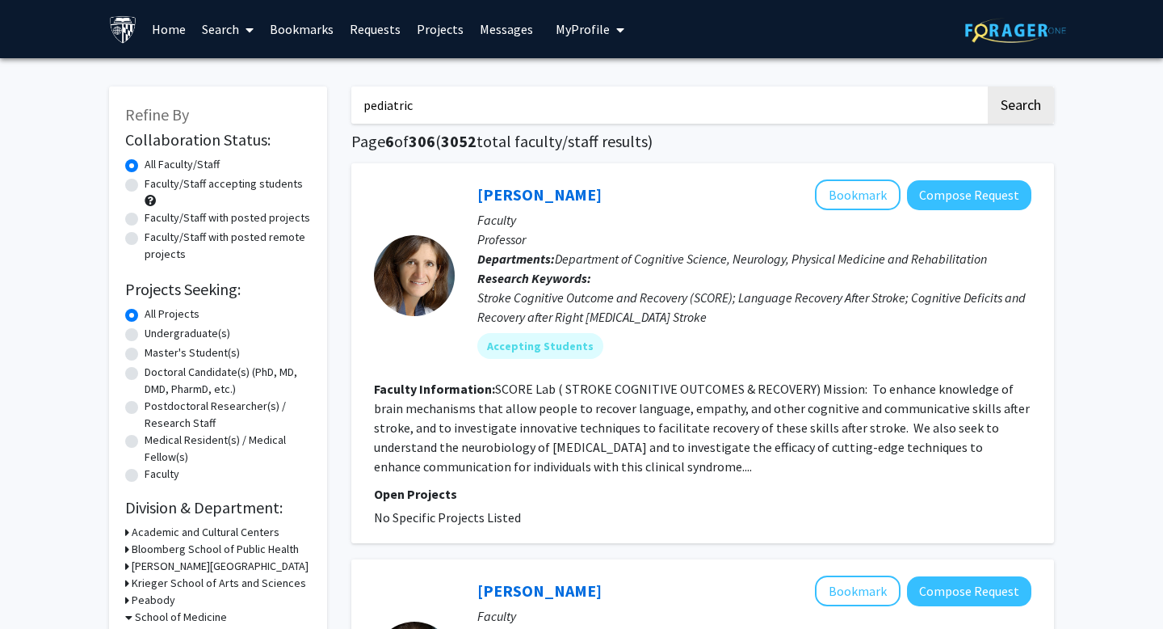
checkbox input "false"
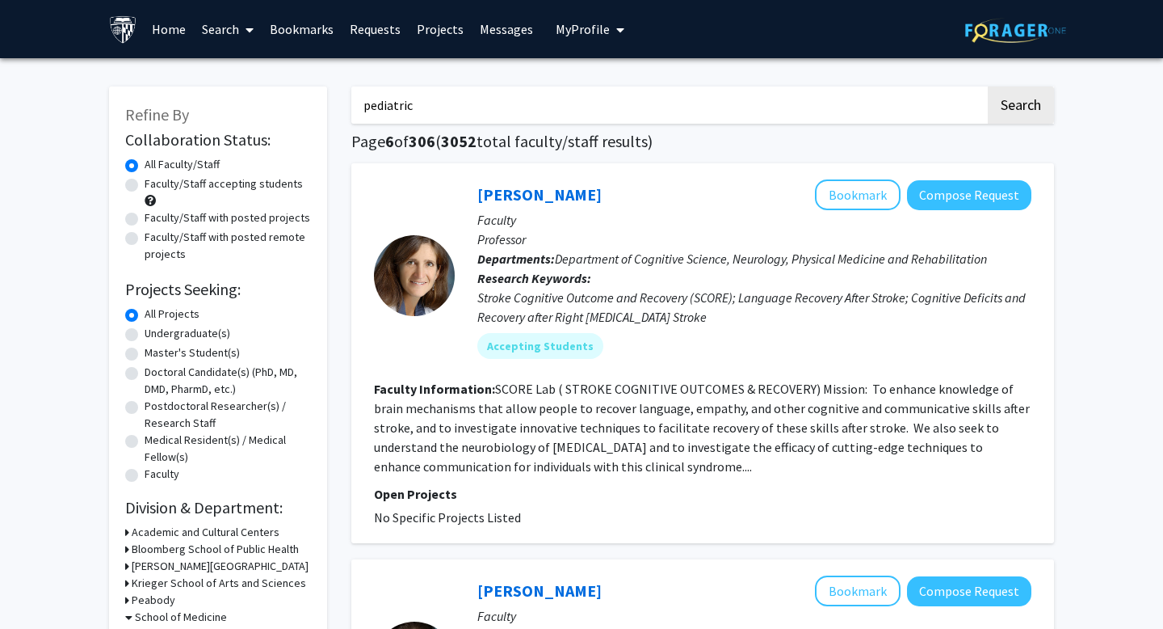
checkbox input "false"
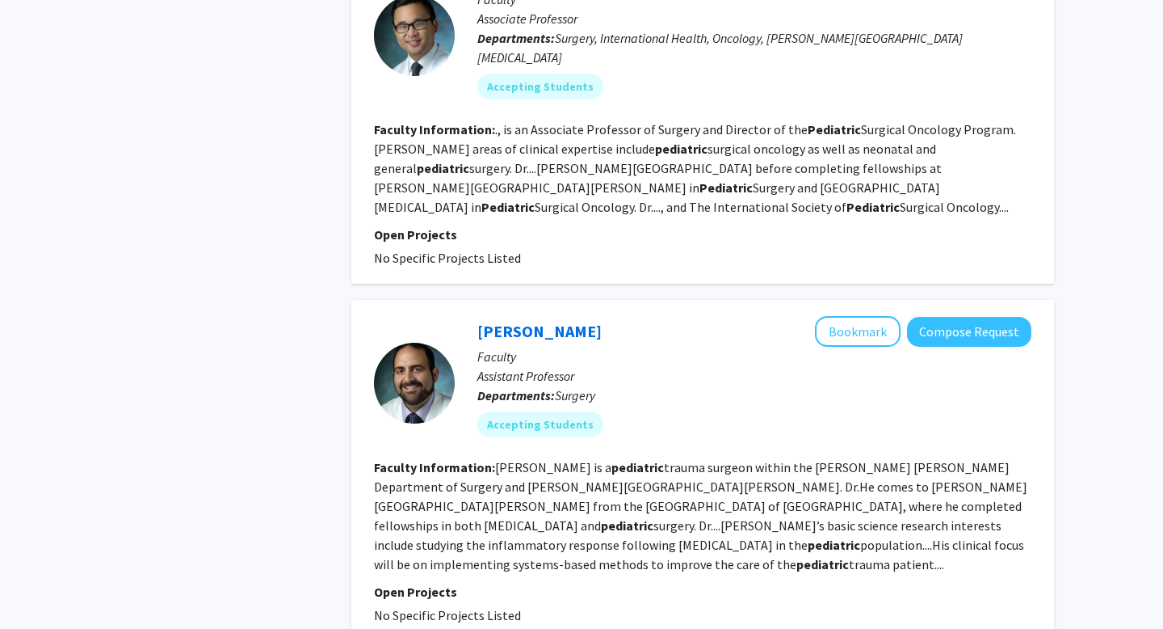
scroll to position [2932, 0]
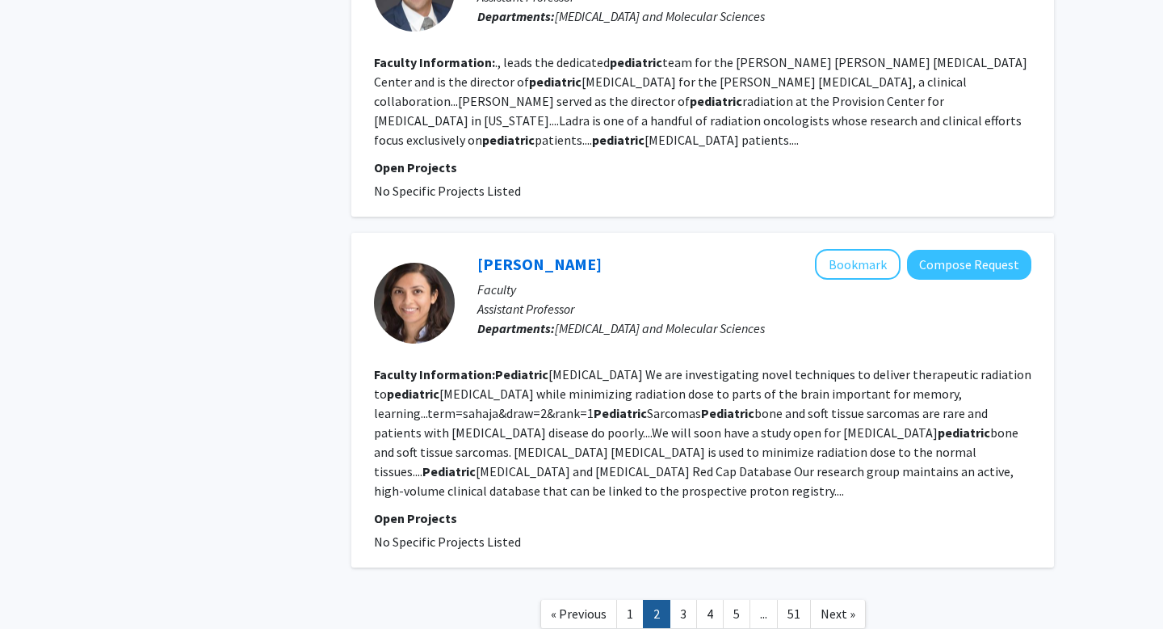
scroll to position [2945, 0]
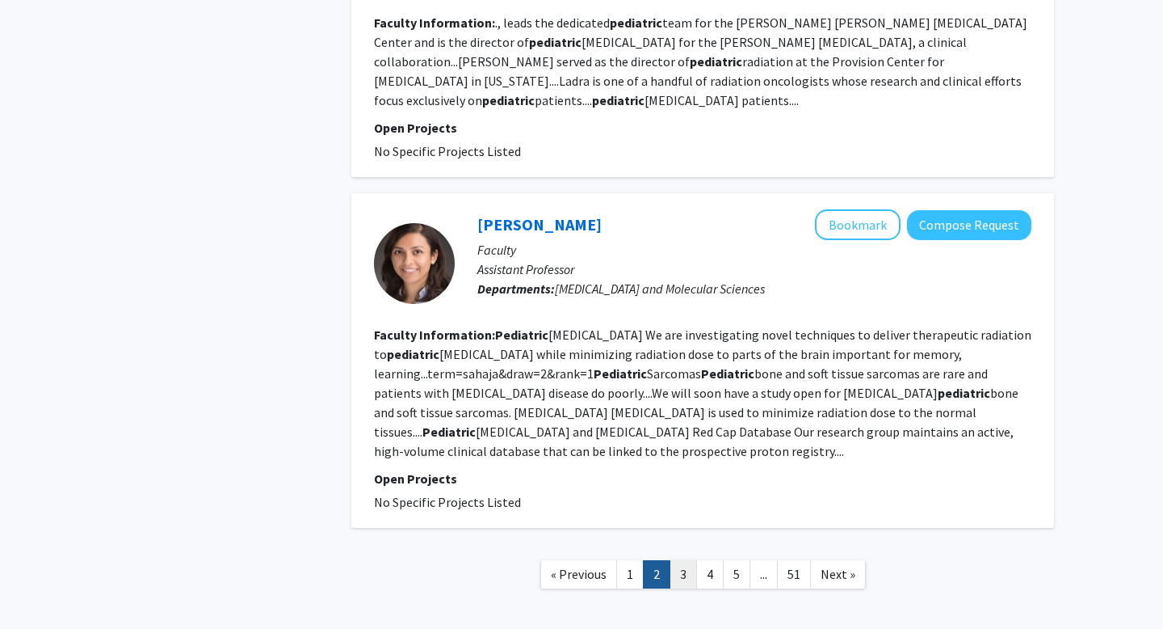
click at [687, 560] on link "3" at bounding box center [683, 574] width 27 height 28
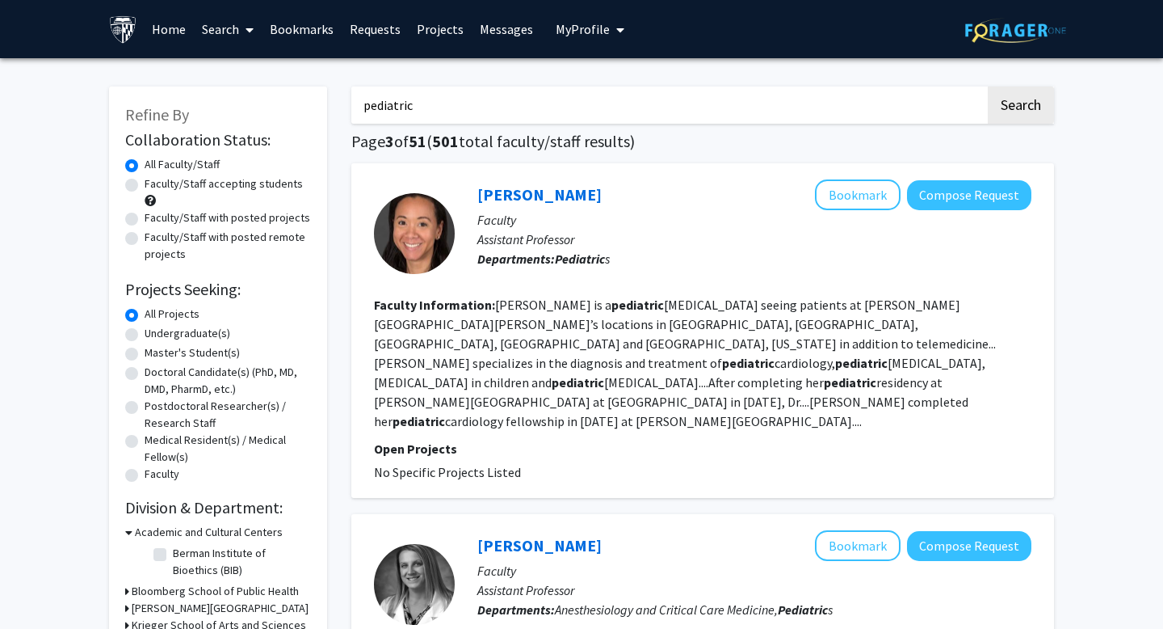
drag, startPoint x: 439, startPoint y: 109, endPoint x: 281, endPoint y: 109, distance: 157.5
type input "child"
click at [988, 86] on button "Search" at bounding box center [1021, 104] width 66 height 37
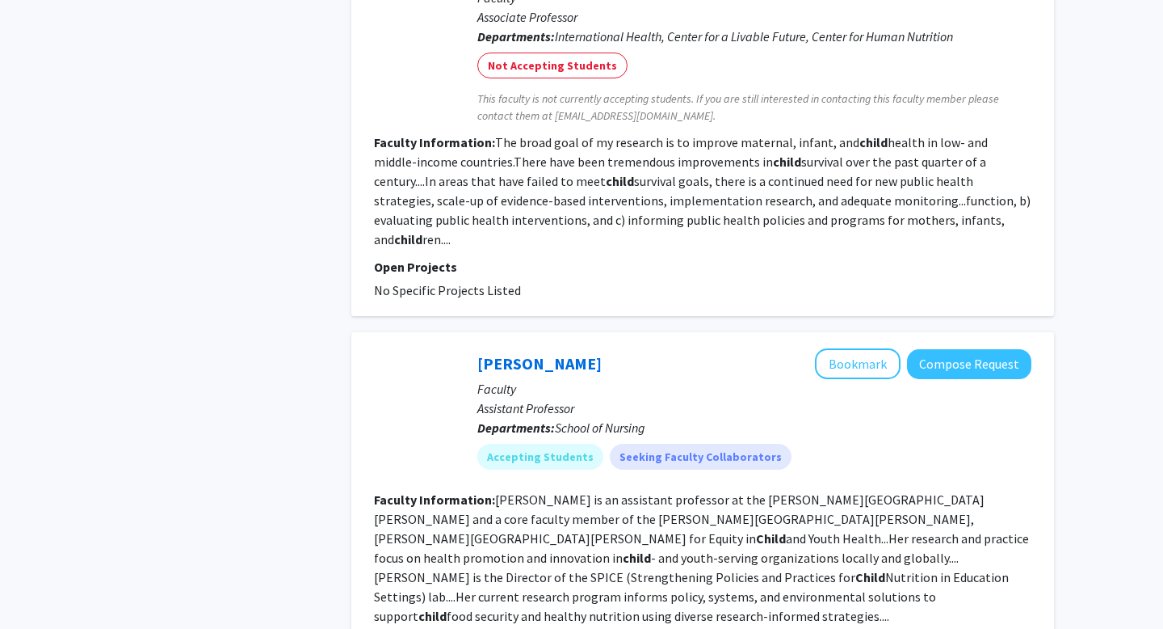
scroll to position [2836, 0]
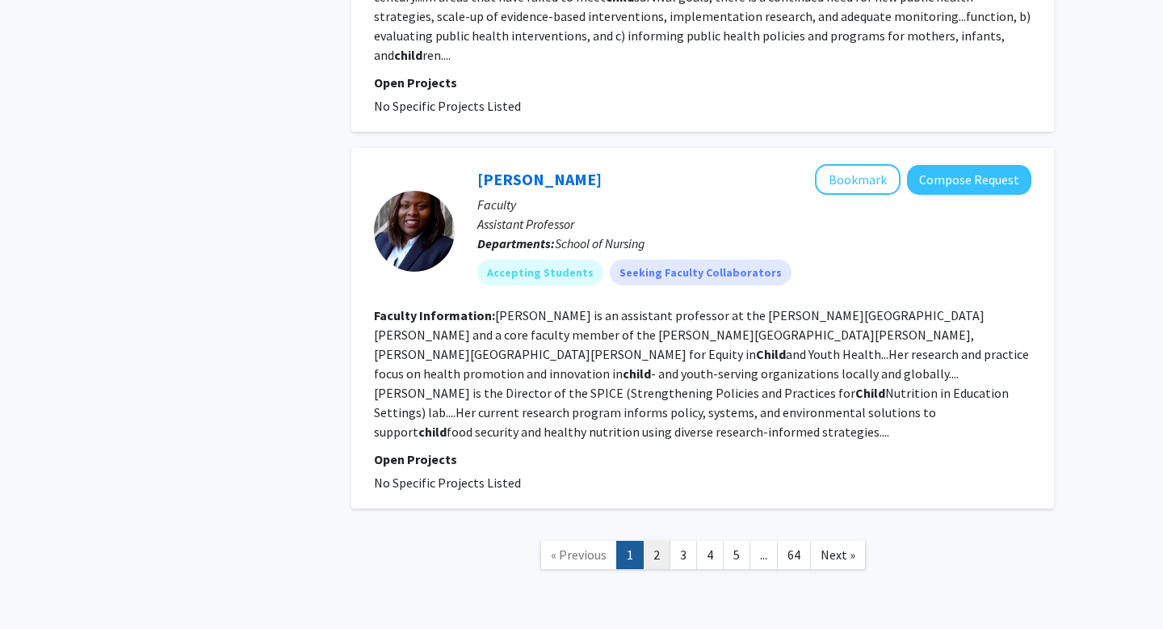
click at [654, 540] on link "2" at bounding box center [656, 554] width 27 height 28
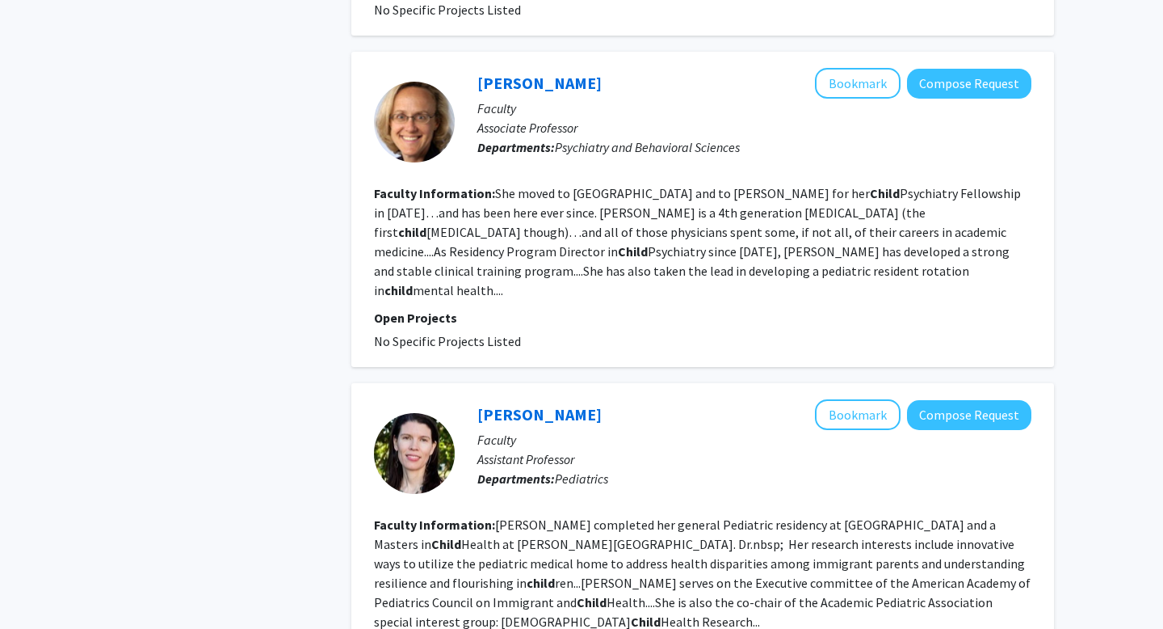
scroll to position [2880, 0]
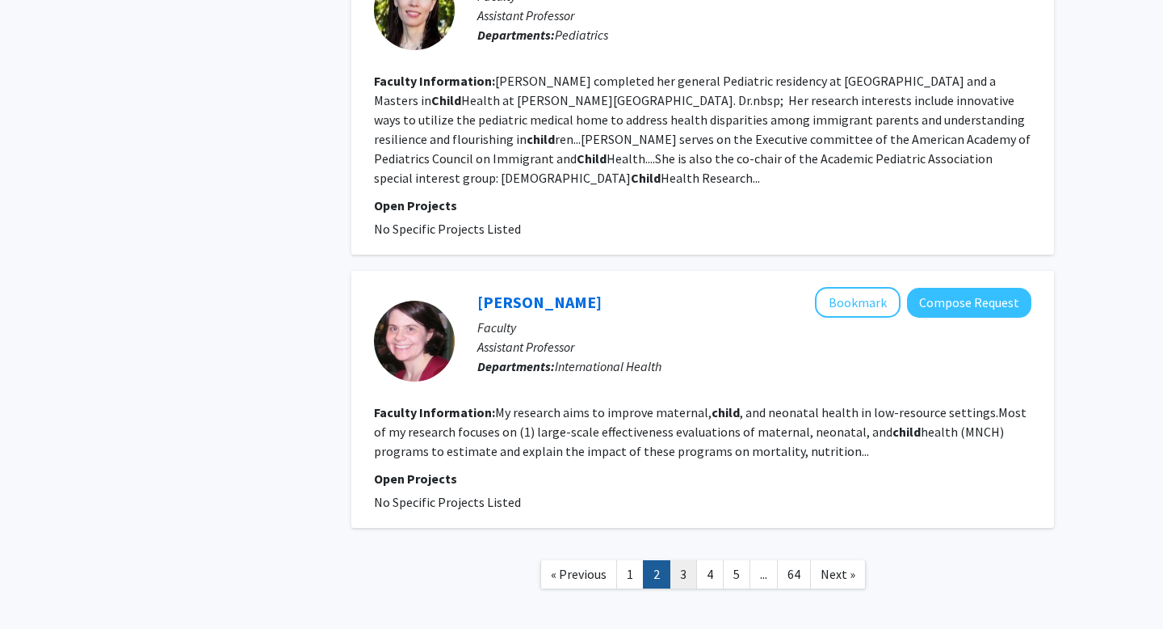
click at [687, 560] on link "3" at bounding box center [683, 574] width 27 height 28
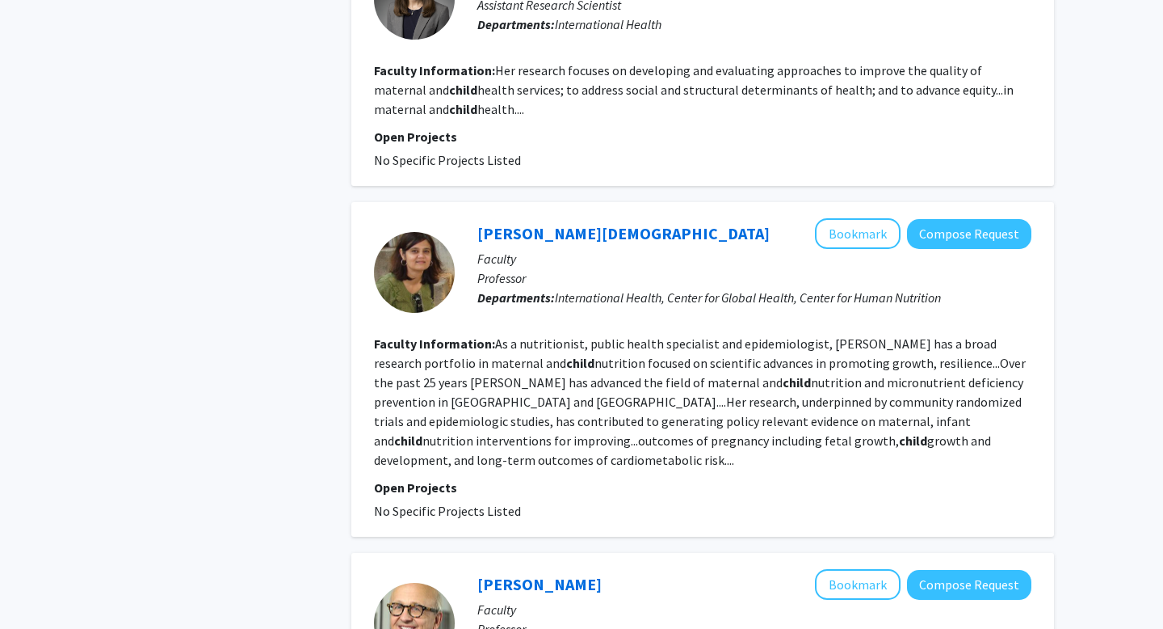
scroll to position [1949, 0]
